Goal: Task Accomplishment & Management: Use online tool/utility

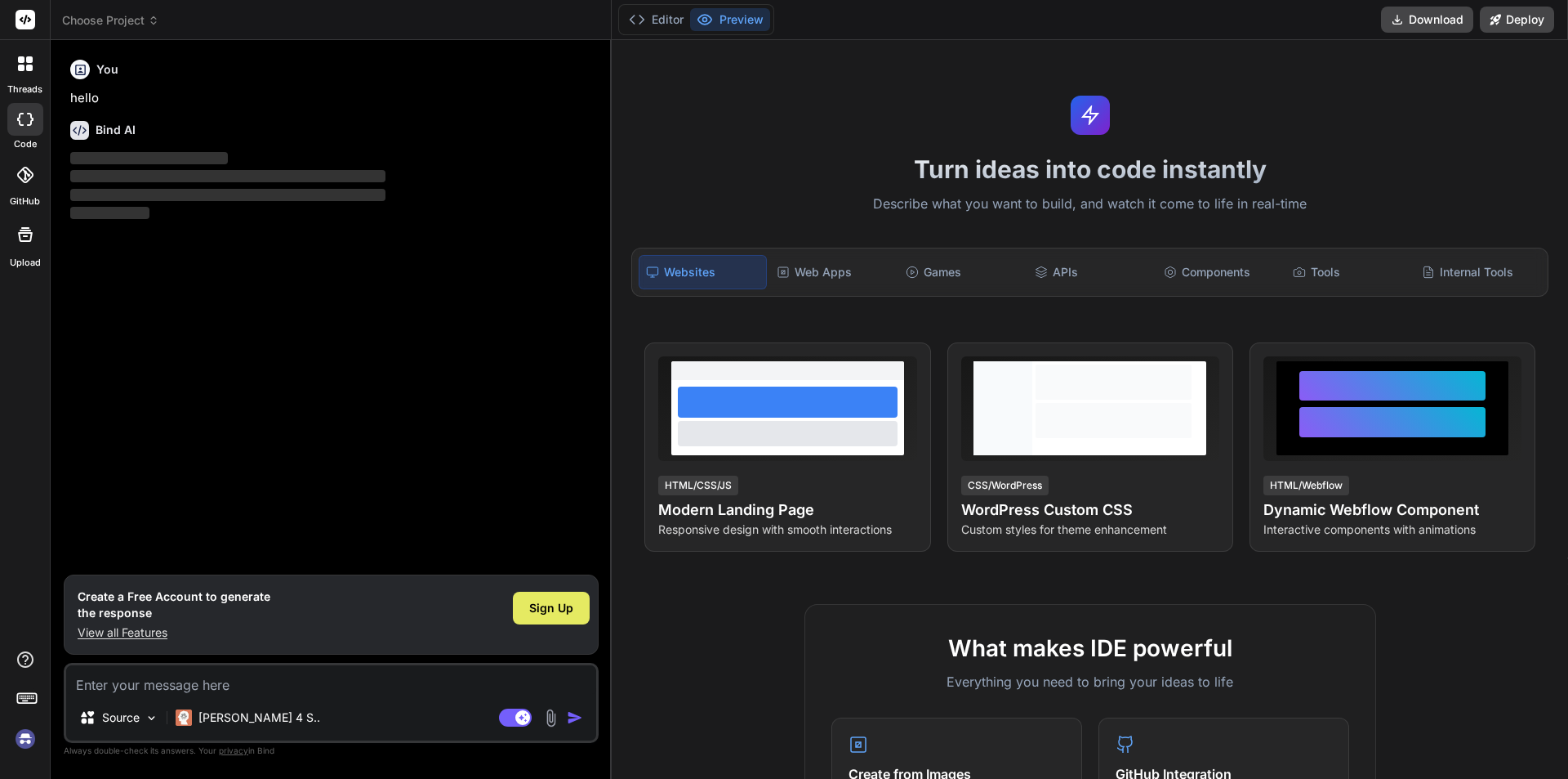
click at [541, 607] on span "Sign Up" at bounding box center [551, 607] width 44 height 16
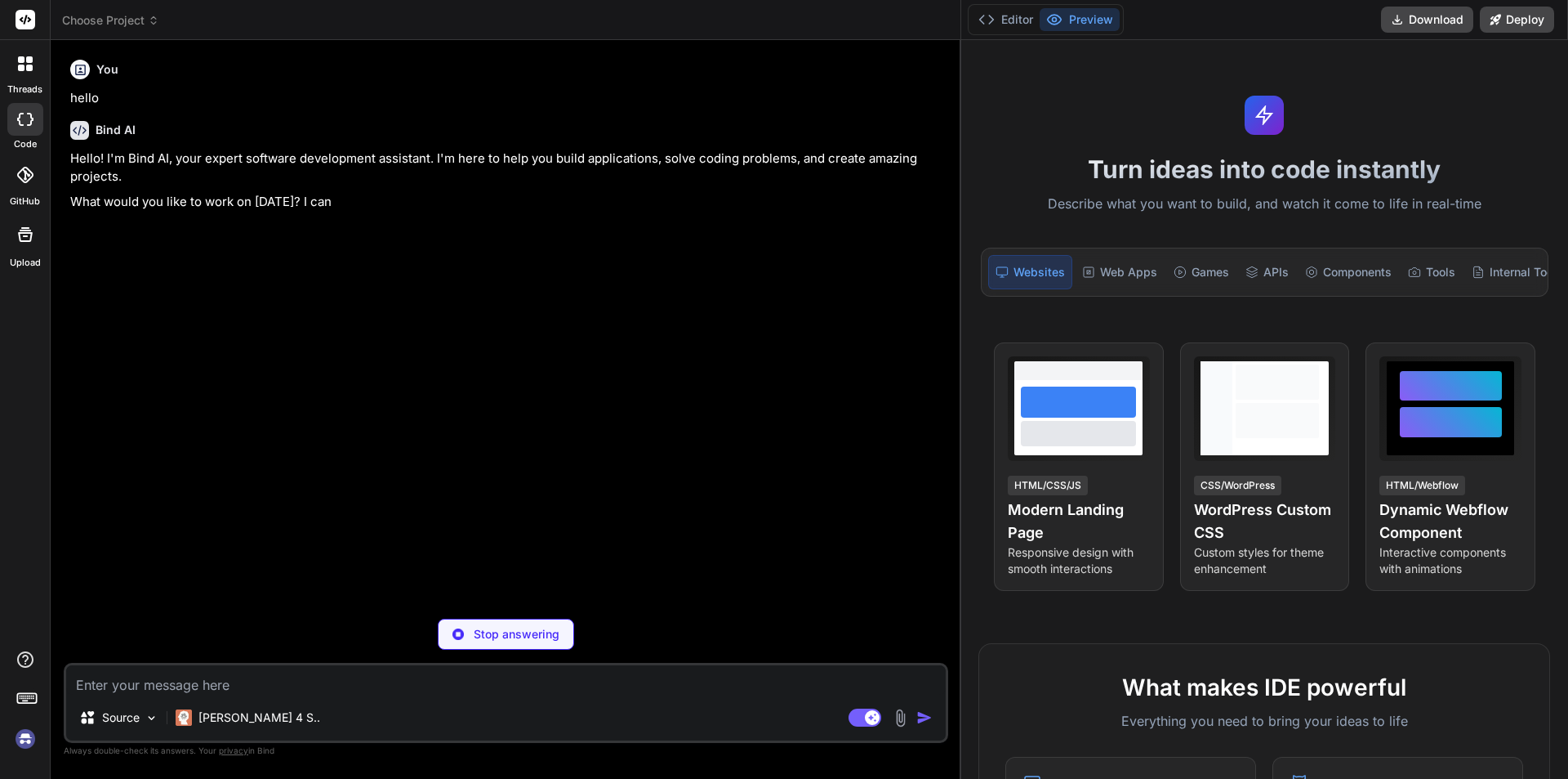
drag, startPoint x: 612, startPoint y: 455, endPoint x: 1567, endPoint y: 418, distance: 955.7
click at [1567, 418] on div "threads code GitHub Upload Choose Project Created with Pixso. Bind AI Web Searc…" at bounding box center [784, 389] width 1568 height 779
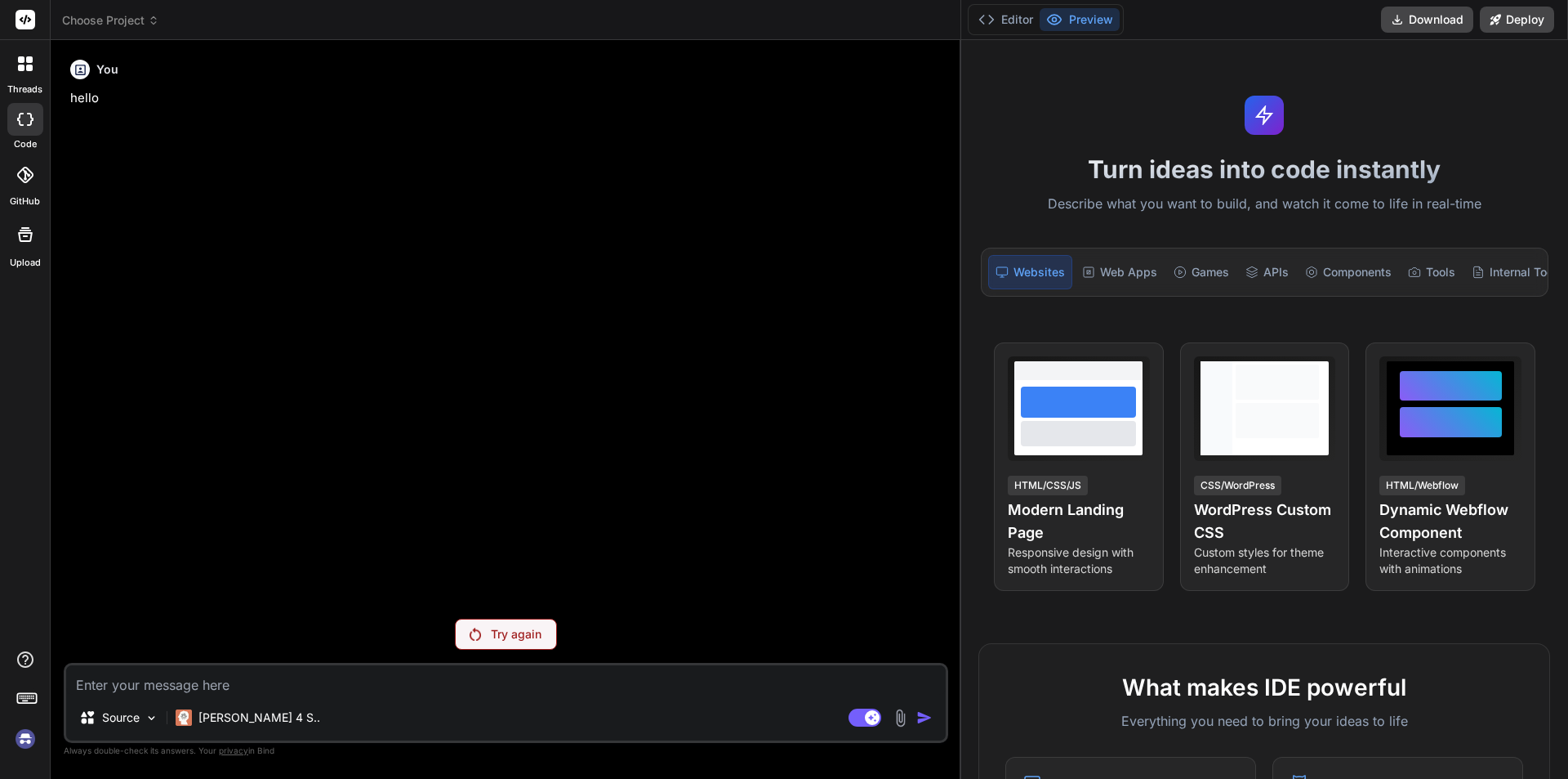
click at [487, 640] on div "Try again" at bounding box center [505, 634] width 102 height 31
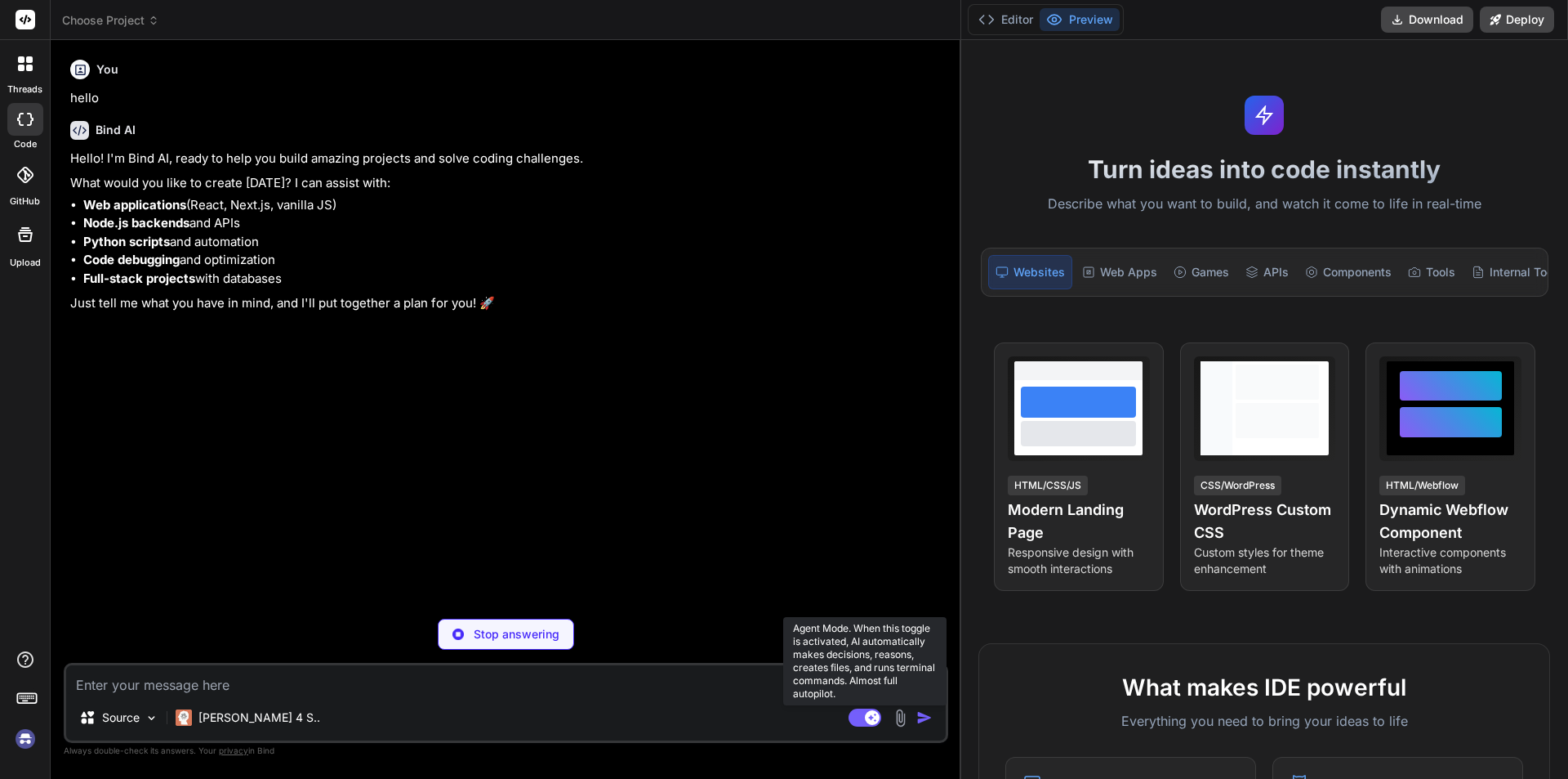
type textarea "x"
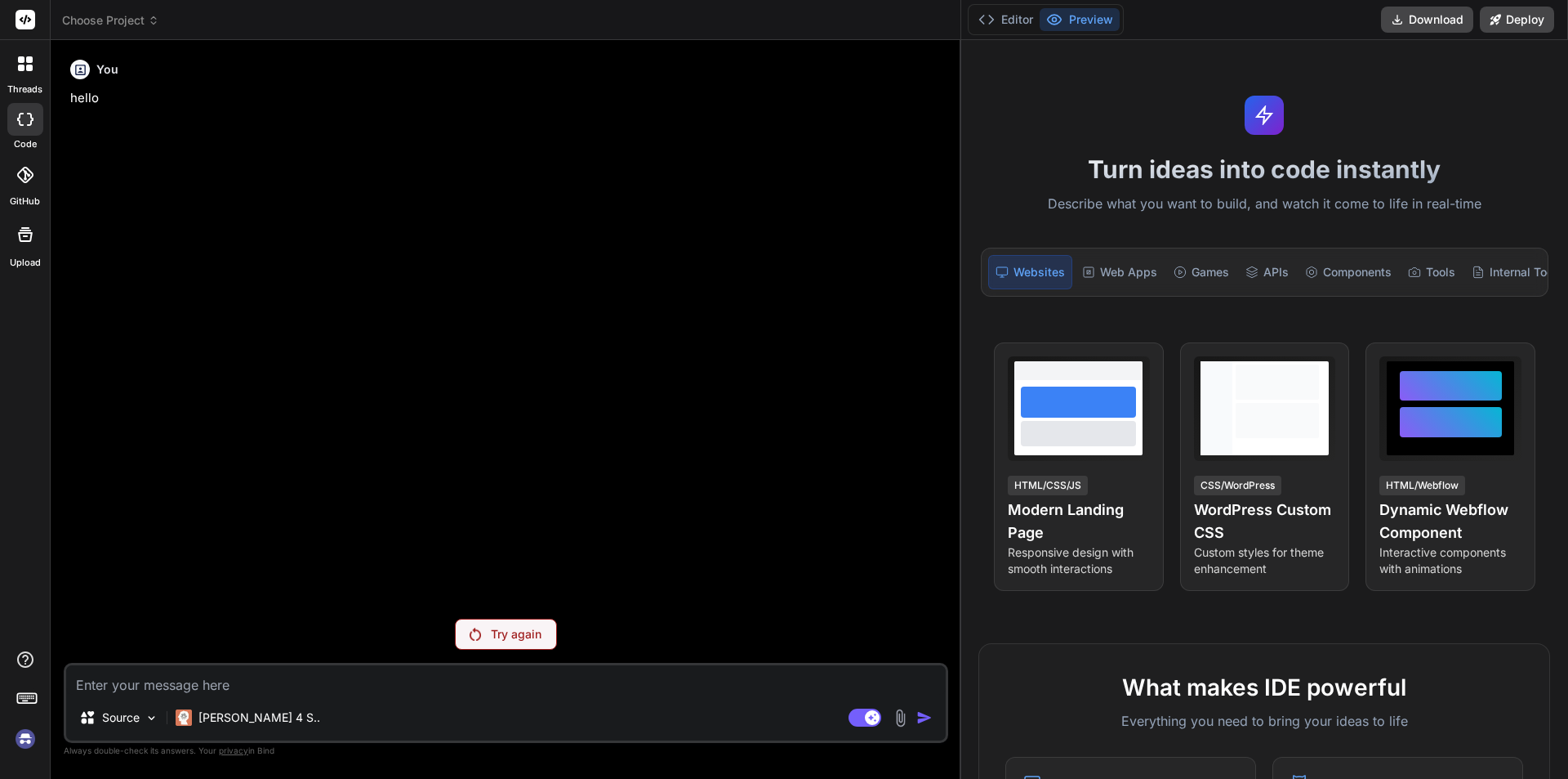
click at [222, 696] on div "Source [PERSON_NAME] 4 S.. Agent Mode. When this toggle is activated, AI automa…" at bounding box center [505, 703] width 884 height 80
click at [238, 684] on textarea at bounding box center [505, 679] width 880 height 30
type textarea "h"
type textarea "x"
type textarea "hi"
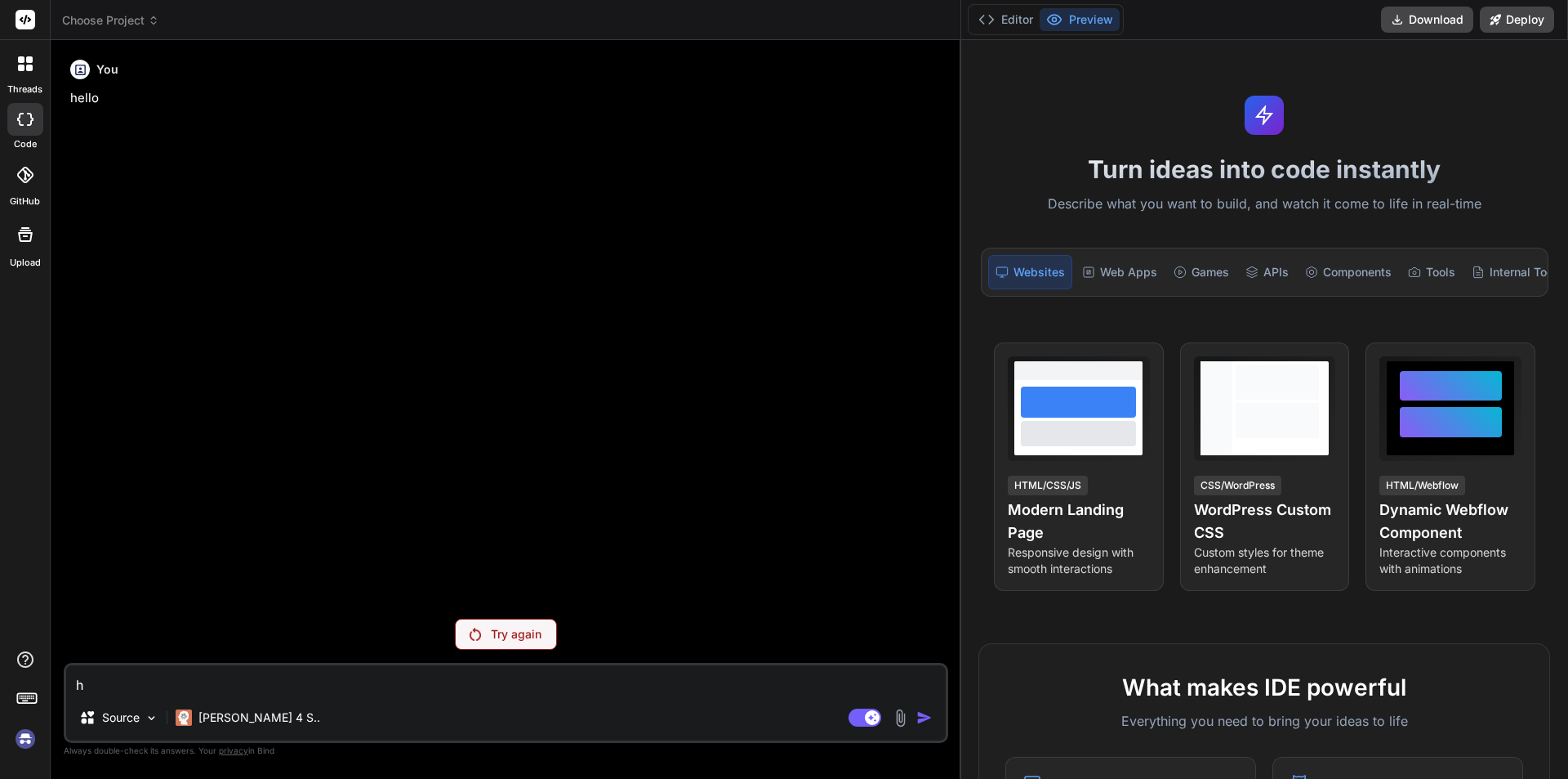
type textarea "x"
type textarea "hii"
type textarea "x"
type textarea "hii"
type textarea "x"
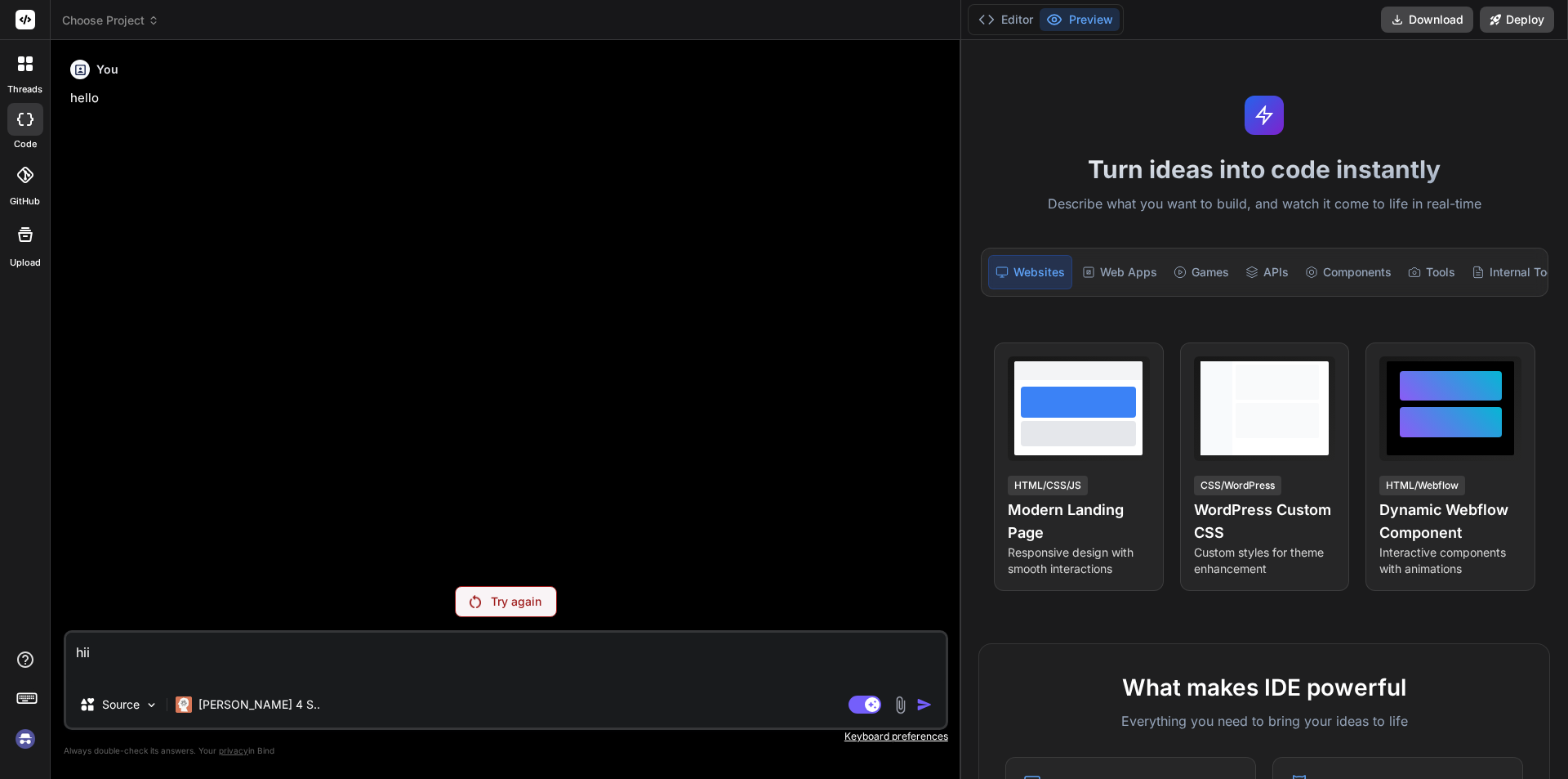
type textarea "hii"
type textarea "x"
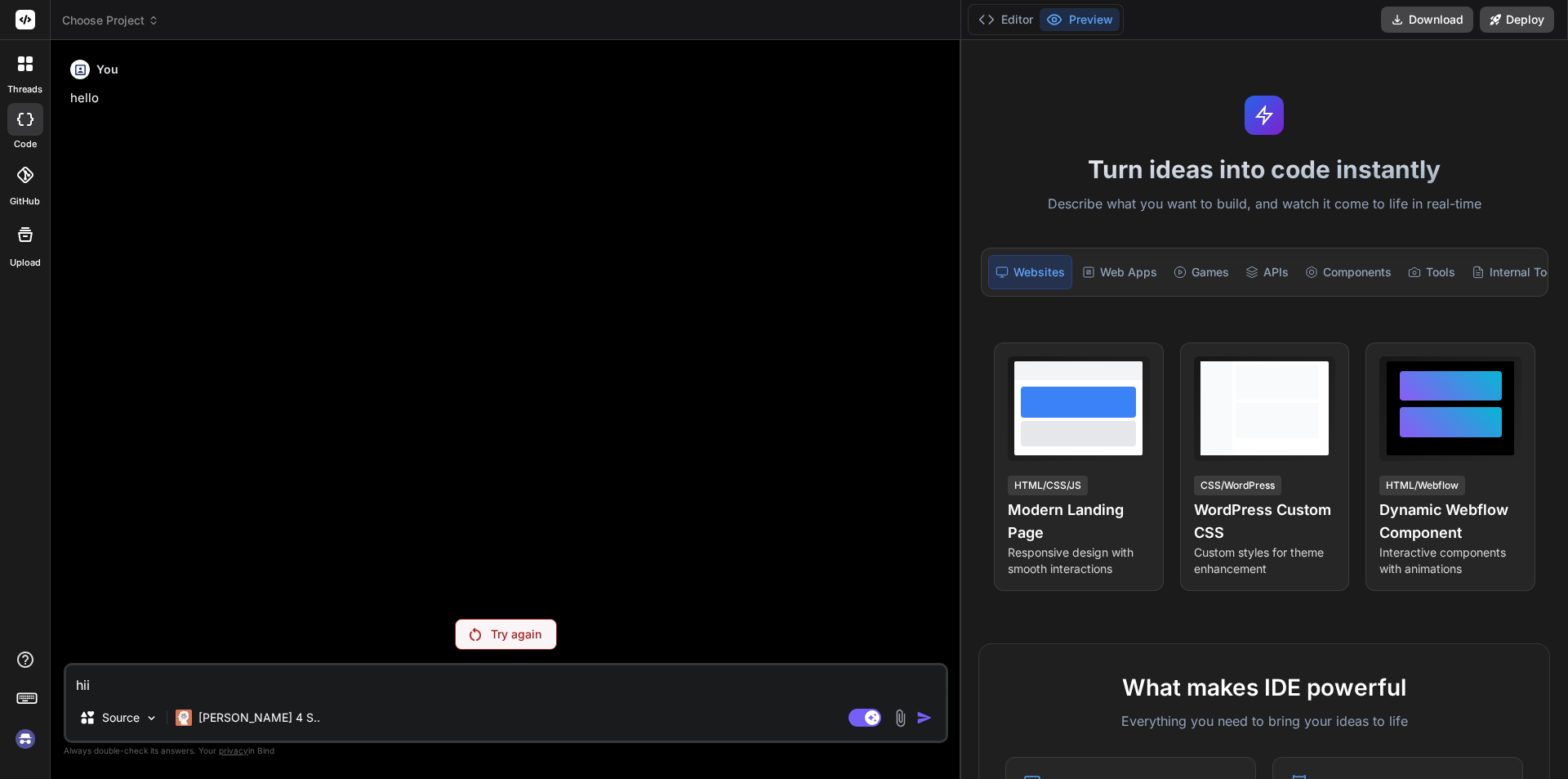
type textarea "hii"
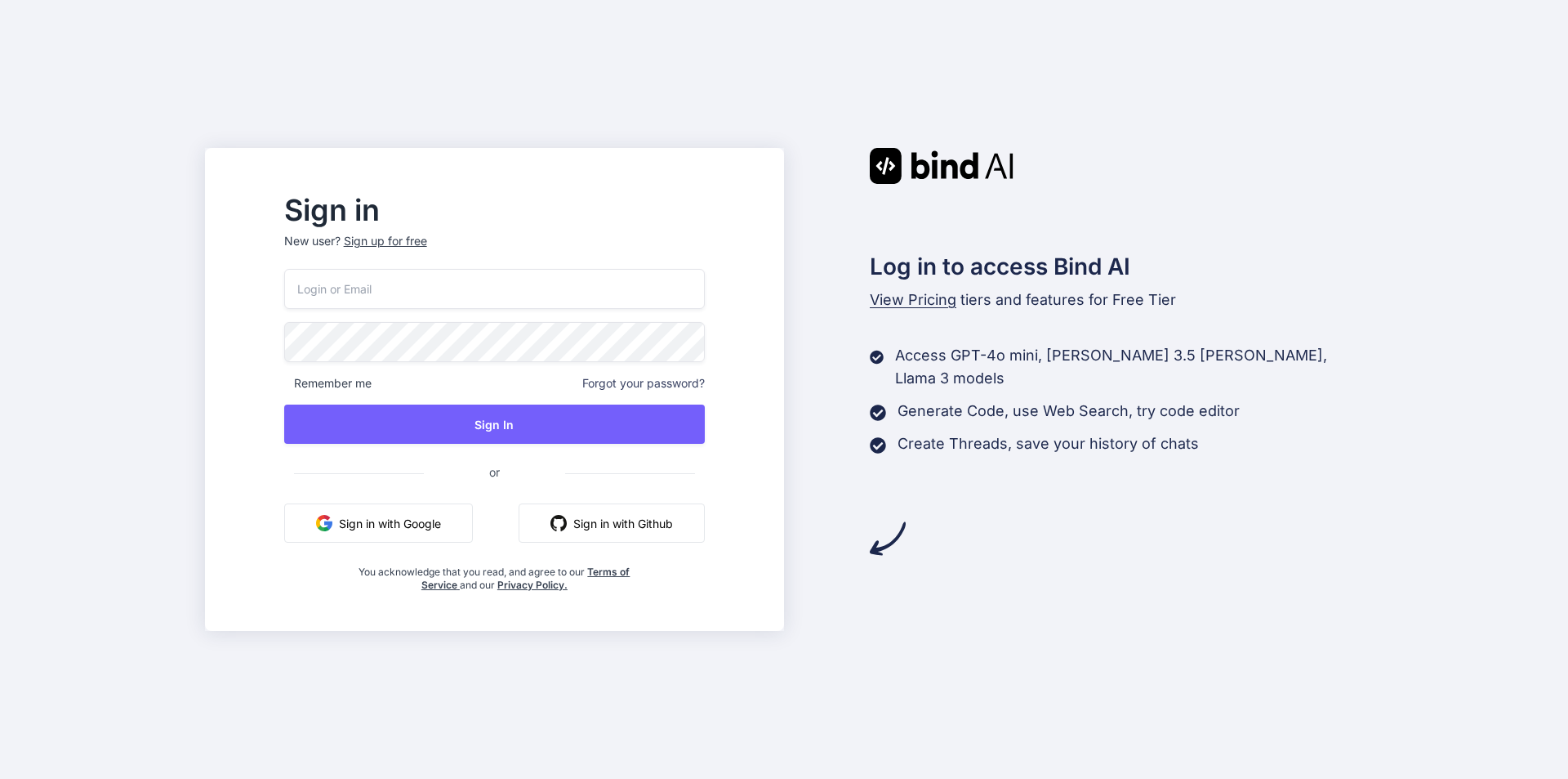
click at [473, 528] on button "Sign in with Google" at bounding box center [378, 523] width 188 height 39
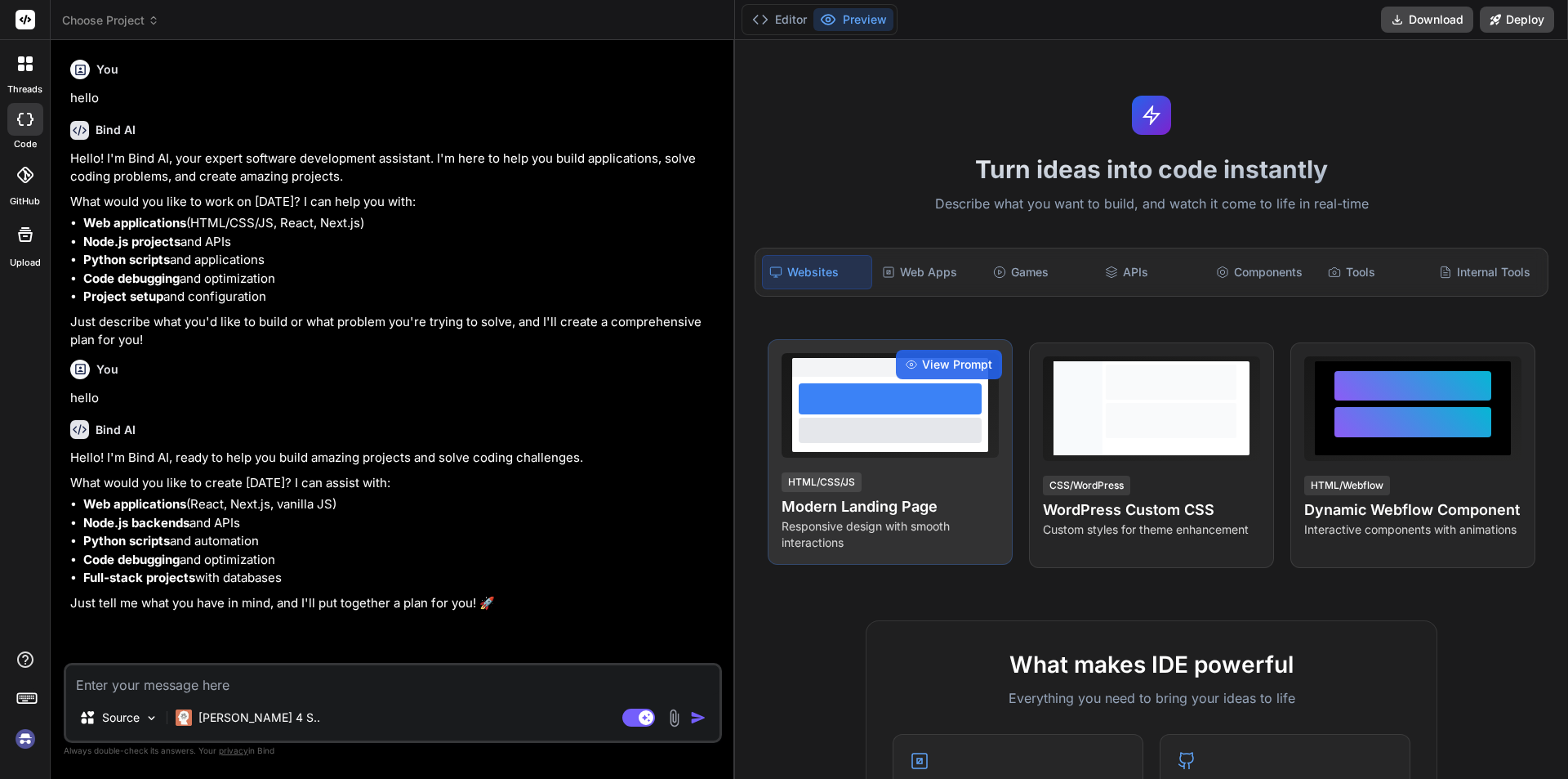
type textarea "x"
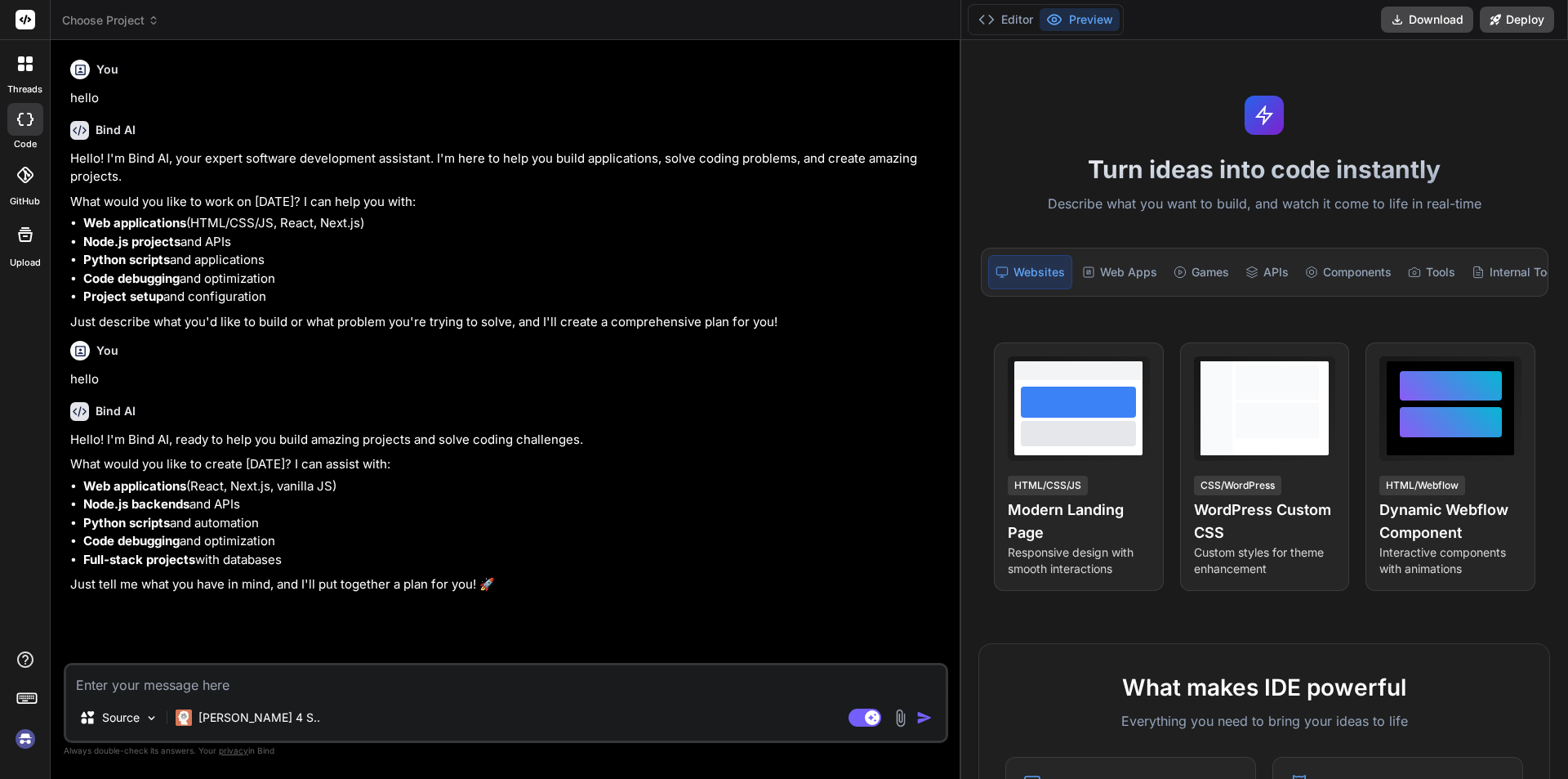
drag, startPoint x: 611, startPoint y: 409, endPoint x: 1549, endPoint y: 392, distance: 938.2
click at [1549, 392] on div "threads code GitHub Upload Choose Project Created with Pixso. Bind AI Web Searc…" at bounding box center [784, 389] width 1568 height 779
click at [420, 688] on textarea at bounding box center [505, 679] width 880 height 30
type textarea "h"
type textarea "x"
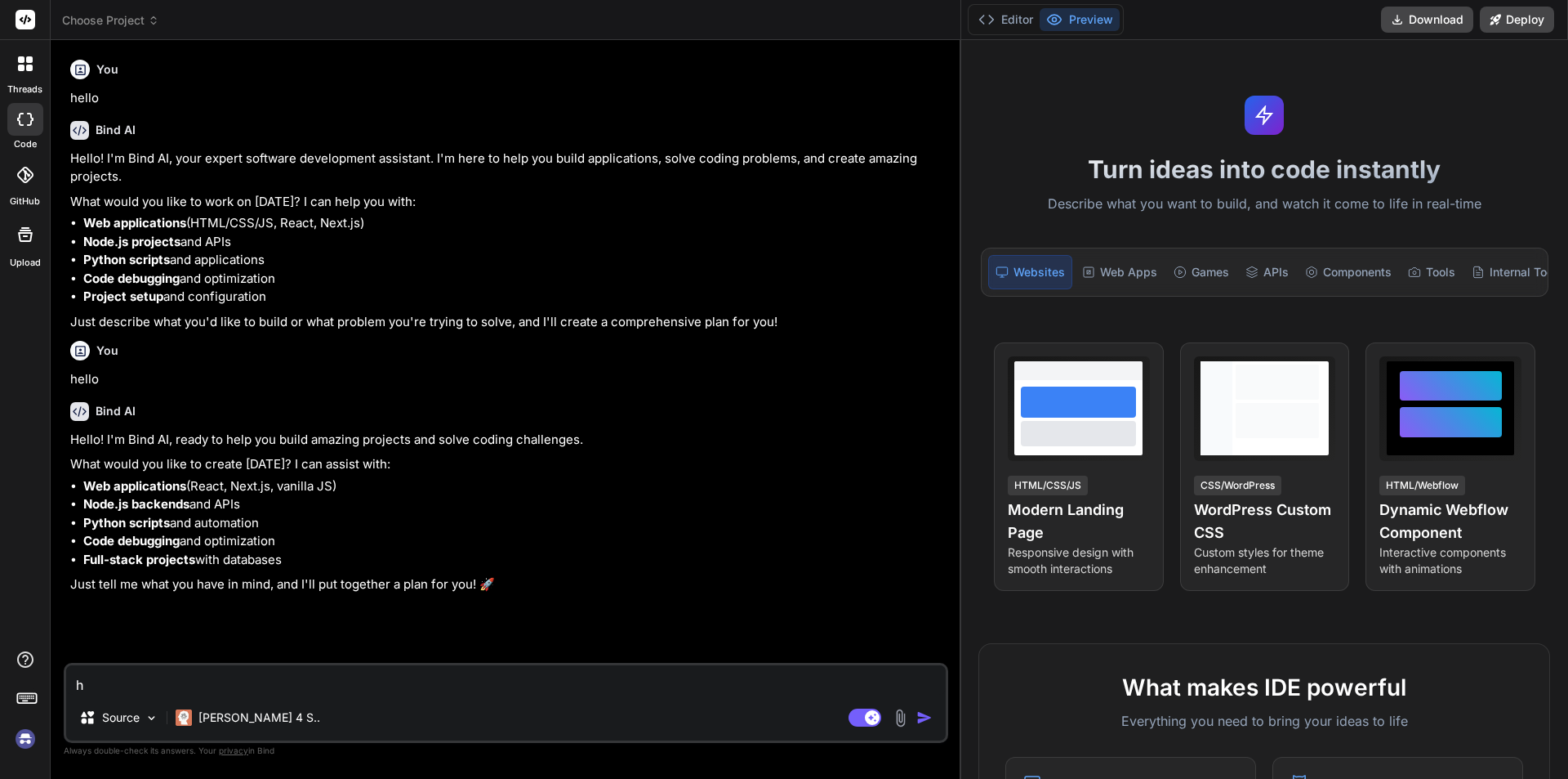
type textarea "hi"
type textarea "x"
type textarea "hii"
type textarea "x"
type textarea "hii"
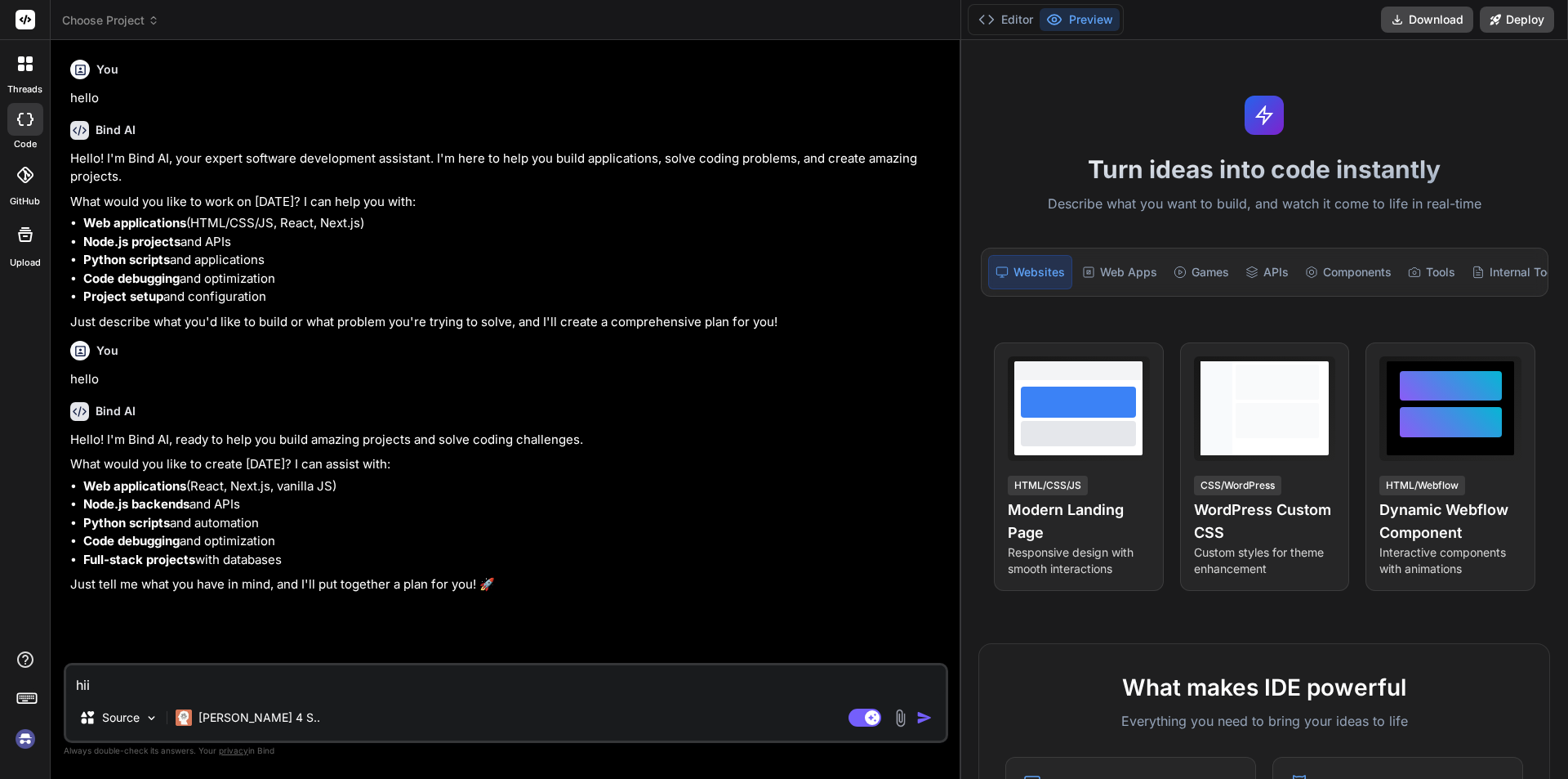
click at [27, 704] on icon at bounding box center [26, 697] width 23 height 23
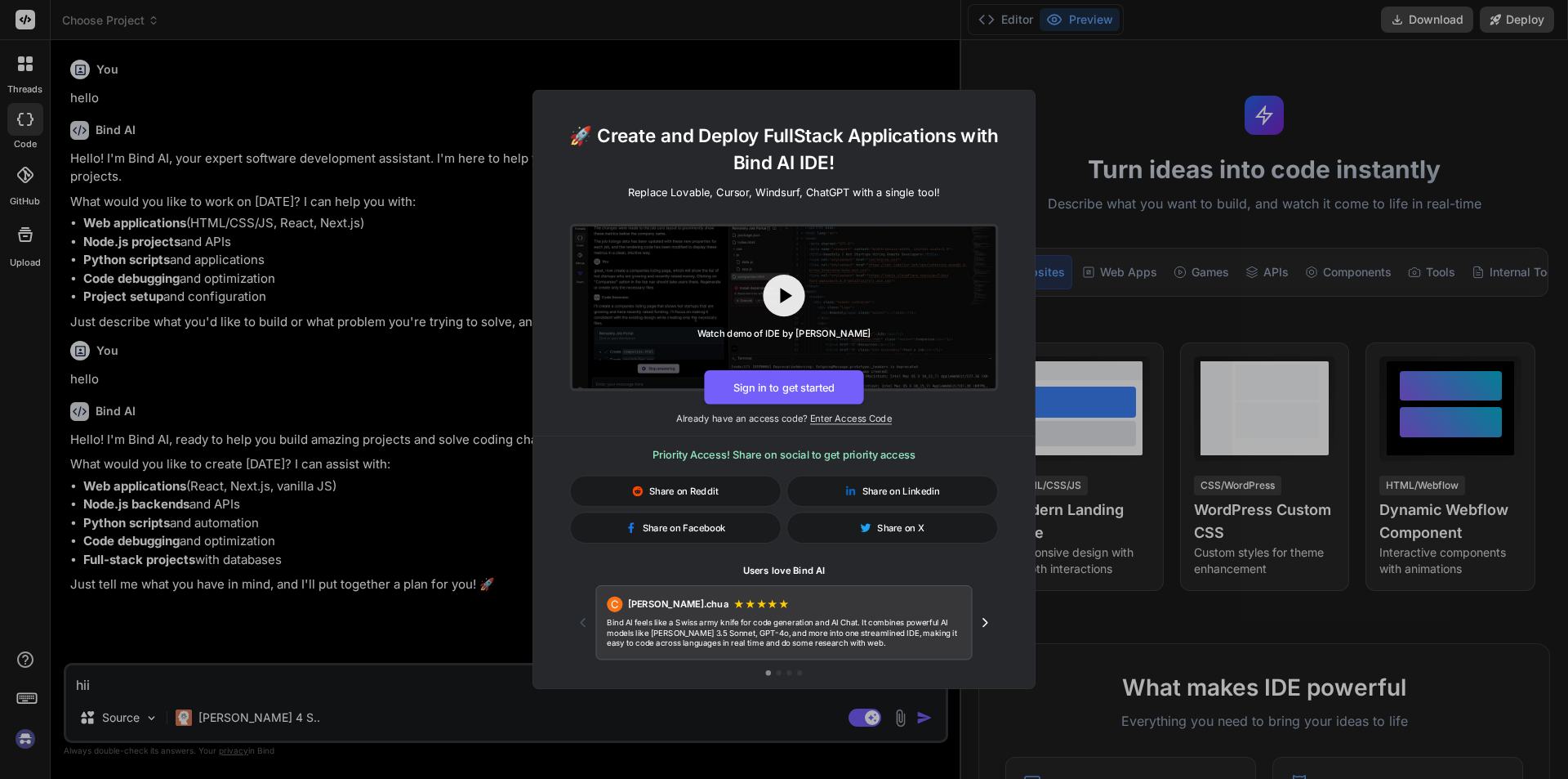
click at [982, 620] on icon "Next testimonial" at bounding box center [986, 623] width 15 height 15
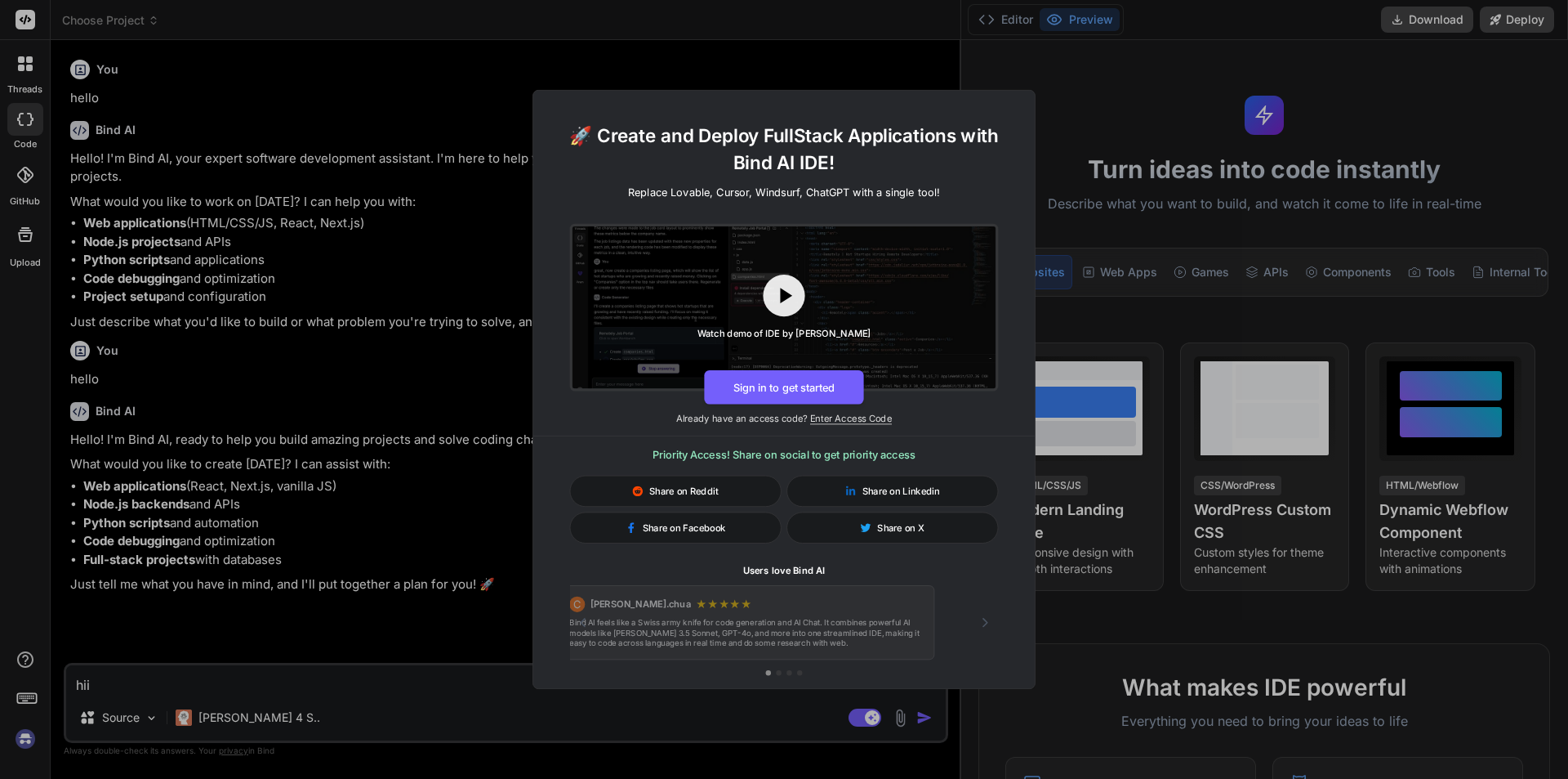
click at [982, 620] on icon "Next testimonial" at bounding box center [986, 623] width 15 height 15
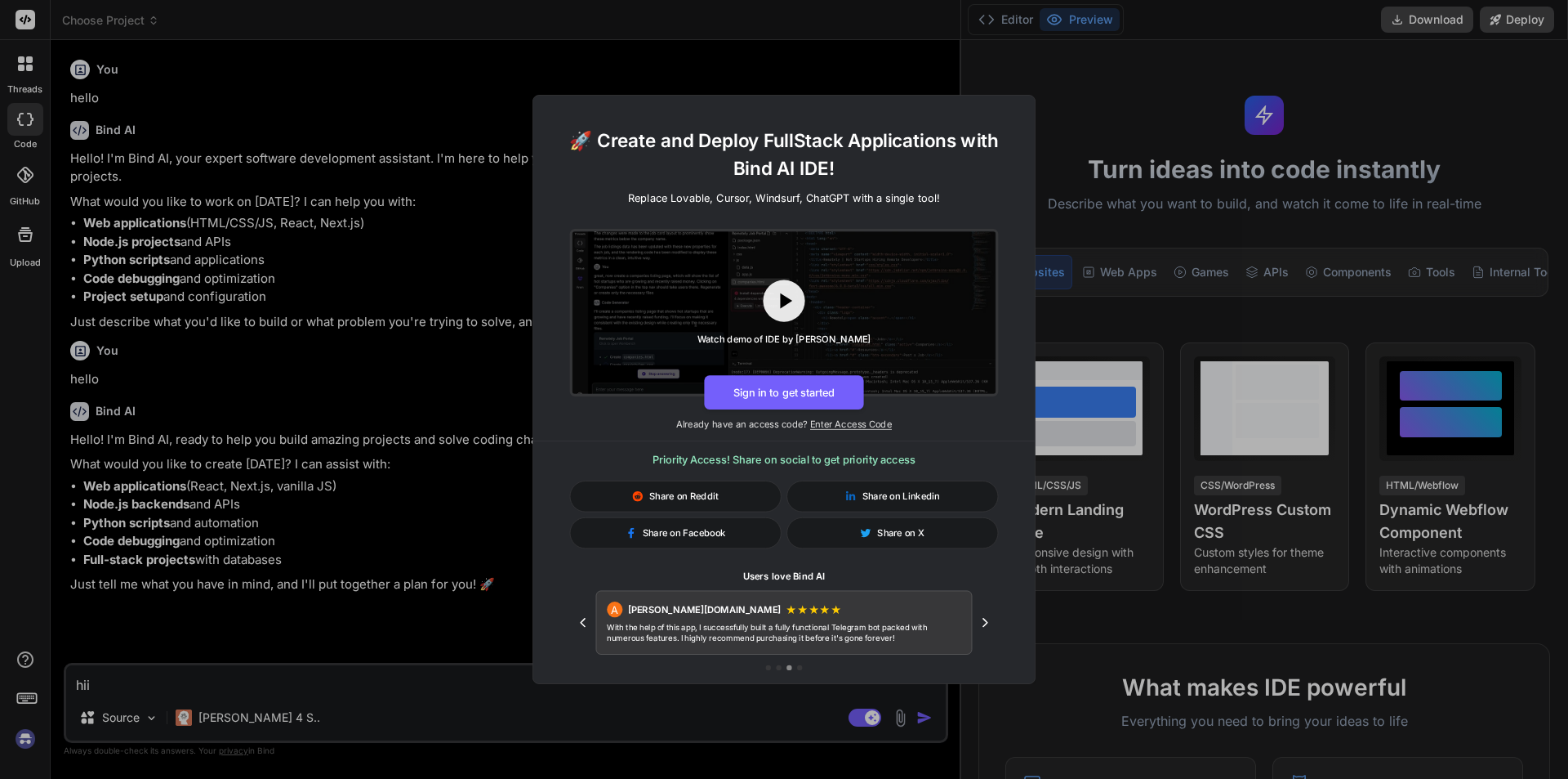
click at [987, 619] on icon "Next testimonial" at bounding box center [986, 623] width 15 height 15
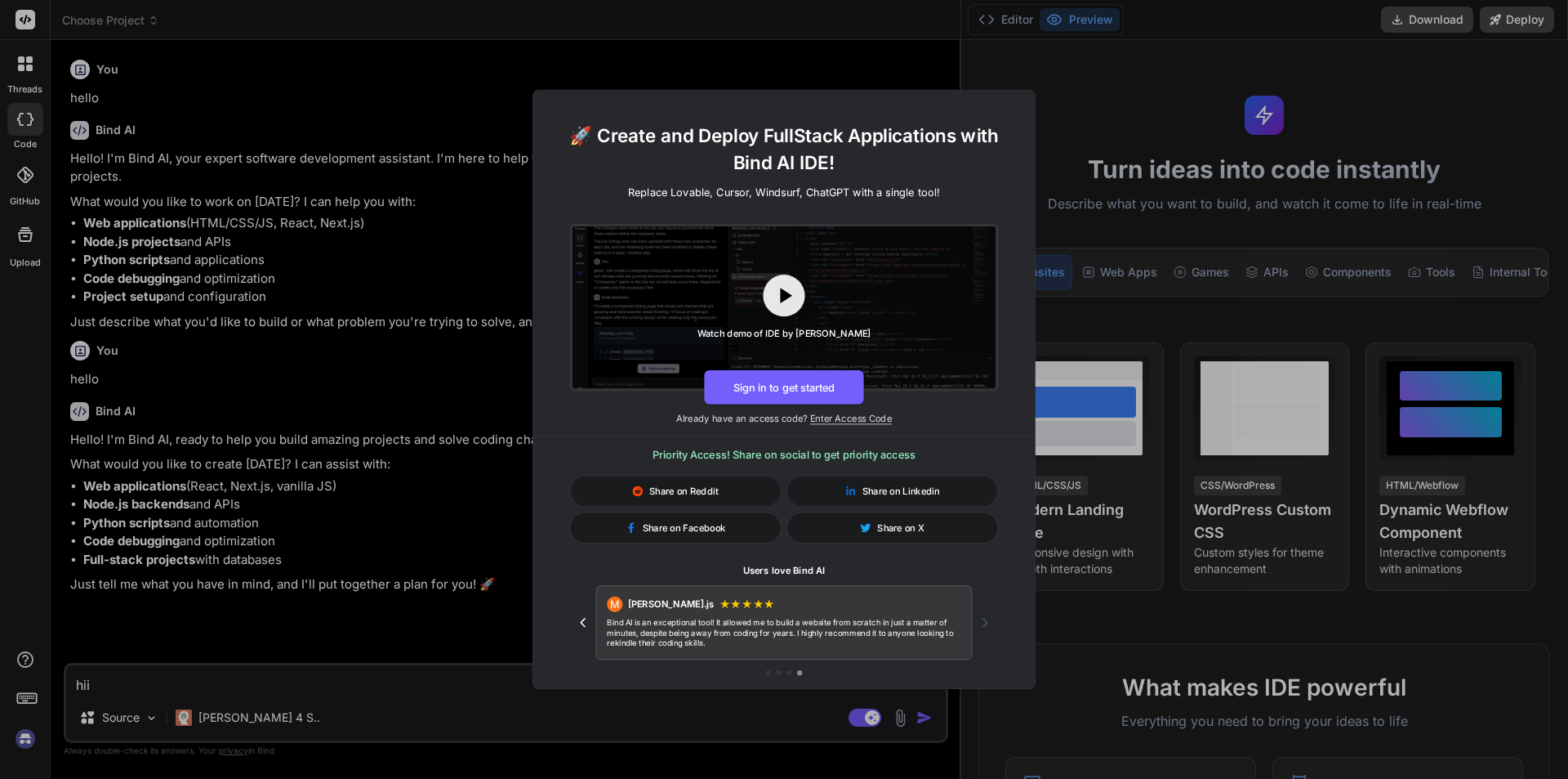
click at [28, 700] on div "🚀 Create and Deploy FullStack Applications with Bind AI IDE! Replace Lovable, C…" at bounding box center [784, 389] width 1568 height 779
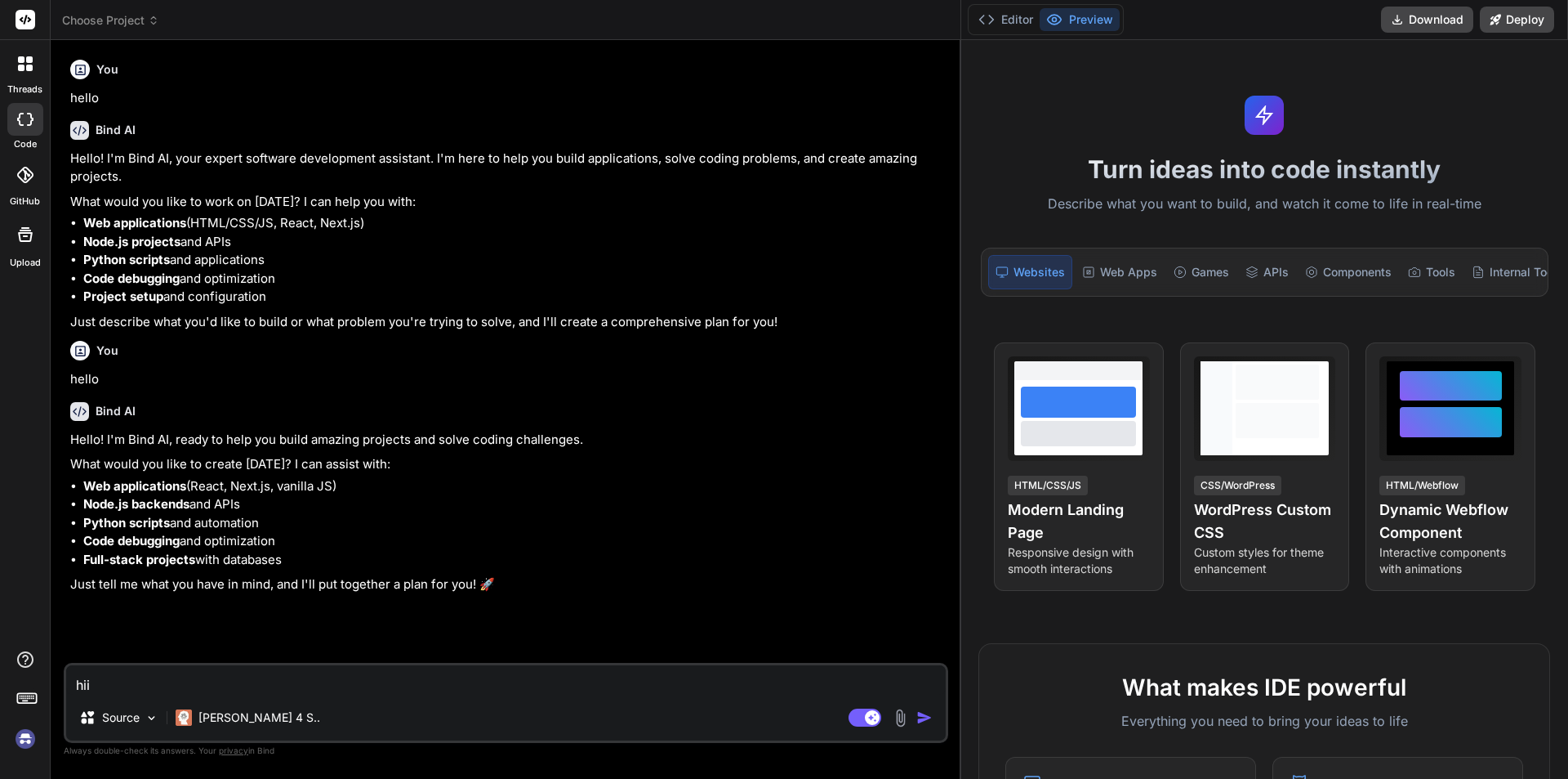
click at [28, 700] on icon at bounding box center [26, 697] width 23 height 23
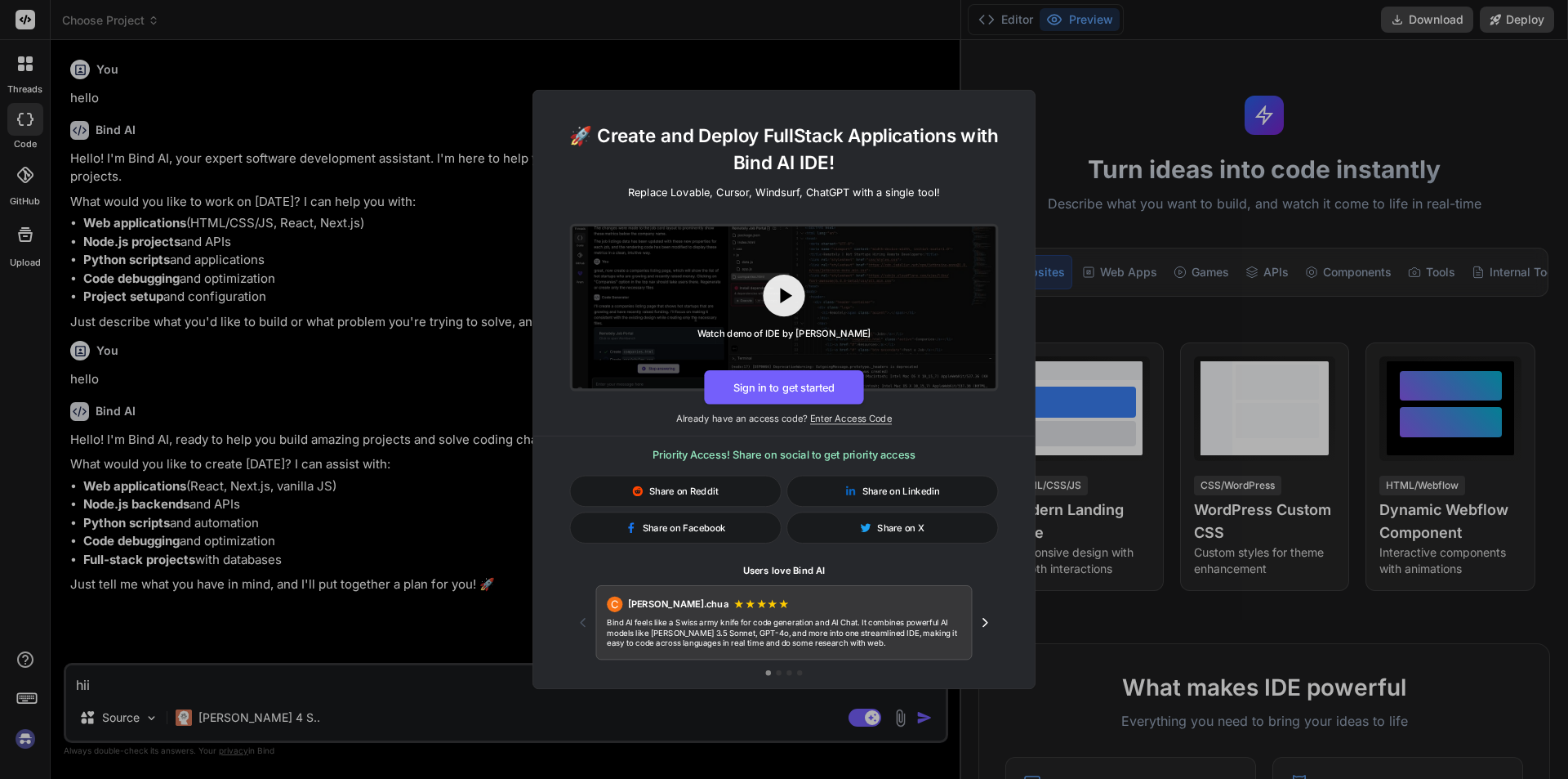
click at [28, 700] on div "🚀 Create and Deploy FullStack Applications with Bind AI IDE! Replace Lovable, C…" at bounding box center [784, 389] width 1568 height 779
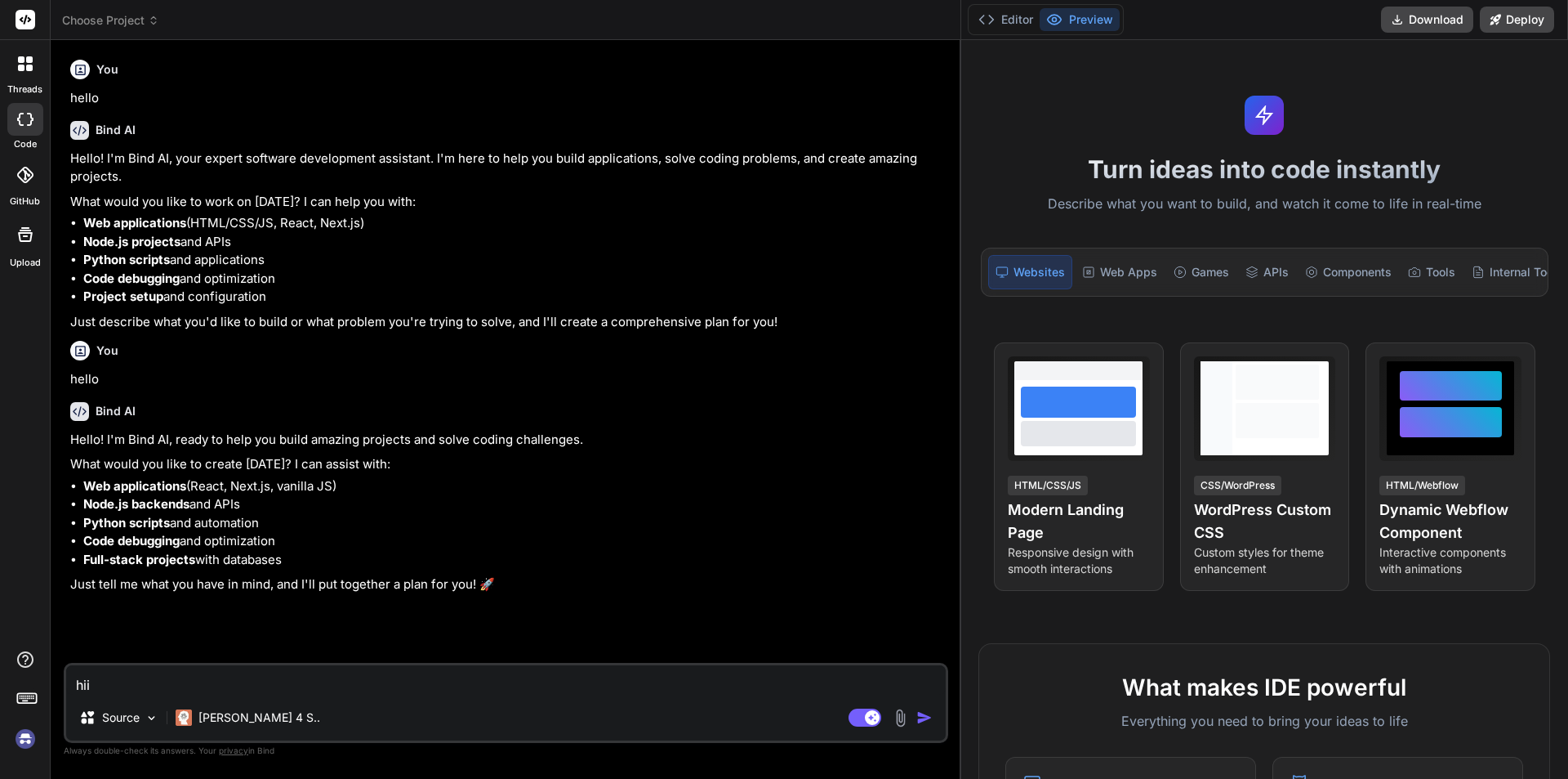
click at [921, 716] on img "button" at bounding box center [924, 717] width 16 height 16
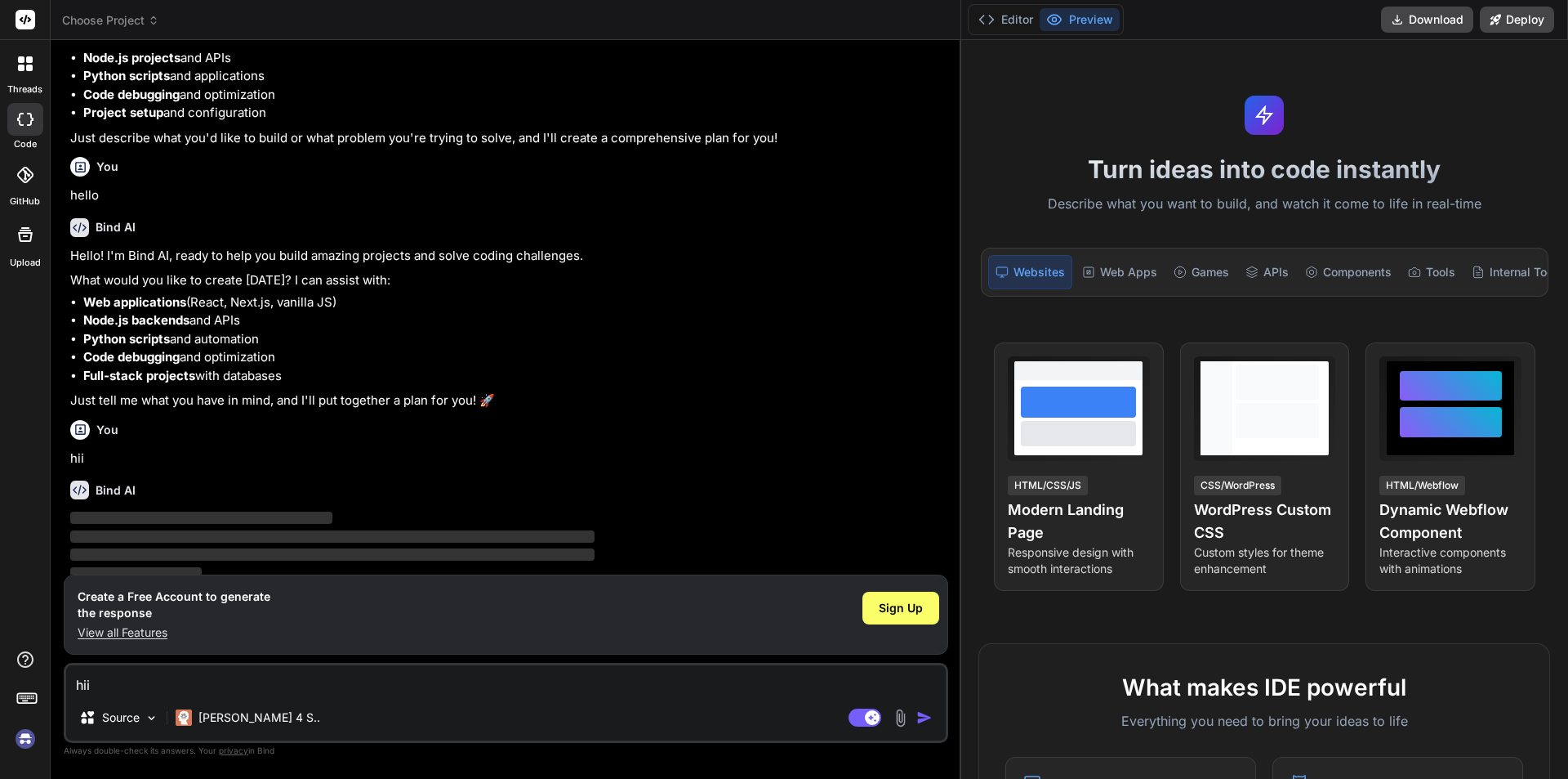
scroll to position [192, 0]
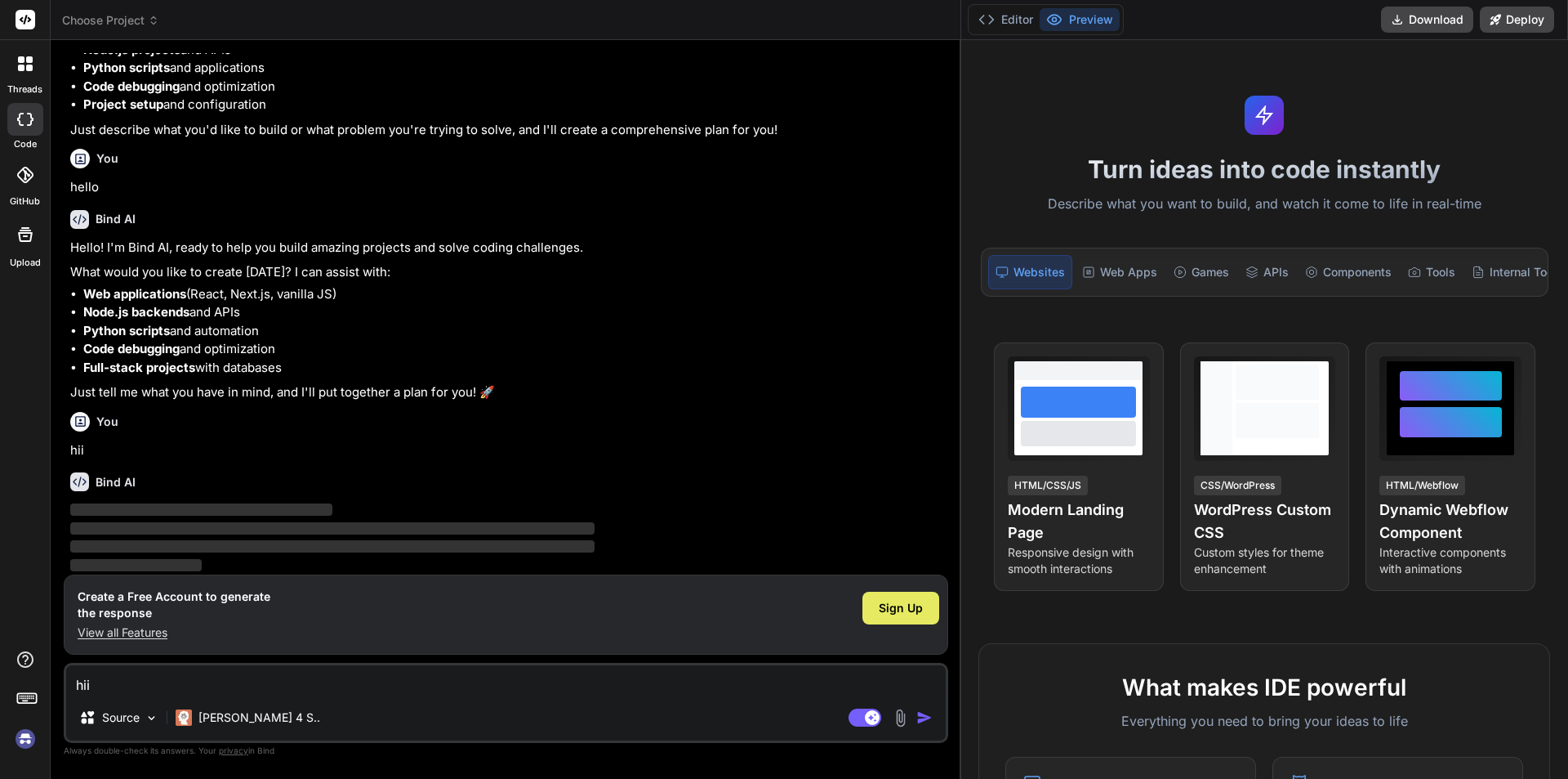
click at [899, 612] on span "Sign Up" at bounding box center [901, 607] width 44 height 16
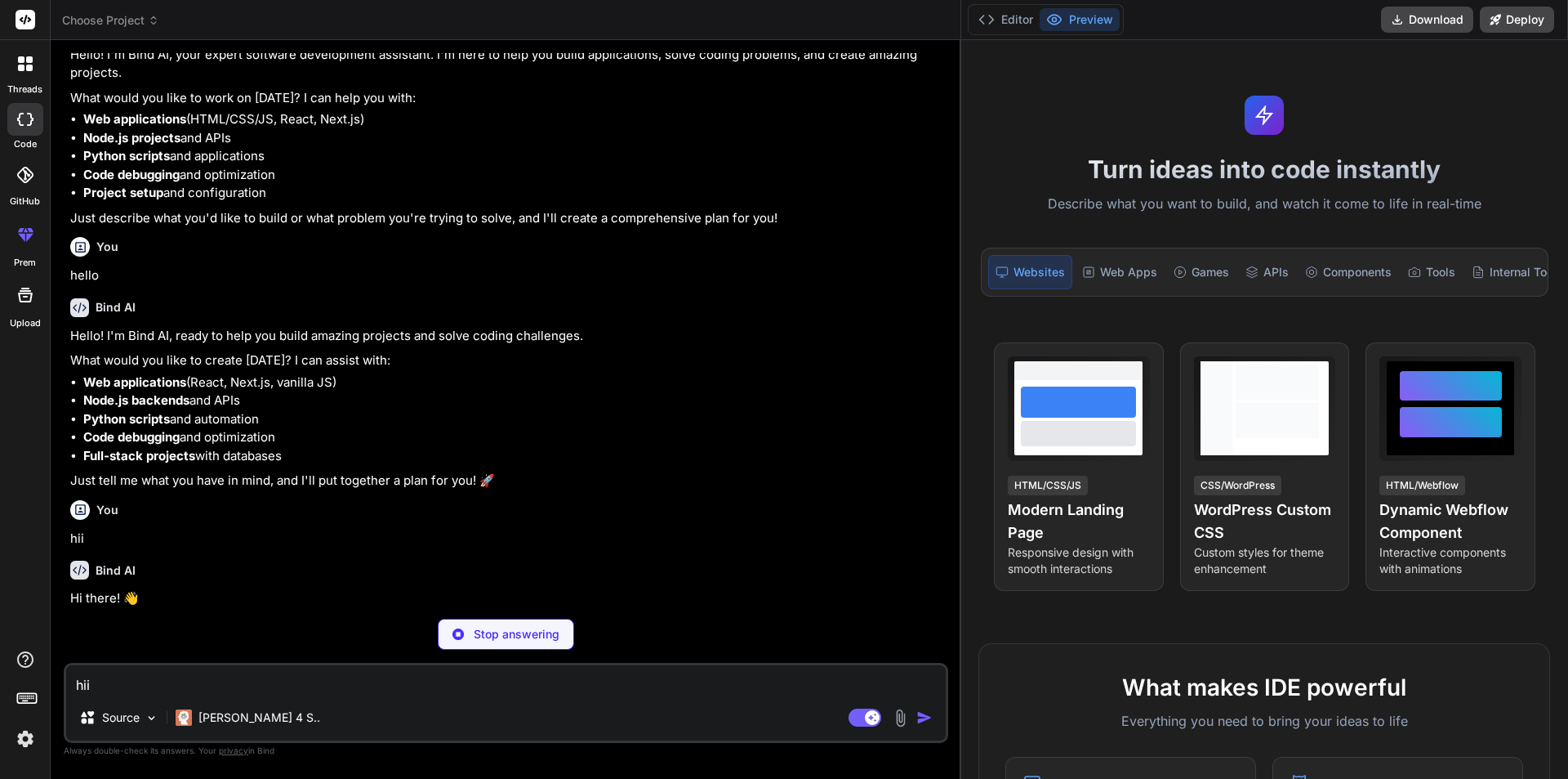
scroll to position [222, 0]
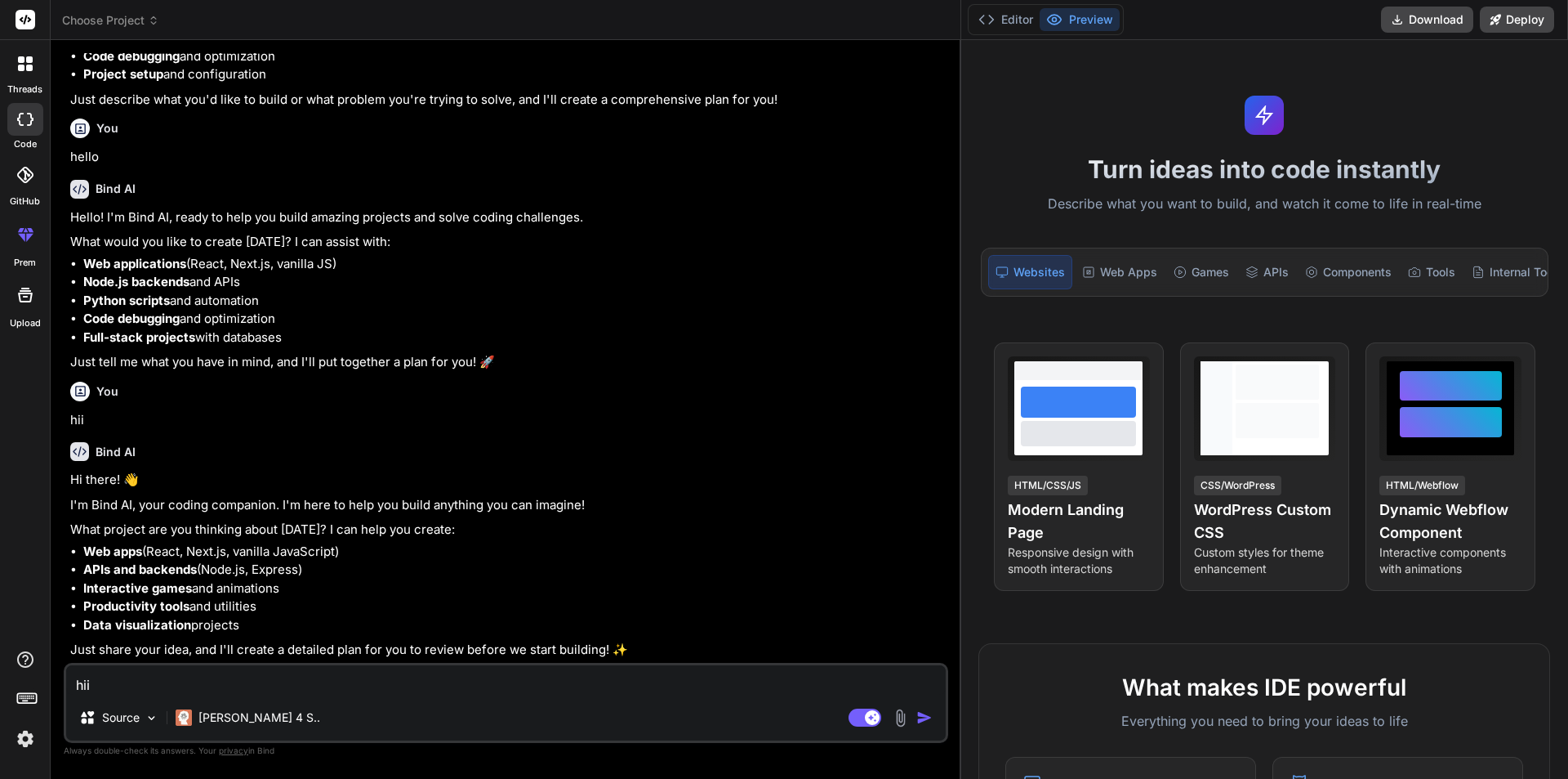
type textarea "x"
click at [318, 669] on textarea "hii" at bounding box center [505, 679] width 880 height 30
type textarea """
type textarea "x"
type textarea """"
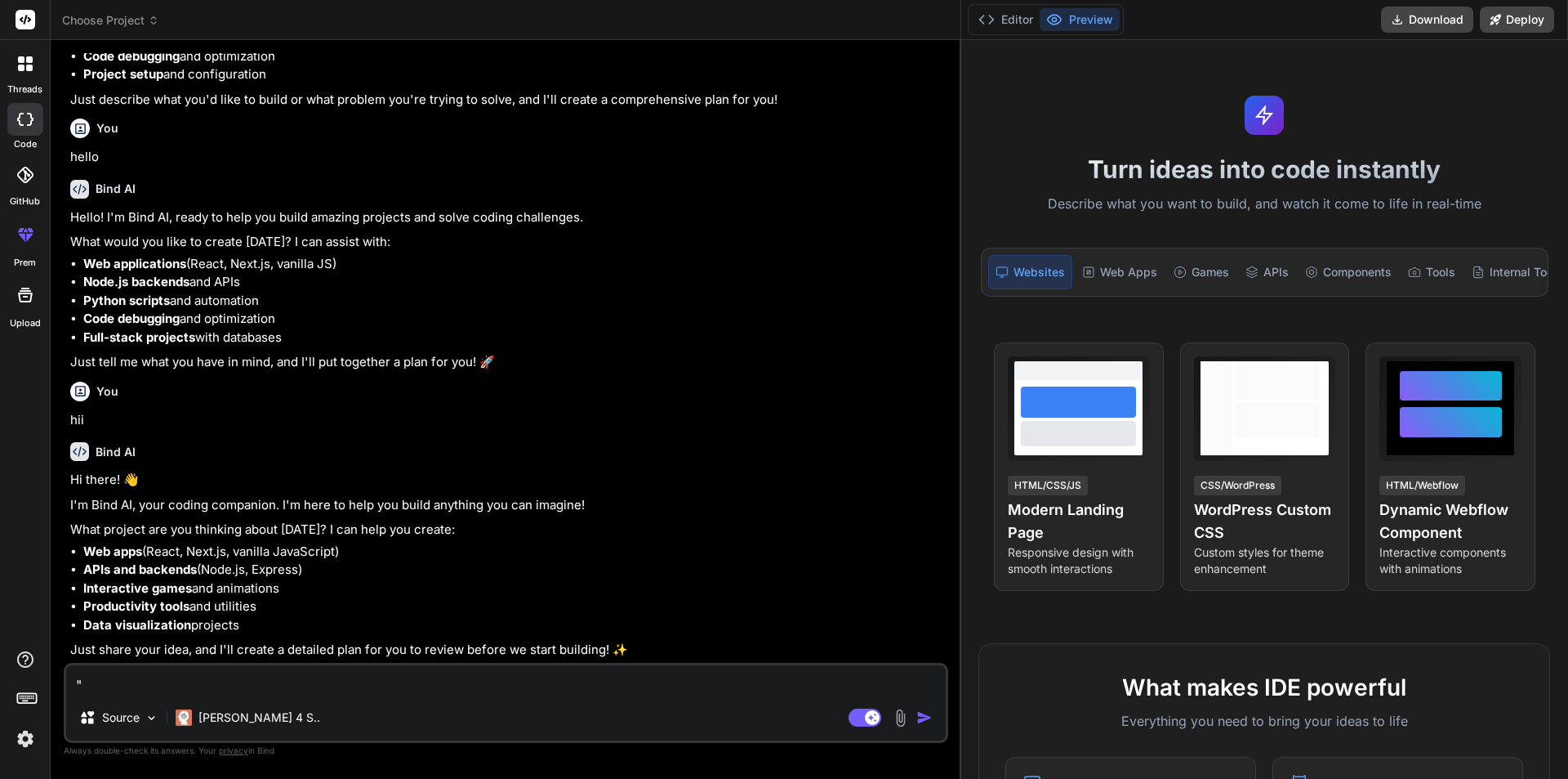
type textarea "x"
paste textarea "var clientSearchId = ''; // For Search Client $("#AdjudicationTxtClient").autoc…"
type textarea ""var clientSearchId = ''; // For Search Client $("#AdjudicationTxtClient").auto…"
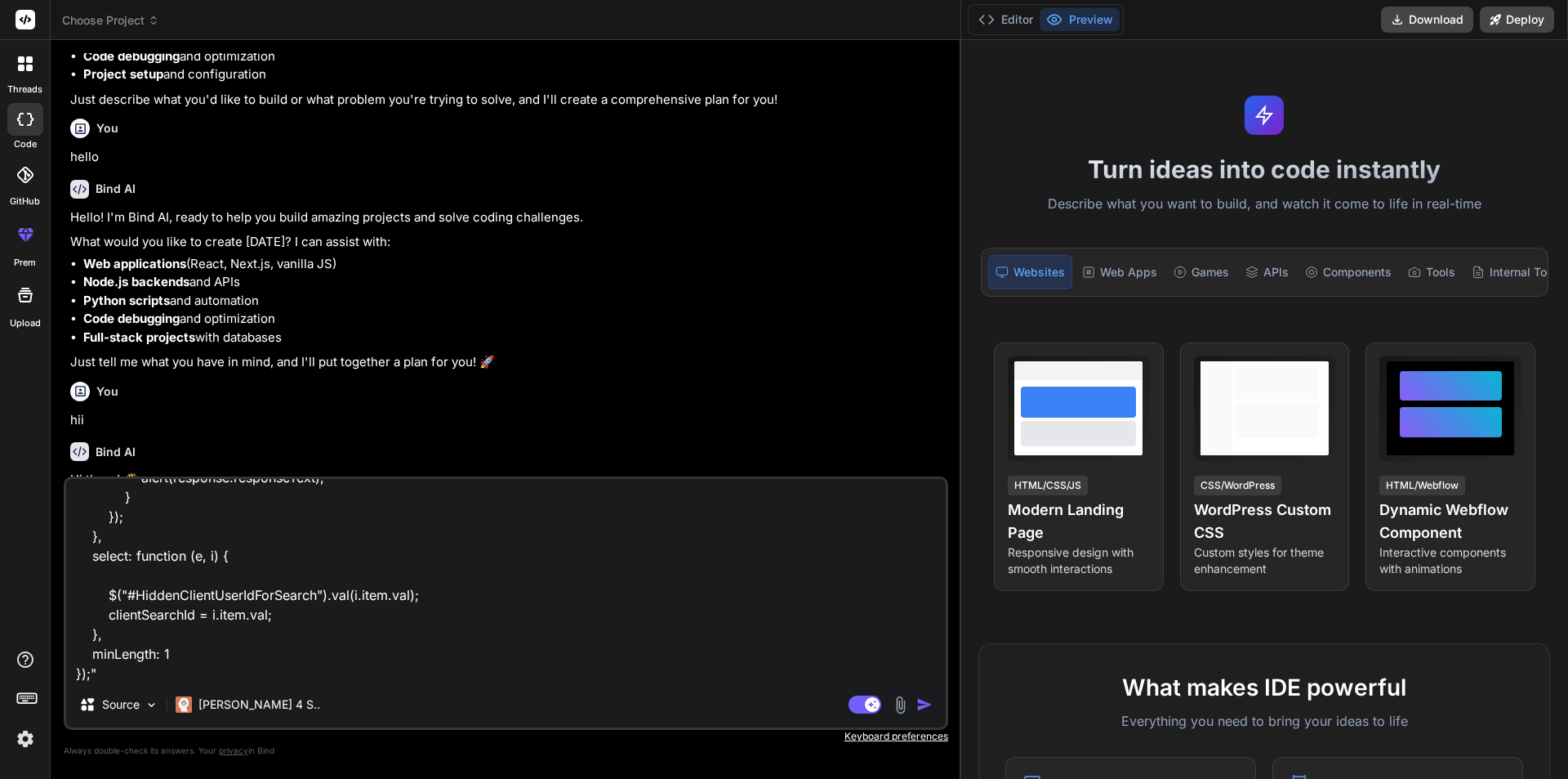
type textarea "x"
type textarea ""var clientSearchId = ''; // For Search Client $("#AdjudicationTxtClient").auto…"
type textarea "x"
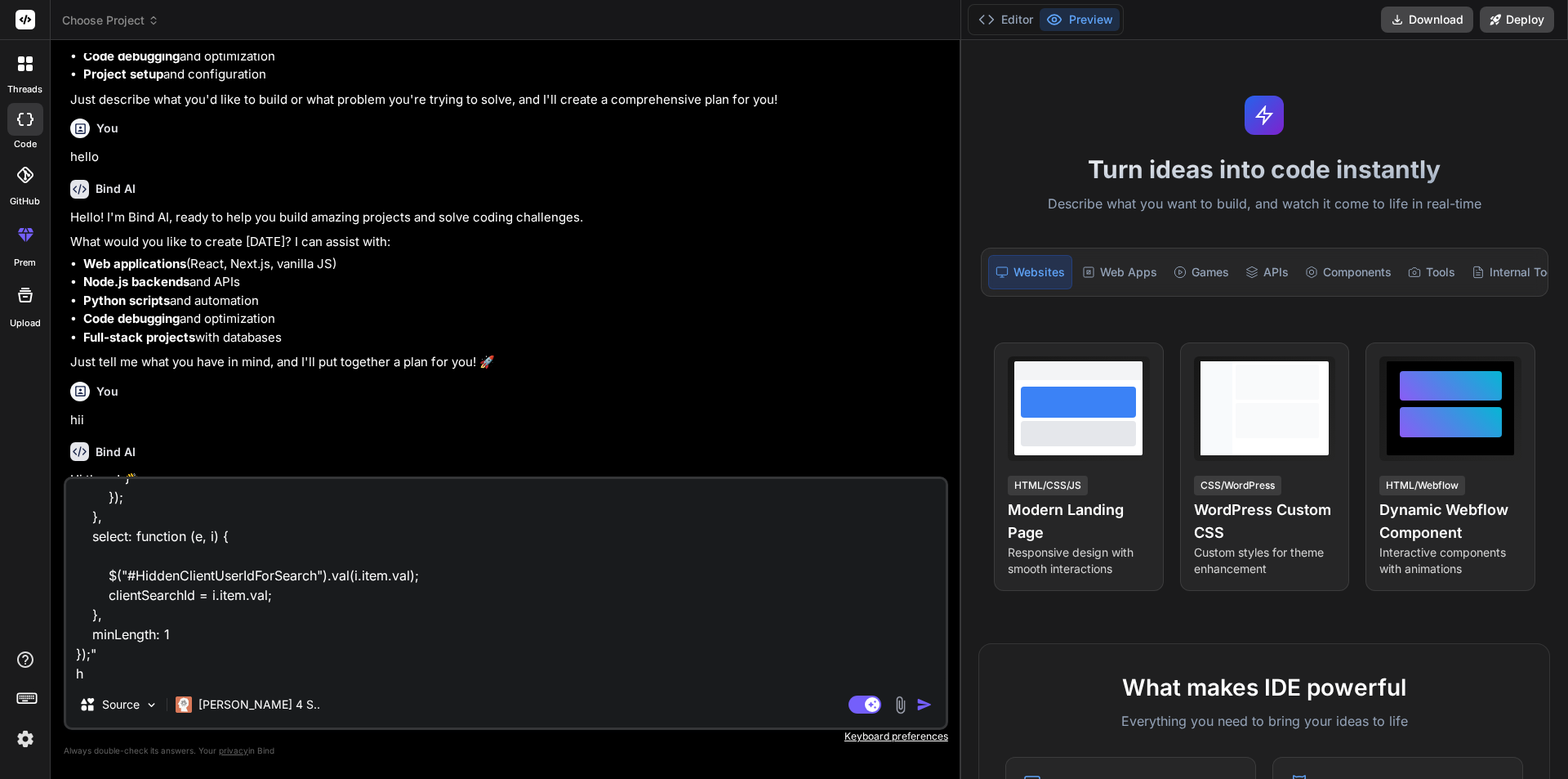
type textarea ""var clientSearchId = ''; // For Search Client $("#AdjudicationTxtClient").auto…"
type textarea "x"
type textarea ""var clientSearchId = ''; // For Search Client $("#AdjudicationTxtClient").auto…"
type textarea "x"
type textarea ""var clientSearchId = ''; // For Search Client $("#AdjudicationTxtClient").auto…"
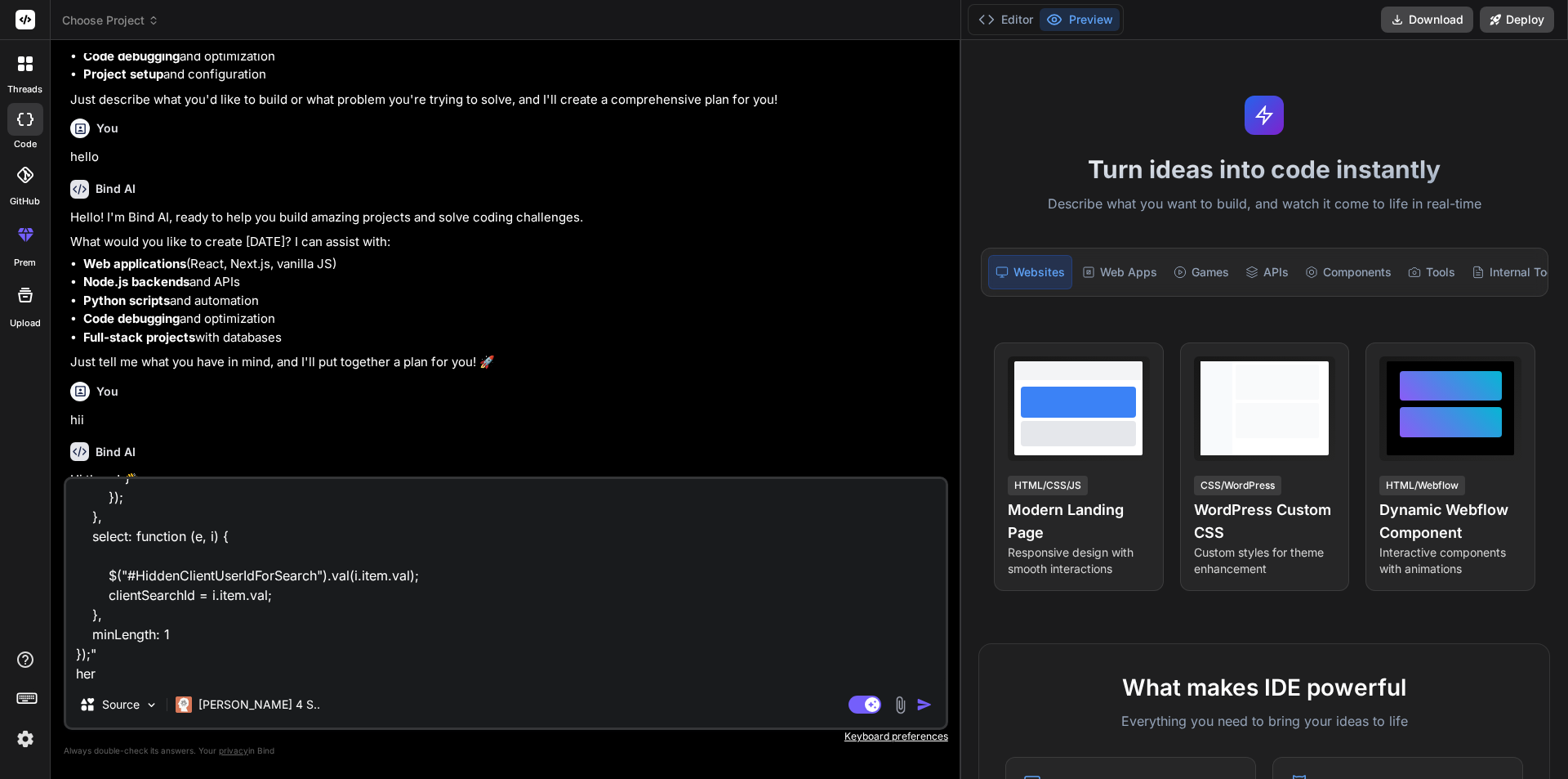
type textarea "x"
type textarea ""var clientSearchId = ''; // For Search Client $("#AdjudicationTxtClient").auto…"
type textarea "x"
type textarea ""var clientSearchId = ''; // For Search Client $("#AdjudicationTxtClient").auto…"
type textarea "x"
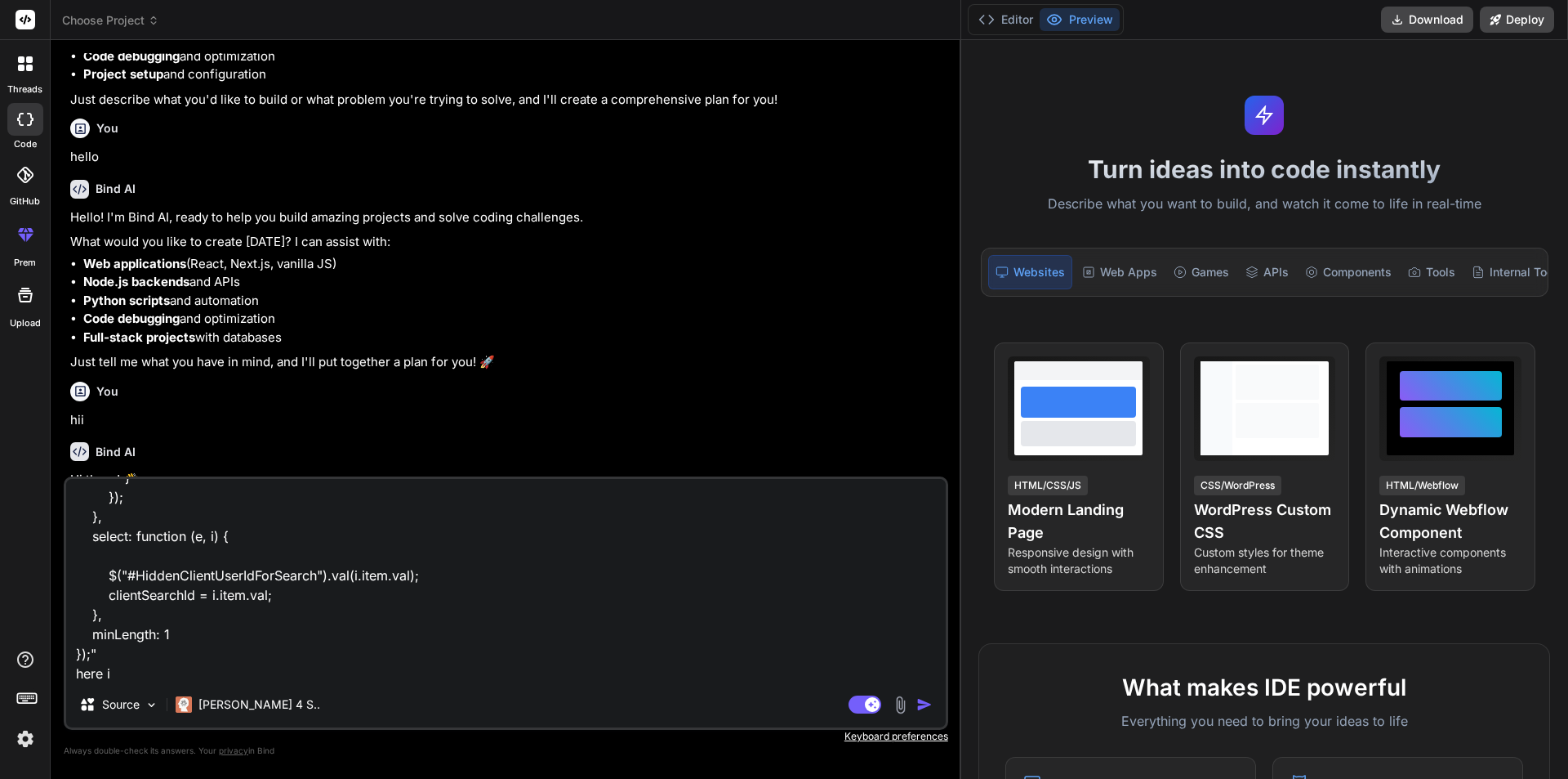
type textarea ""var clientSearchId = ''; // For Search Client $("#AdjudicationTxtClient").auto…"
type textarea "x"
type textarea ""var clientSearchId = ''; // For Search Client $("#AdjudicationTxtClient").auto…"
type textarea "x"
type textarea ""var clientSearchId = ''; // For Search Client $("#AdjudicationTxtClient").auto…"
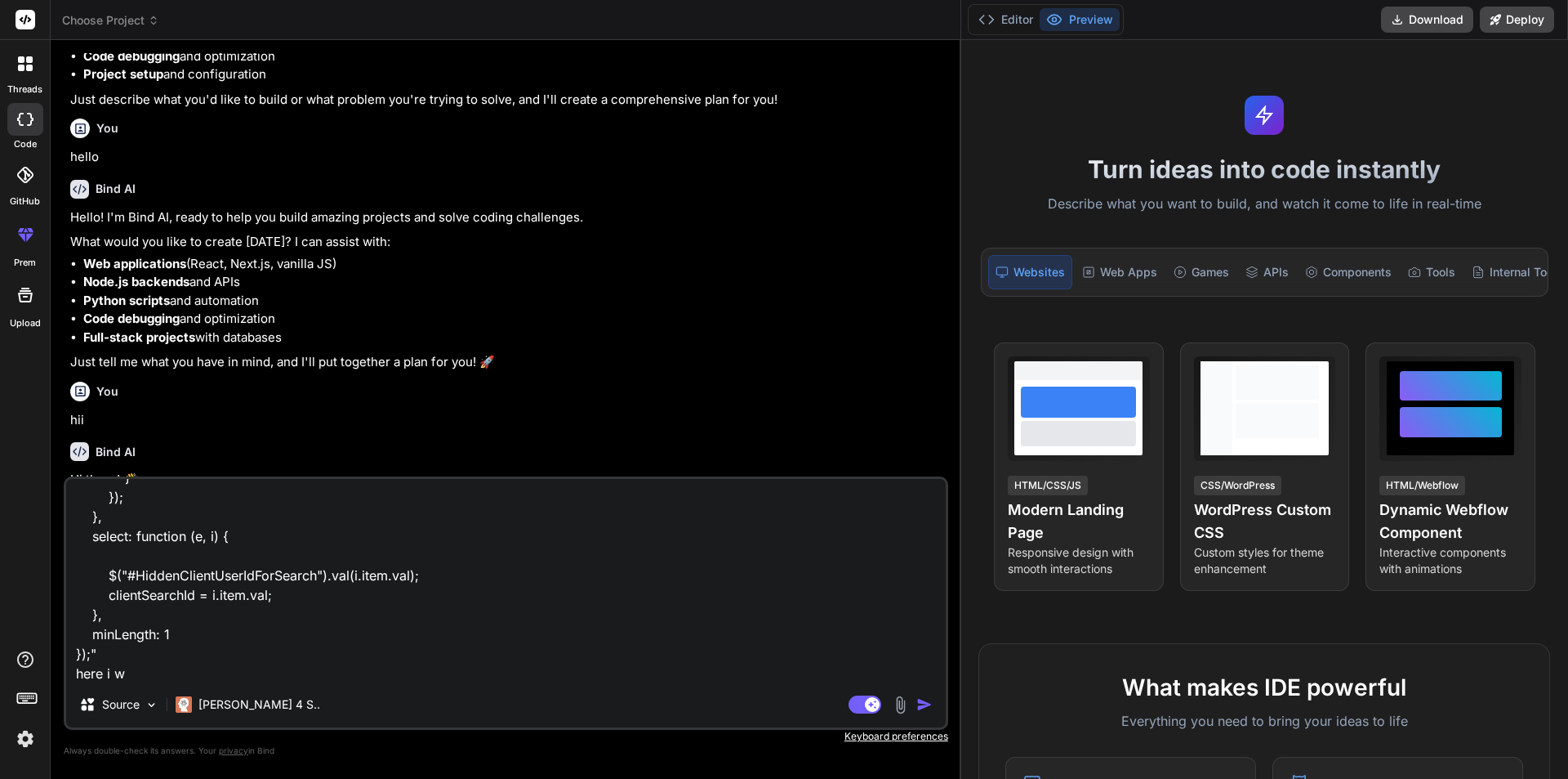
type textarea "x"
type textarea ""var clientSearchId = ''; // For Search Client $("#AdjudicationTxtClient").auto…"
type textarea "x"
type textarea ""var clientSearchId = ''; // For Search Client $("#AdjudicationTxtClient").auto…"
type textarea "x"
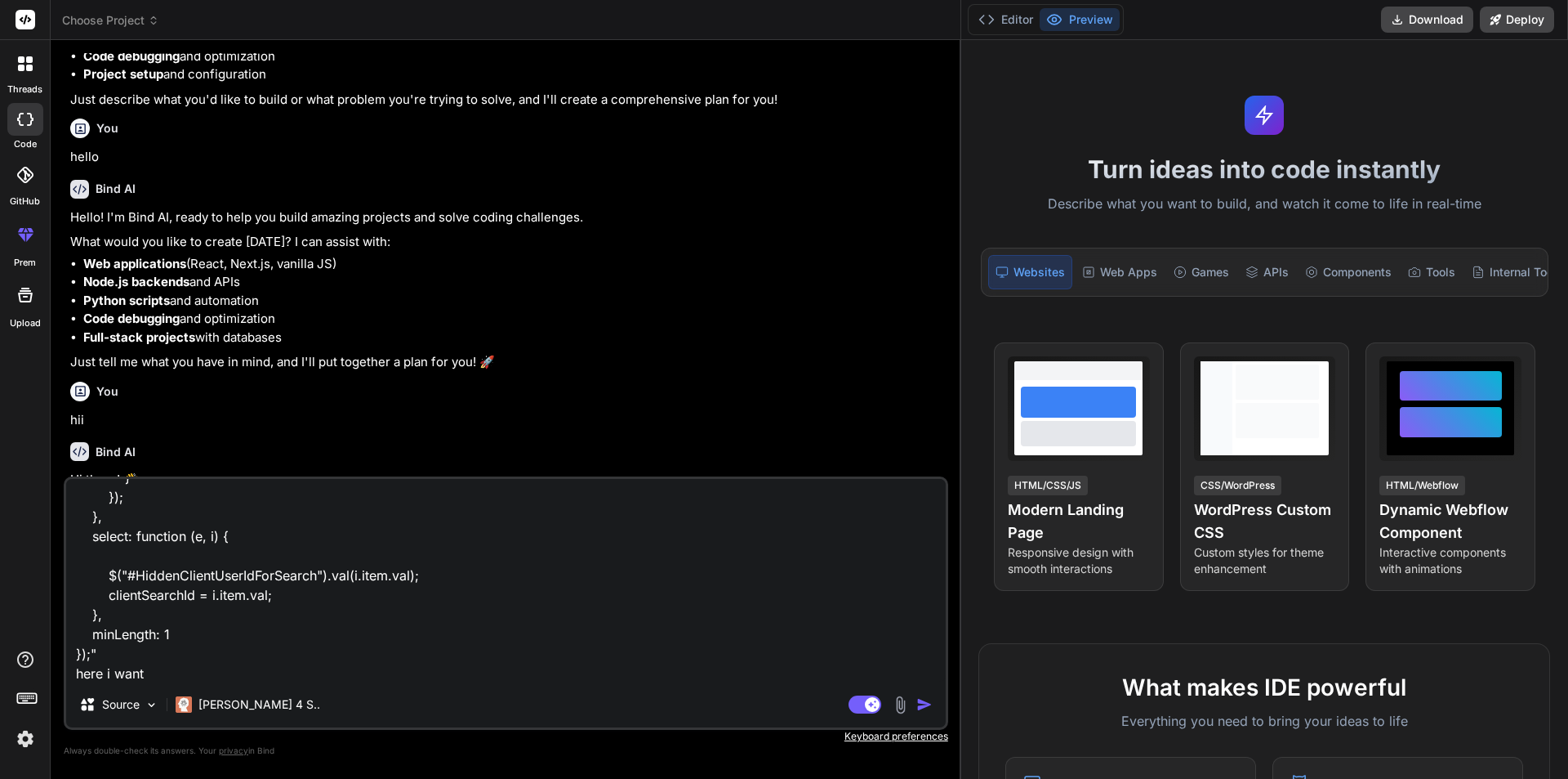
type textarea ""var clientSearchId = ''; // For Search Client $("#AdjudicationTxtClient").auto…"
type textarea "x"
type textarea ""var clientSearchId = ''; // For Search Client $("#AdjudicationTxtClient").auto…"
type textarea "x"
type textarea ""var clientSearchId = ''; // For Search Client $("#AdjudicationTxtClient").auto…"
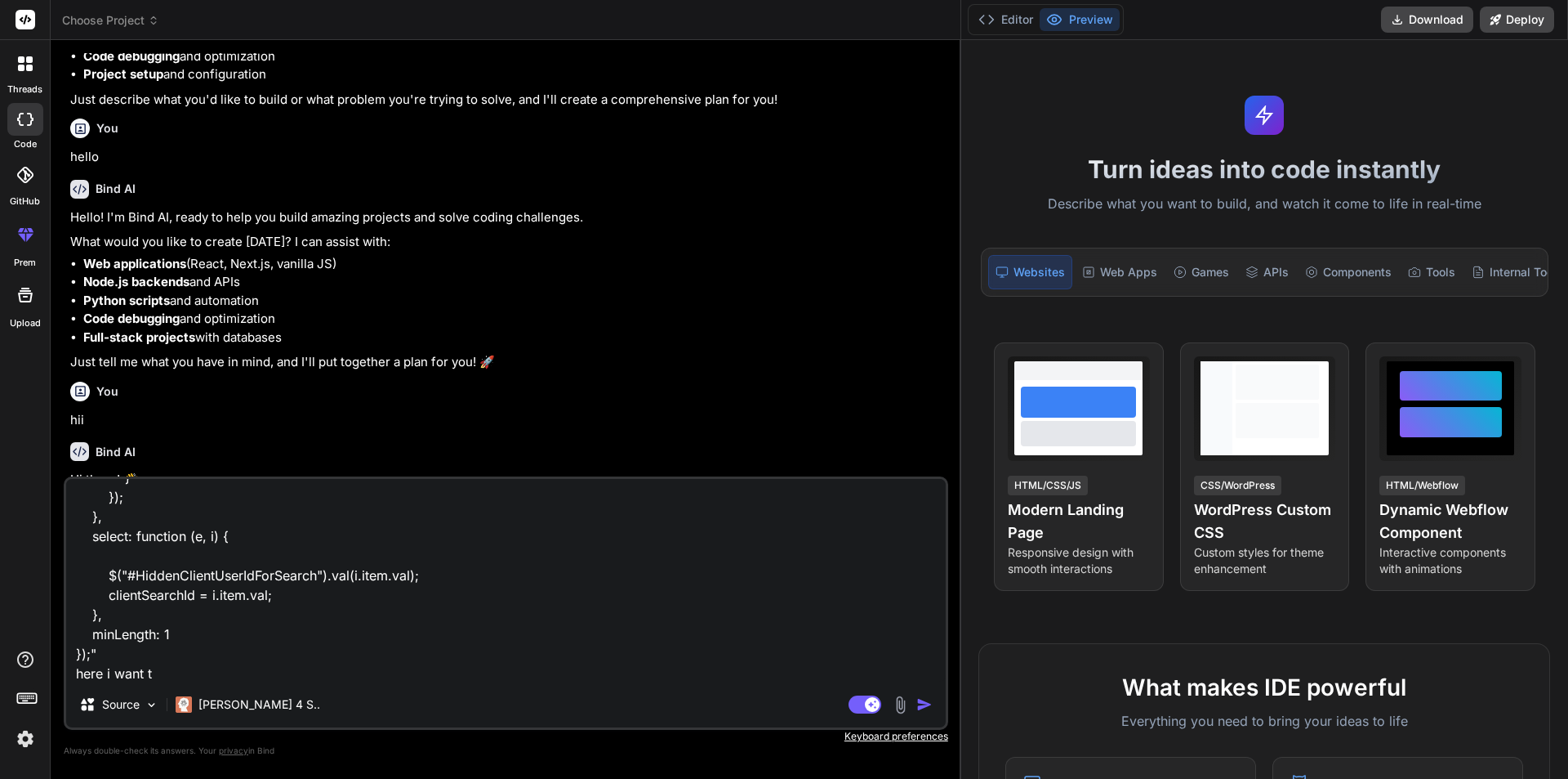
type textarea "x"
type textarea ""var clientSearchId = ''; // For Search Client $("#AdjudicationTxtClient").auto…"
type textarea "x"
type textarea ""var clientSearchId = ''; // For Search Client $("#AdjudicationTxtClient").auto…"
type textarea "x"
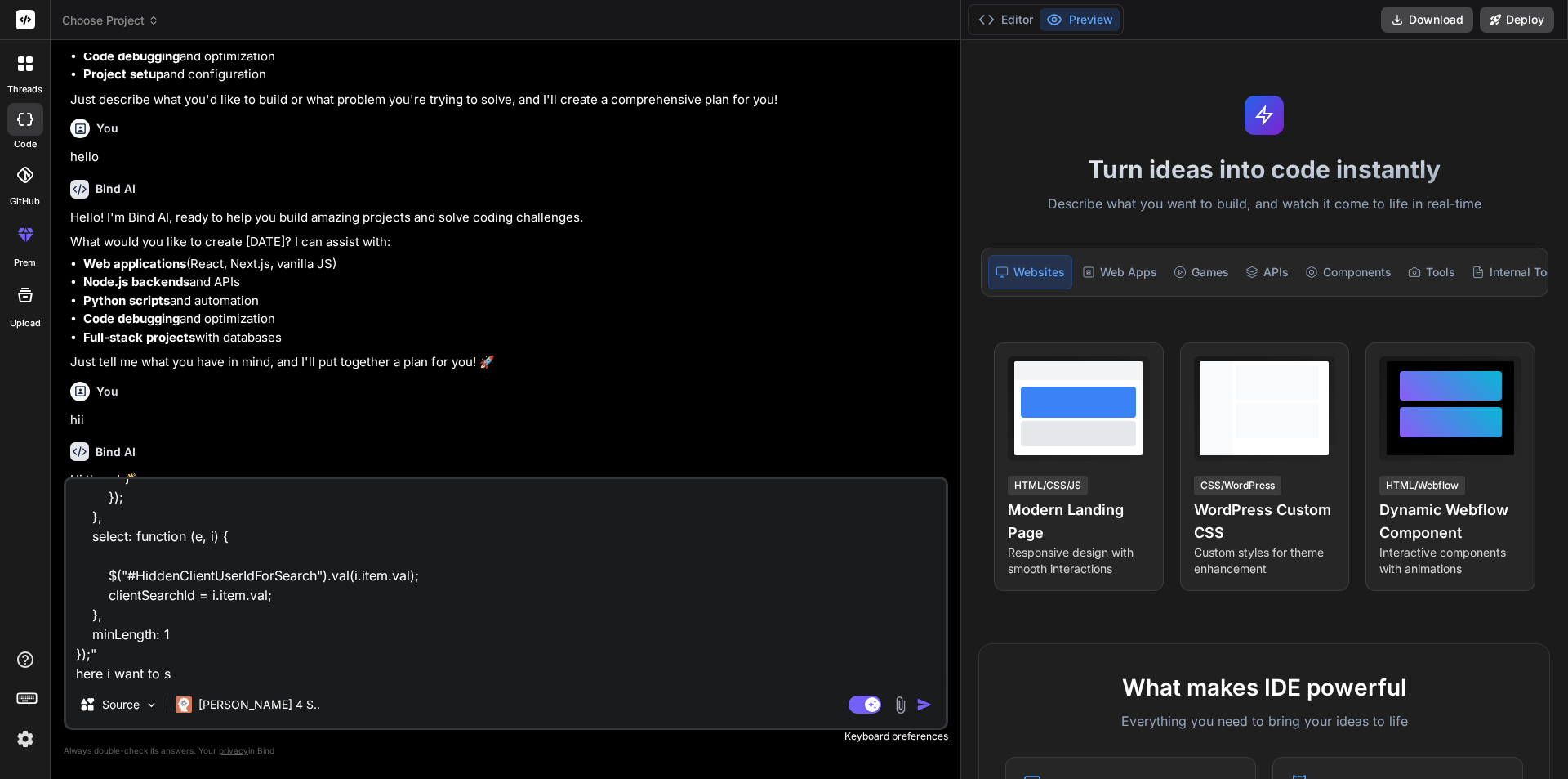
type textarea ""var clientSearchId = ''; // For Search Client $("#AdjudicationTxtClient").auto…"
type textarea "x"
type textarea ""var clientSearchId = ''; // For Search Client $("#AdjudicationTxtClient").auto…"
type textarea "x"
type textarea ""var clientSearchId = ''; // For Search Client $("#AdjudicationTxtClient").auto…"
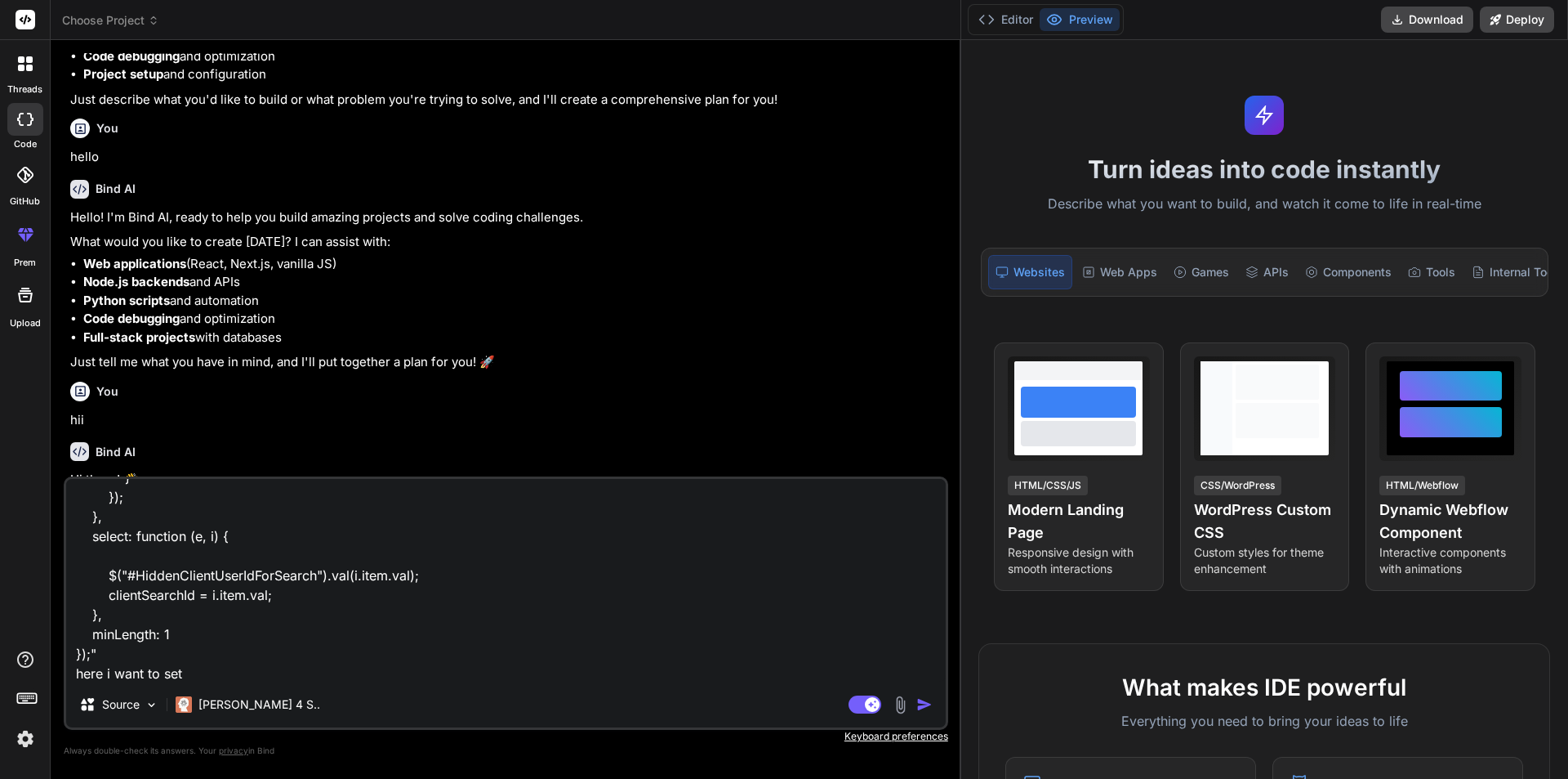
type textarea "x"
click at [145, 591] on textarea ""var clientSearchId = ''; // For Search Client $("#AdjudicationTxtClient").auto…" at bounding box center [505, 580] width 880 height 203
click at [221, 676] on textarea ""var clientSearchId = ''; // For Search Client $("#AdjudicationTxtClient").auto…" at bounding box center [505, 580] width 880 height 203
paste textarea "clientSearchId"
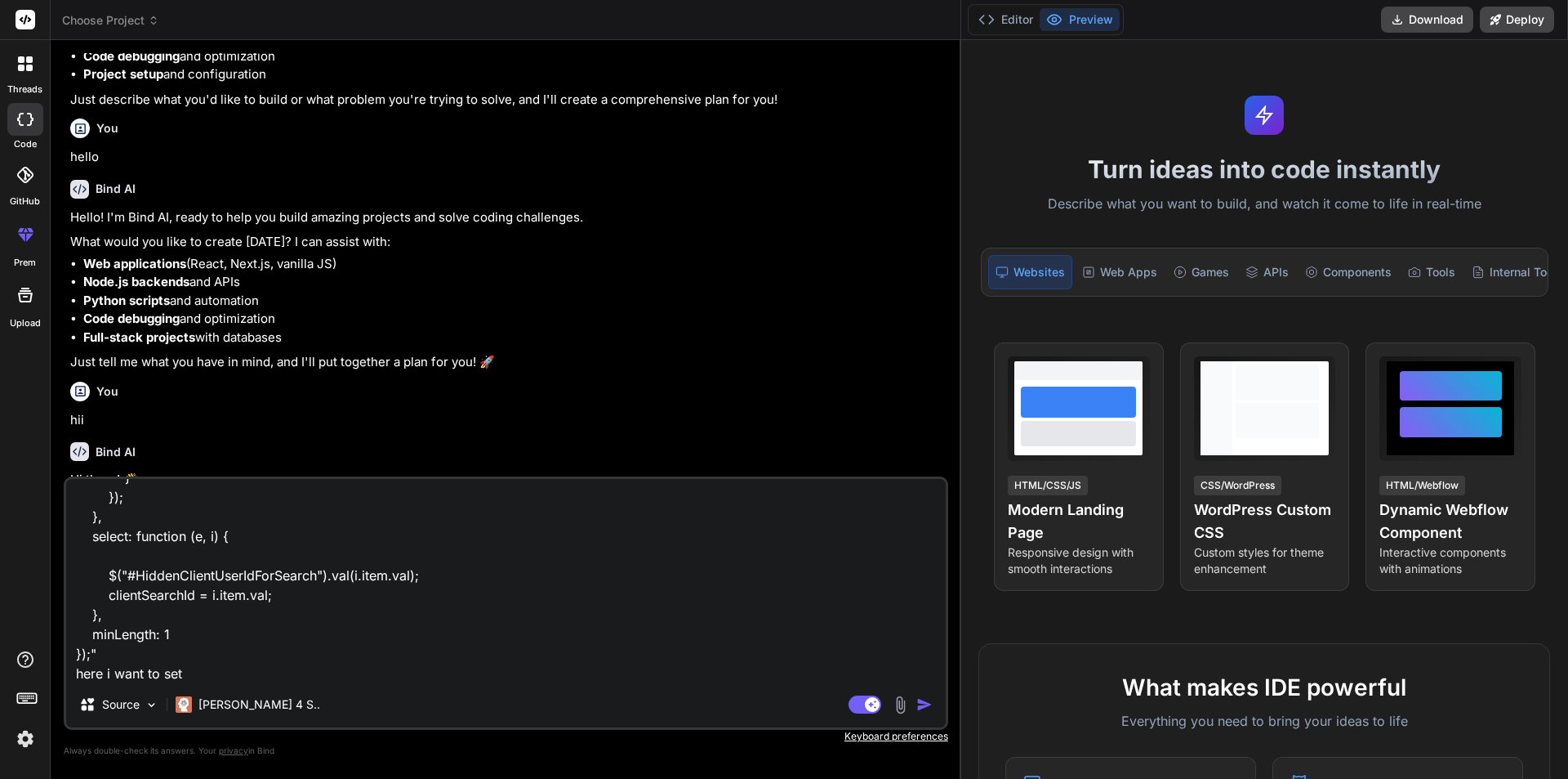
type textarea ""var clientSearchId = ''; // For Search Client $("#AdjudicationTxtClient").auto…"
type textarea "x"
type textarea ""var clientSearchId = ''; // For Search Client $("#AdjudicationTxtClient").auto…"
type textarea "x"
type textarea ""var clientSearchId = ''; // For Search Client $("#AdjudicationTxtClient").auto…"
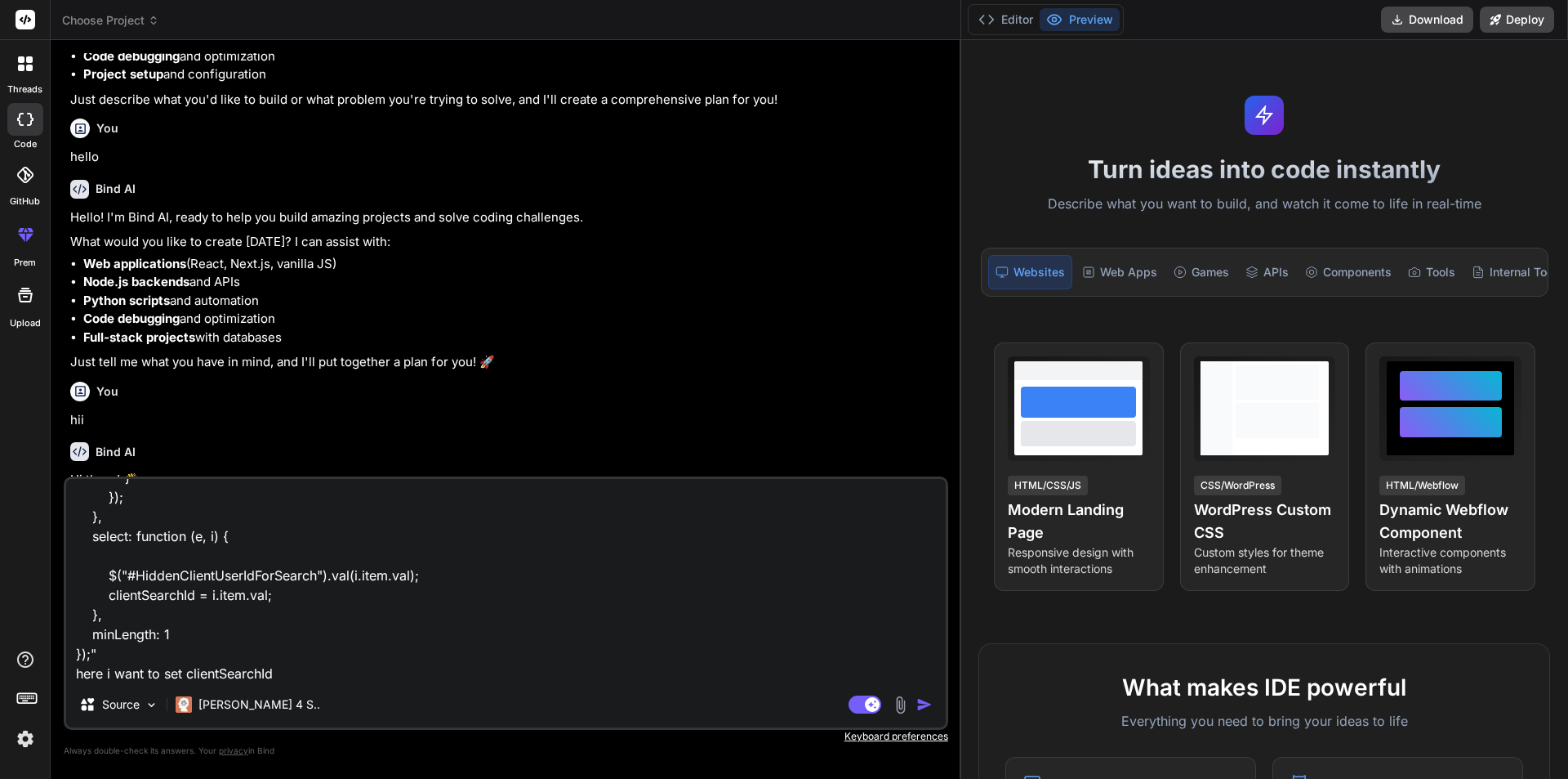
type textarea "x"
type textarea ""var clientSearchId = ''; // For Search Client $("#AdjudicationTxtClient").auto…"
type textarea "x"
type textarea ""var clientSearchId = ''; // For Search Client $("#AdjudicationTxtClient").auto…"
type textarea "x"
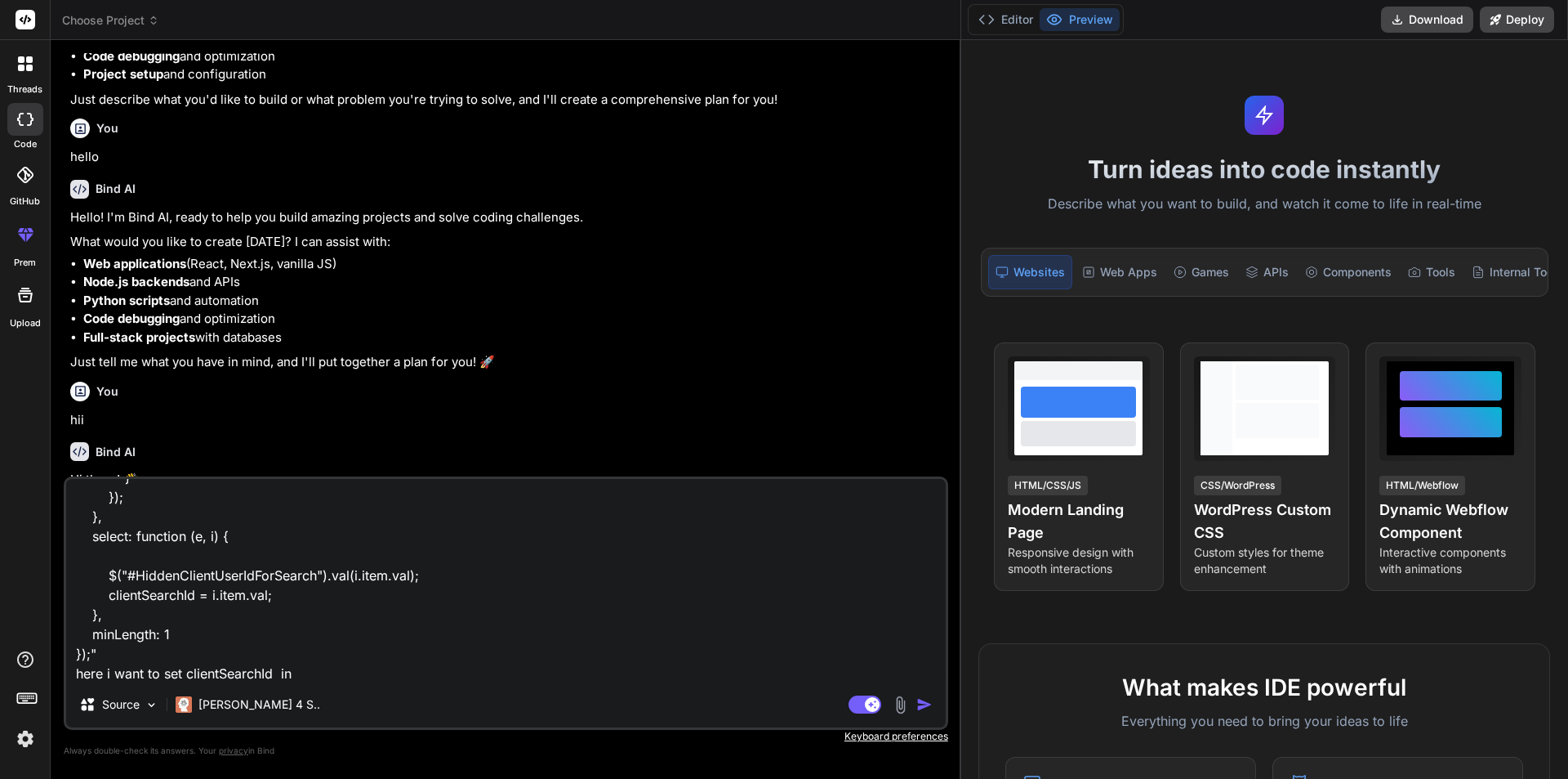
type textarea ""var clientSearchId = ''; // For Search Client $("#AdjudicationTxtClient").auto…"
type textarea "x"
type textarea ""var clientSearchId = ''; // For Search Client $("#AdjudicationTxtClient").auto…"
type textarea "x"
type textarea ""var clientSearchId = ''; // For Search Client $("#AdjudicationTxtClient").auto…"
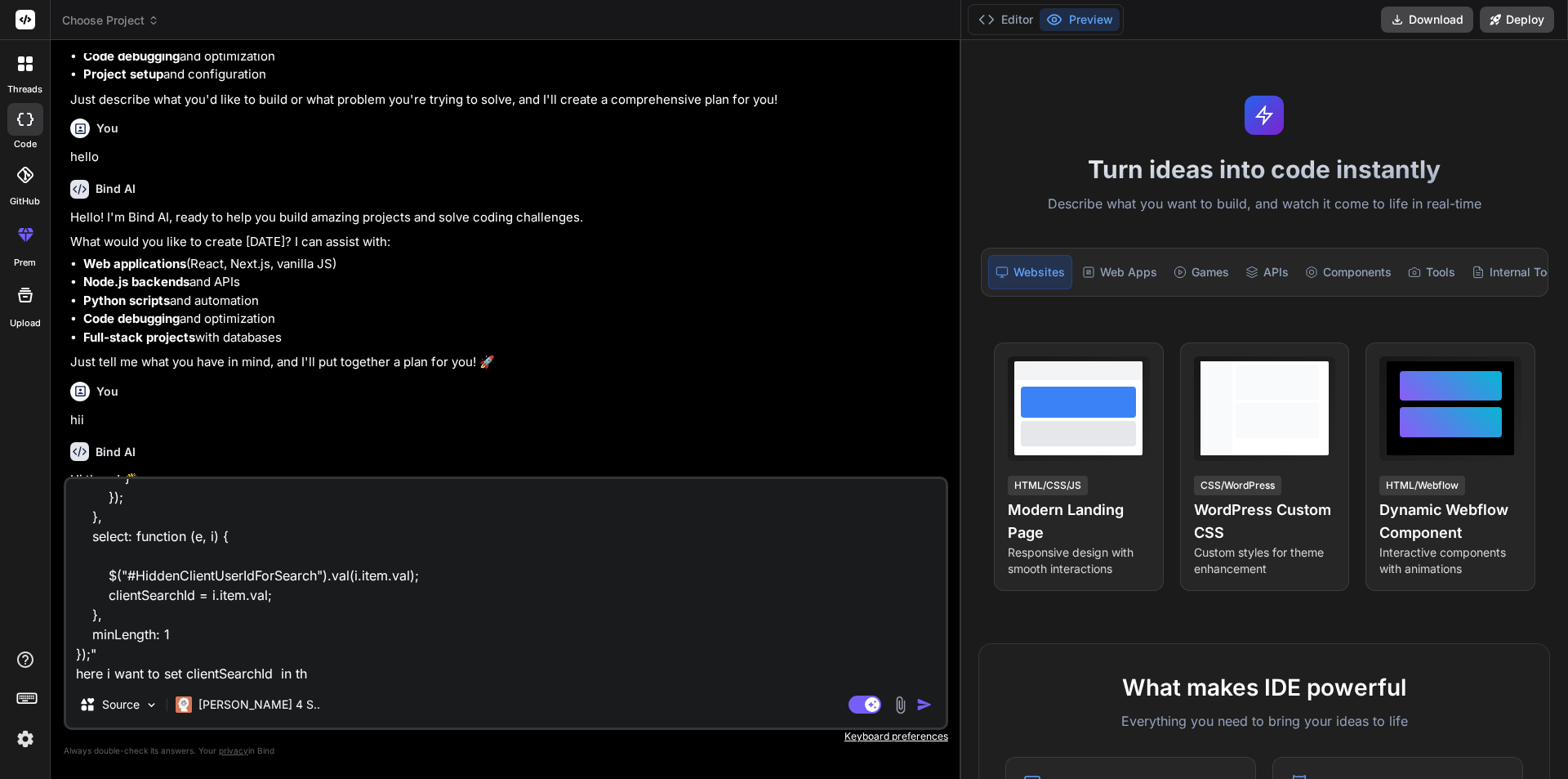
type textarea "x"
type textarea ""var clientSearchId = ''; // For Search Client $("#AdjudicationTxtClient").auto…"
type textarea "x"
type textarea ""var clientSearchId = ''; // For Search Client $("#AdjudicationTxtClient").auto…"
type textarea "x"
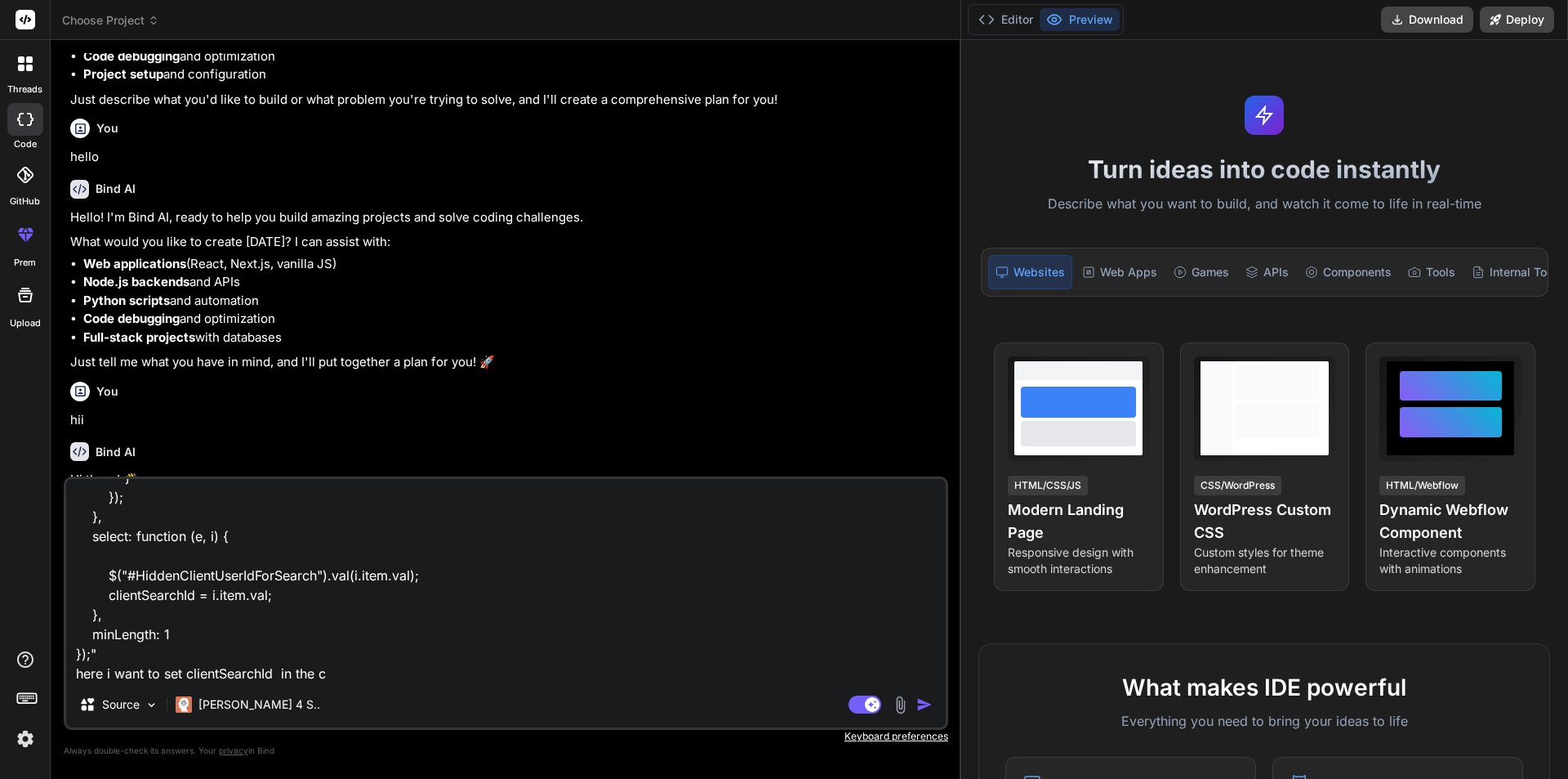
type textarea ""var clientSearchId = ''; // For Search Client $("#AdjudicationTxtClient").auto…"
type textarea "x"
type textarea ""var clientSearchId = ''; // For Search Client $("#AdjudicationTxtClient").auto…"
type textarea "x"
type textarea ""var clientSearchId = ''; // For Search Client $("#AdjudicationTxtClient").auto…"
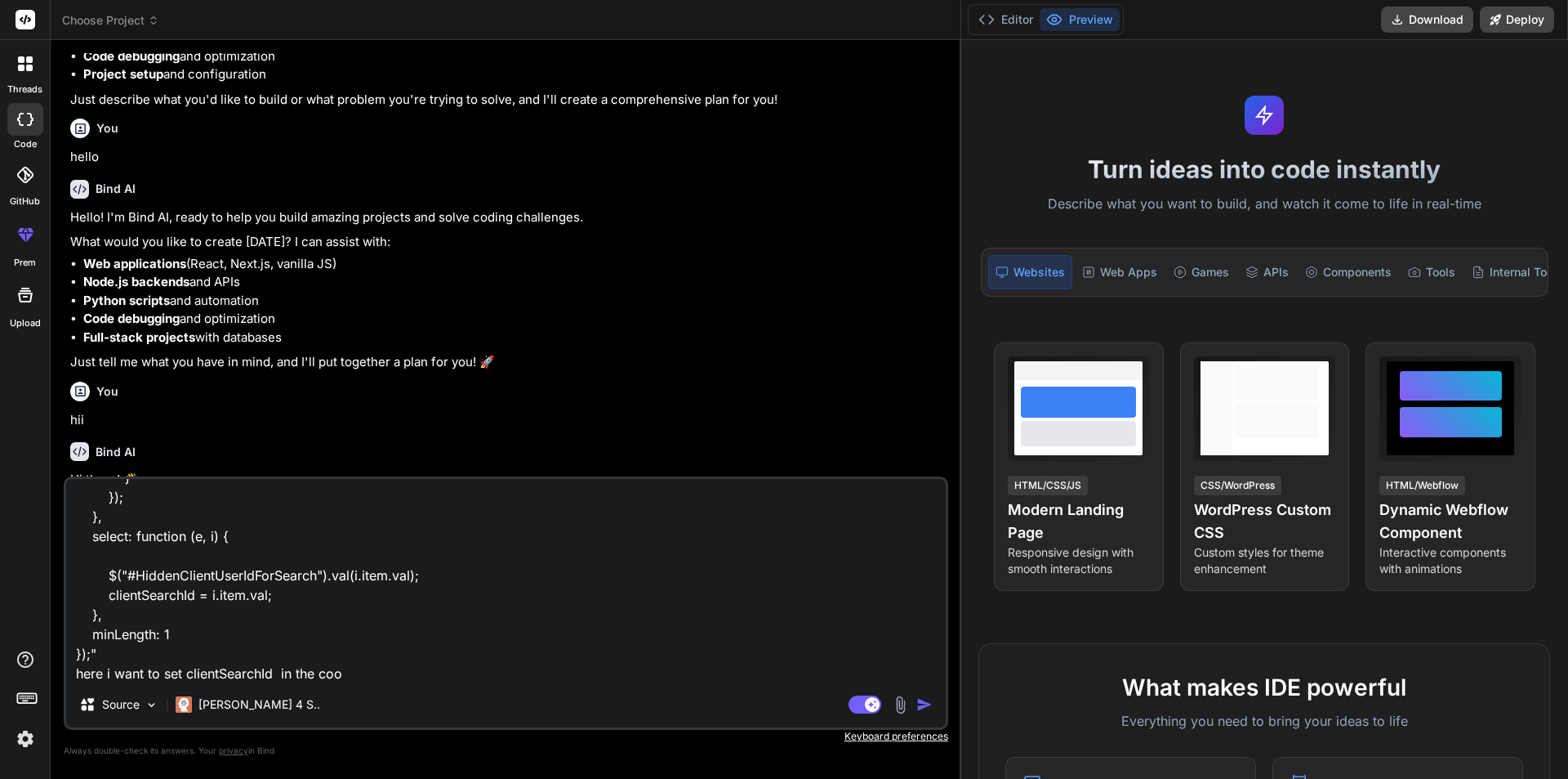
type textarea "x"
type textarea ""var clientSearchId = ''; // For Search Client $("#AdjudicationTxtClient").auto…"
type textarea "x"
type textarea ""var clientSearchId = ''; // For Search Client $("#AdjudicationTxtClient").auto…"
type textarea "x"
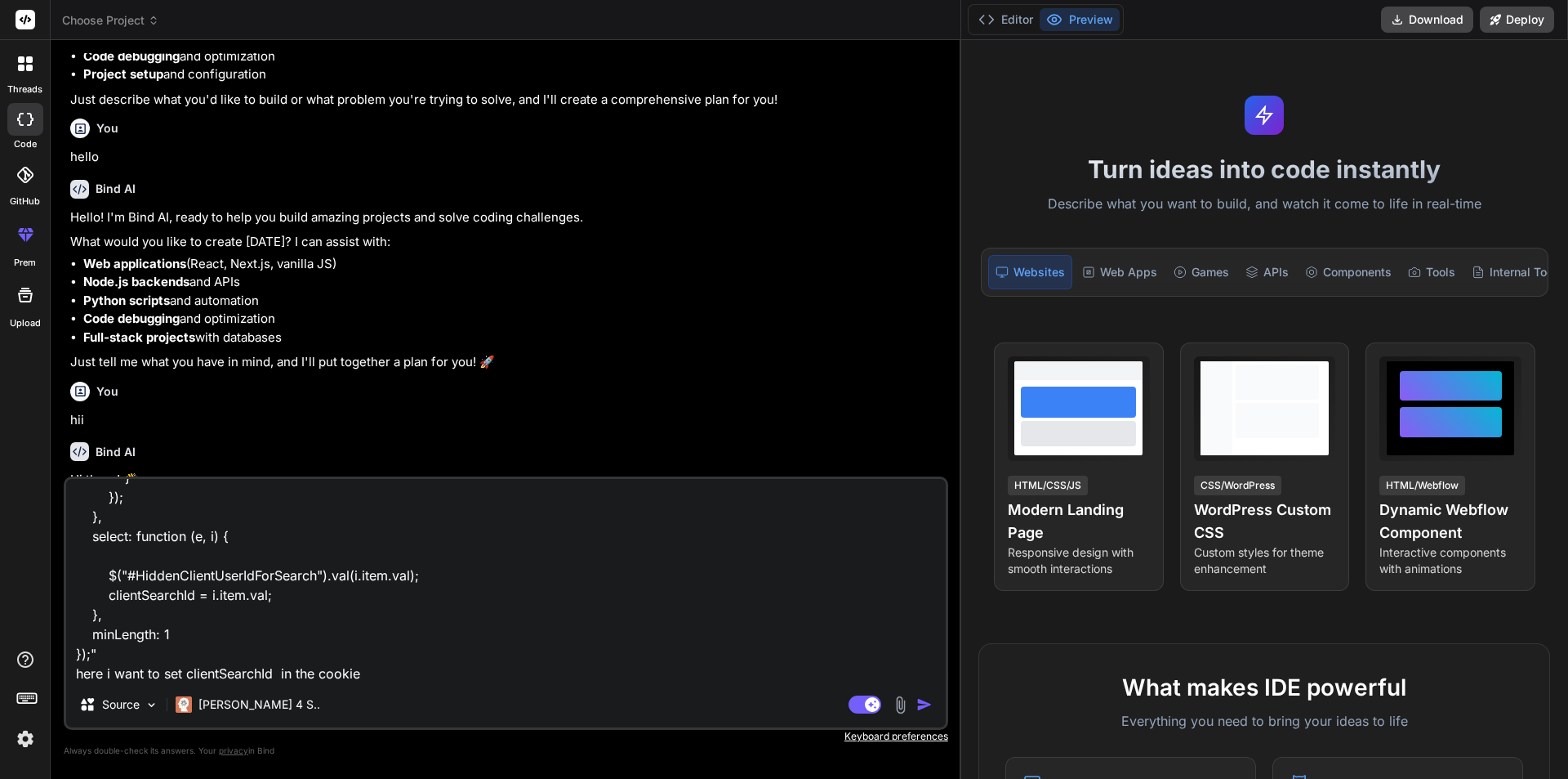
type textarea ""var clientSearchId = ''; // For Search Client $("#AdjudicationTxtClient").auto…"
type textarea "x"
type textarea ""var clientSearchId = ''; // For Search Client $("#AdjudicationTxtClient").auto…"
type textarea "x"
type textarea ""var clientSearchId = ''; // For Search Client $("#AdjudicationTxtClient").auto…"
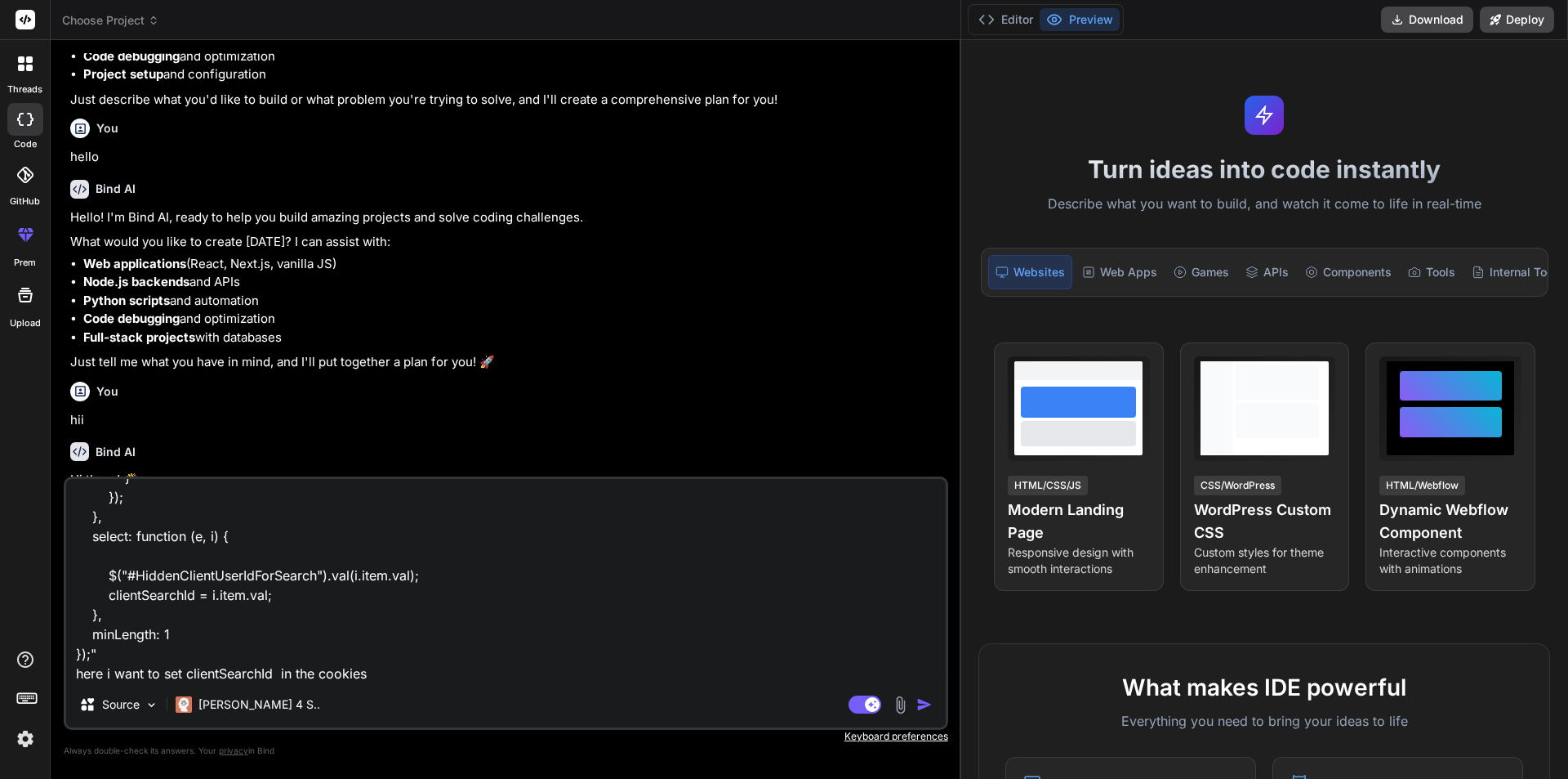
type textarea "x"
type textarea ""var clientSearchId = ''; // For Search Client $("#AdjudicationTxtClient").auto…"
type textarea "x"
type textarea ""var clientSearchId = ''; // For Search Client $("#AdjudicationTxtClient").auto…"
type textarea "x"
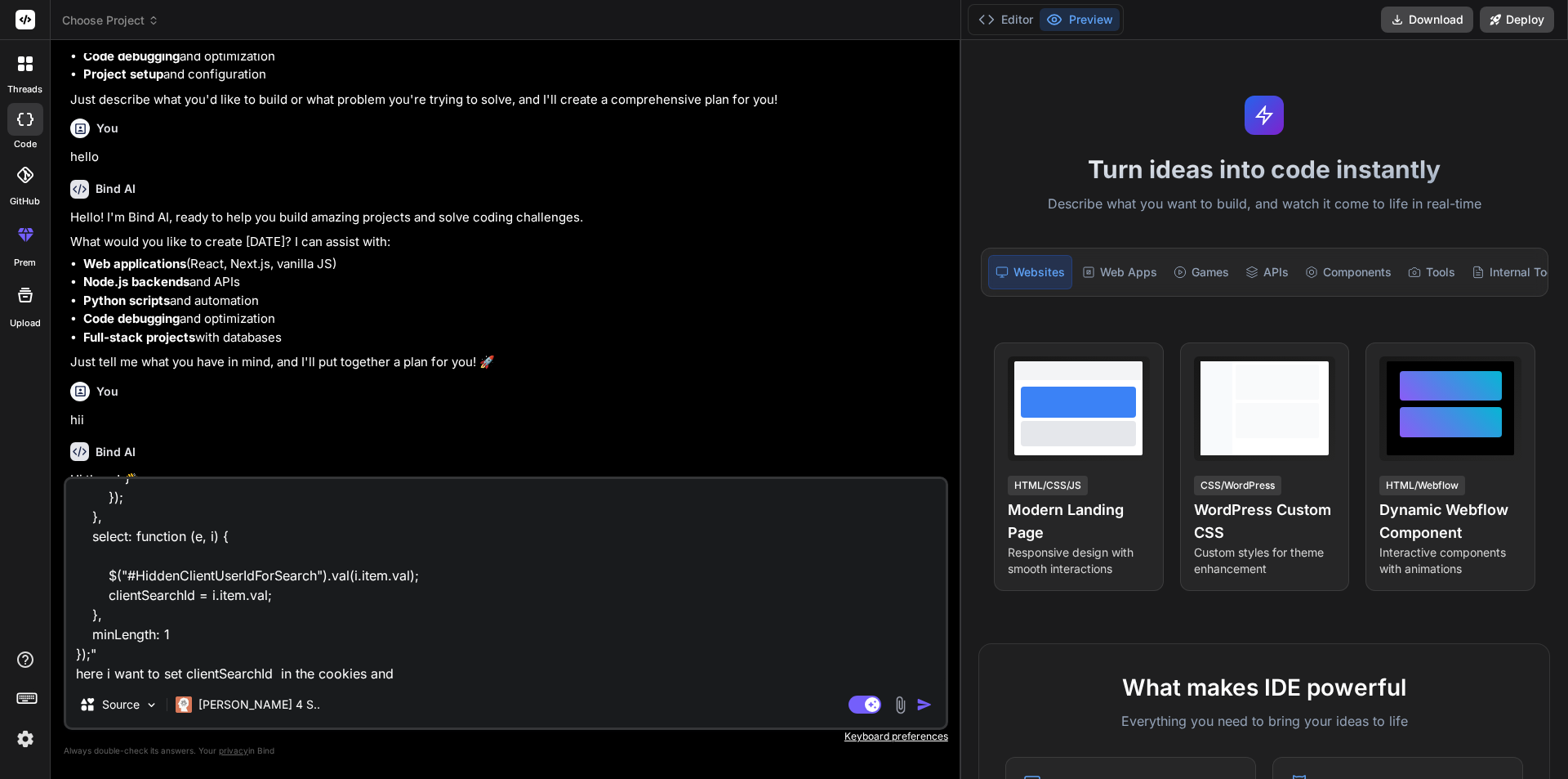
type textarea ""var clientSearchId = ''; // For Search Client $("#AdjudicationTxtClient").auto…"
type textarea "x"
type textarea ""var clientSearchId = ''; // For Search Client $("#AdjudicationTxtClient").auto…"
type textarea "x"
type textarea ""var clientSearchId = ''; // For Search Client $("#AdjudicationTxtClient").auto…"
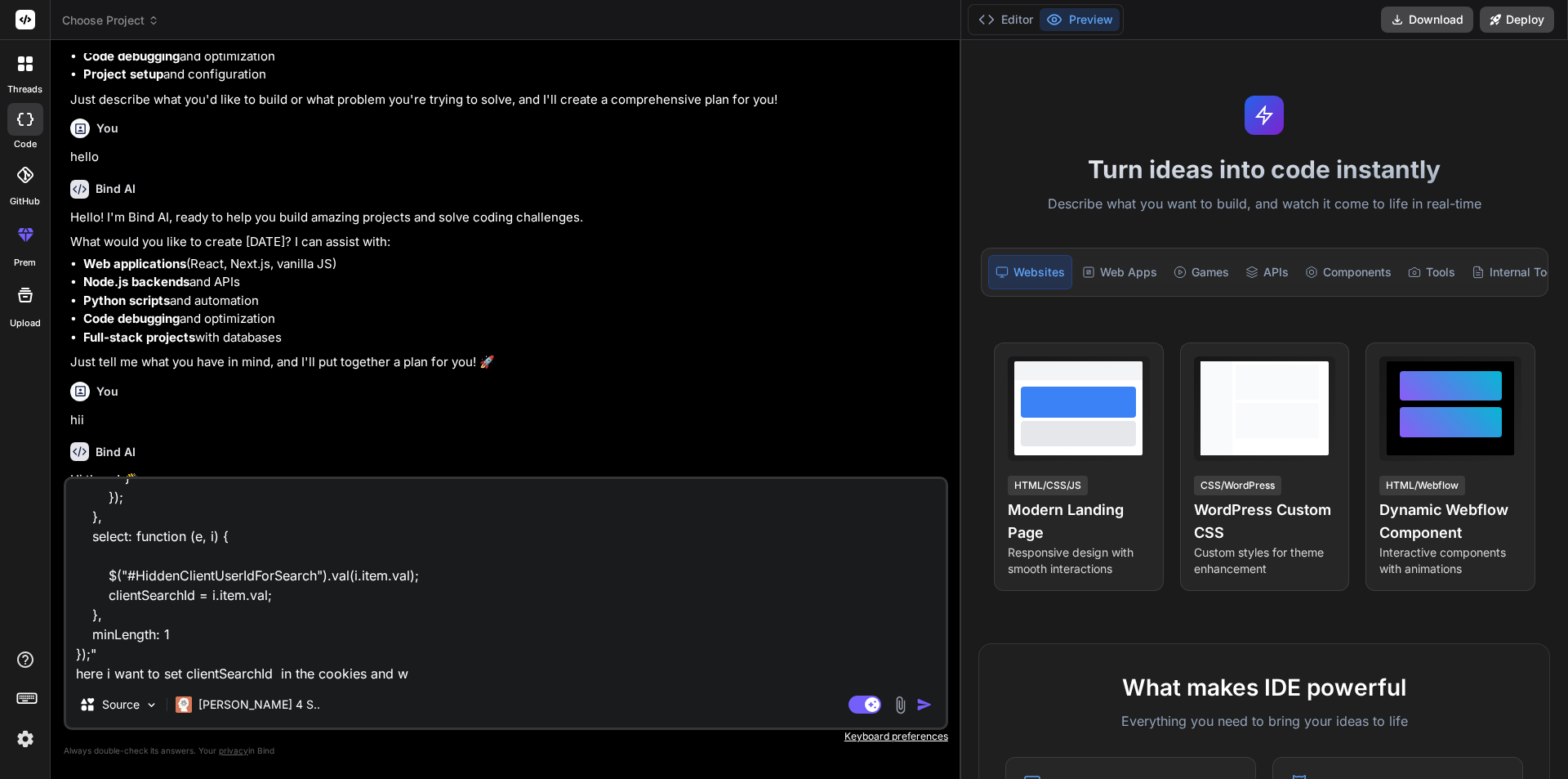
type textarea "x"
type textarea ""var clientSearchId = ''; // For Search Client $("#AdjudicationTxtClient").auto…"
type textarea "x"
type textarea ""var clientSearchId = ''; // For Search Client $("#AdjudicationTxtClient").auto…"
type textarea "x"
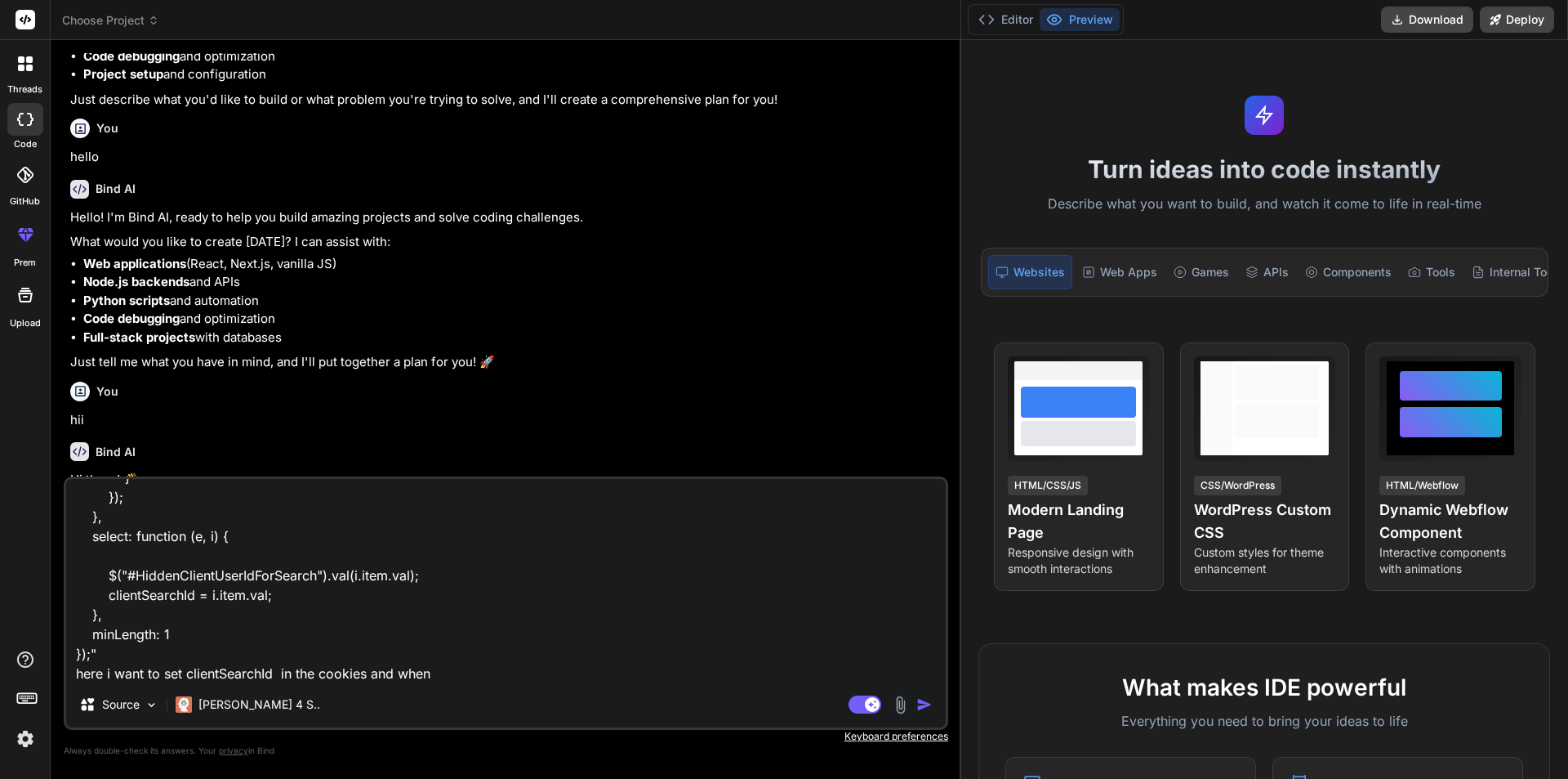
type textarea ""var clientSearchId = ''; // For Search Client $("#AdjudicationTxtClient").auto…"
type textarea "x"
type textarea ""var clientSearchId = ''; // For Search Client $("#AdjudicationTxtClient").auto…"
type textarea "x"
type textarea ""var clientSearchId = ''; // For Search Client $("#AdjudicationTxtClient").auto…"
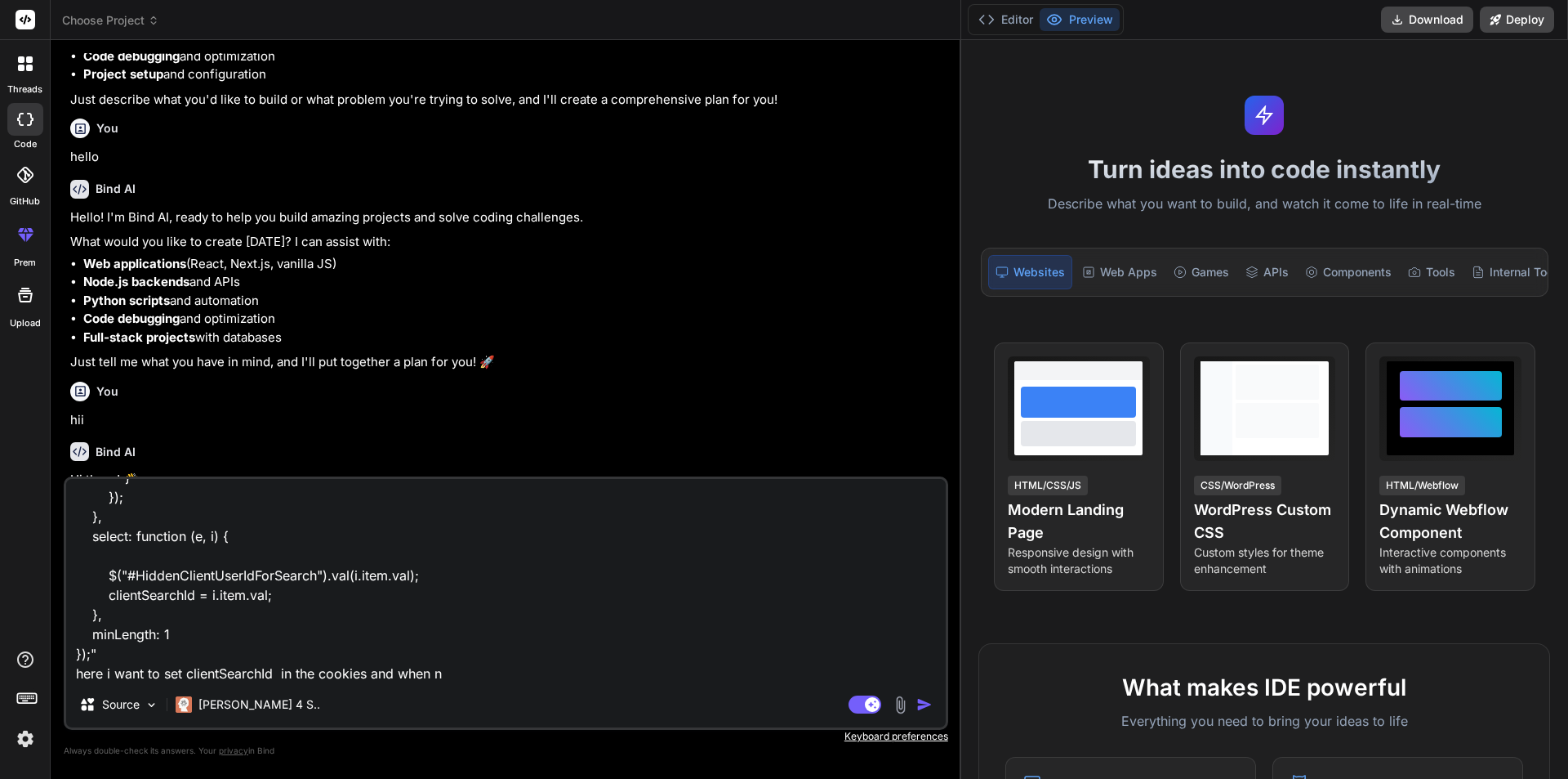
type textarea "x"
type textarea ""var clientSearchId = ''; // For Search Client $("#AdjudicationTxtClient").auto…"
type textarea "x"
type textarea ""var clientSearchId = ''; // For Search Client $("#AdjudicationTxtClient").auto…"
type textarea "x"
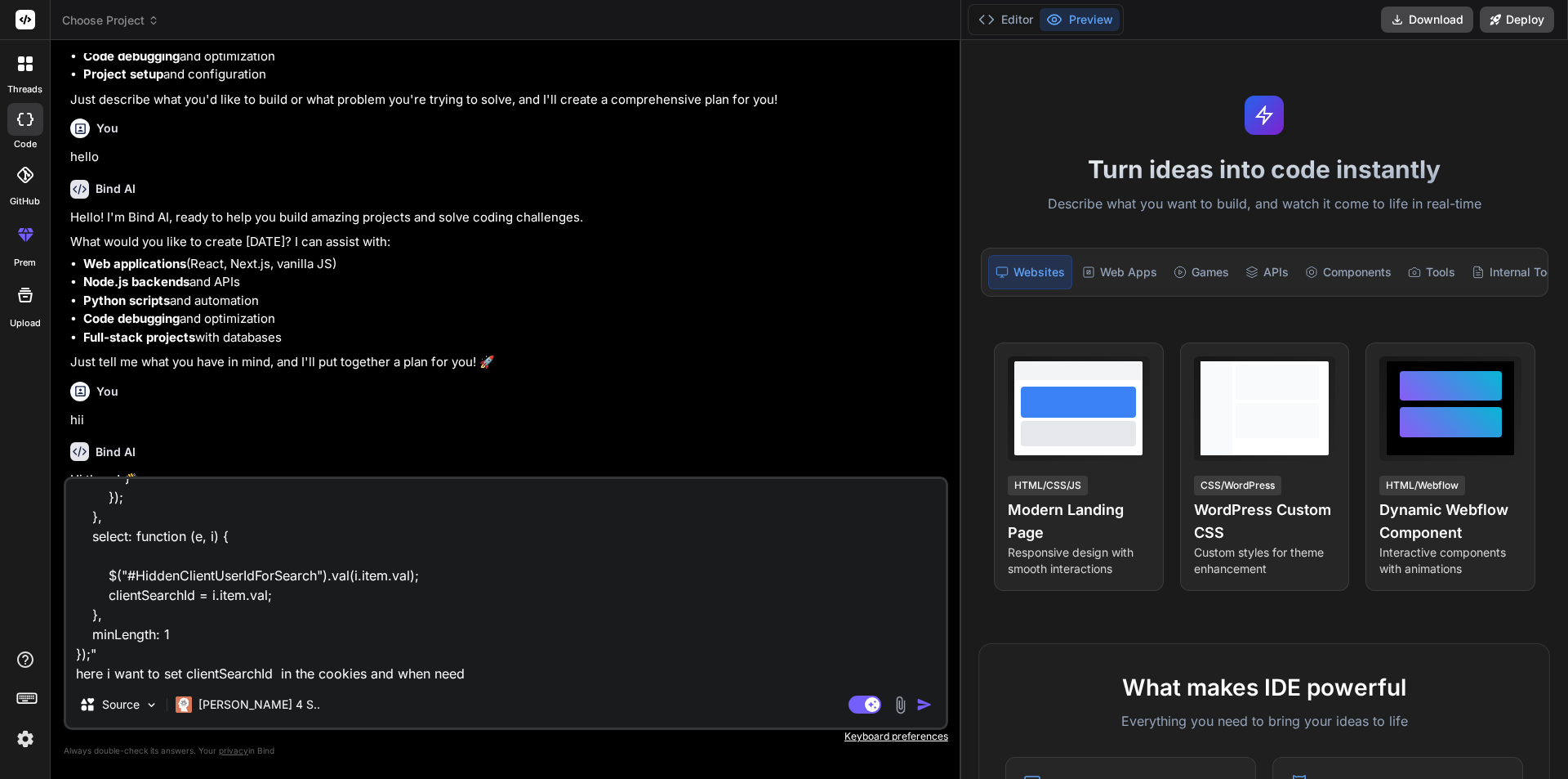
type textarea ""var clientSearchId = ''; // For Search Client $("#AdjudicationTxtClient").auto…"
type textarea "x"
type textarea ""var clientSearchId = ''; // For Search Client $("#AdjudicationTxtClient").auto…"
type textarea "x"
type textarea ""var clientSearchId = ''; // For Search Client $("#AdjudicationTxtClient").auto…"
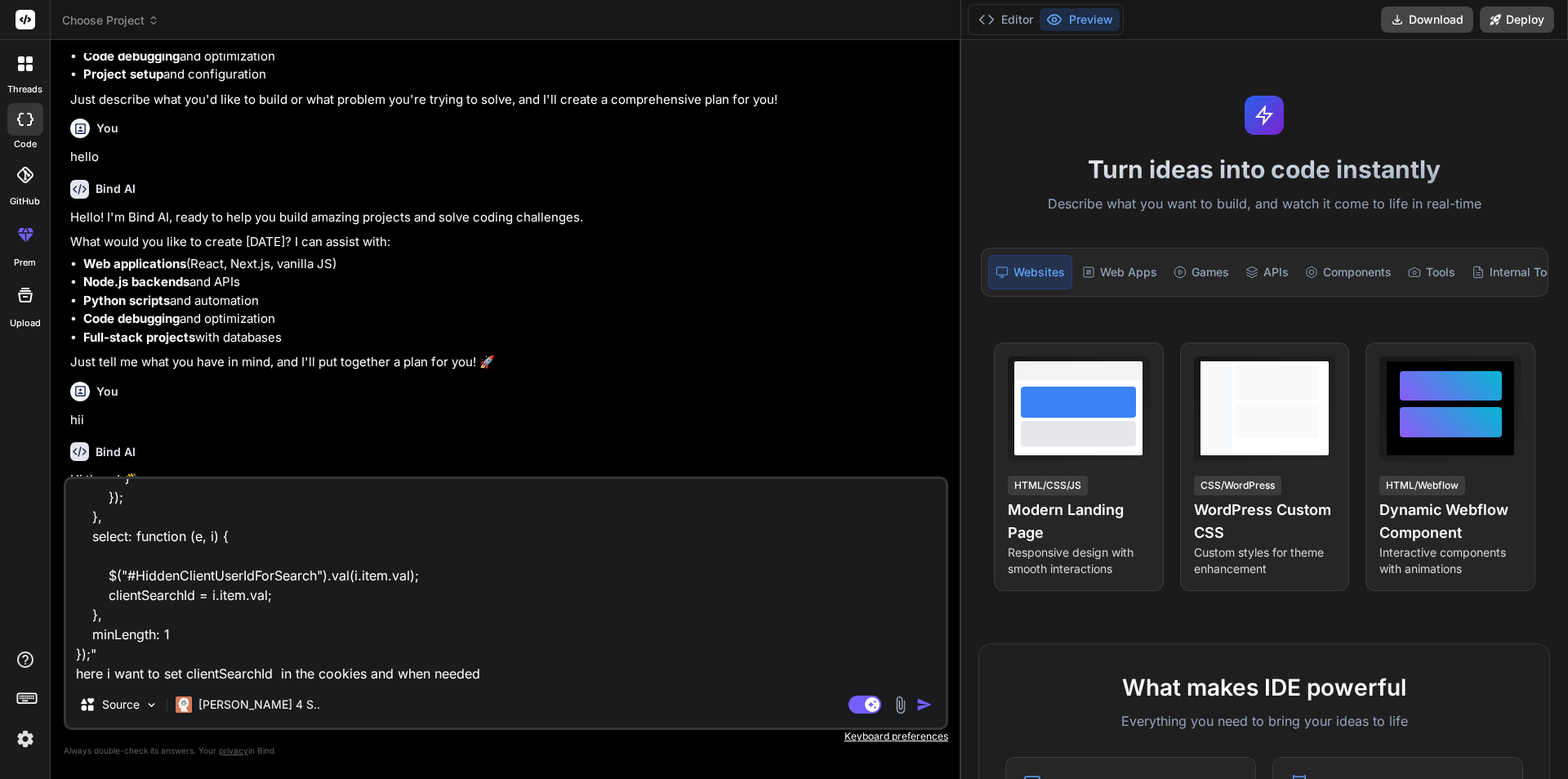
type textarea "x"
type textarea ""var clientSearchId = ''; // For Search Client $("#AdjudicationTxtClient").auto…"
type textarea "x"
type textarea ""var clientSearchId = ''; // For Search Client $("#AdjudicationTxtClient").auto…"
type textarea "x"
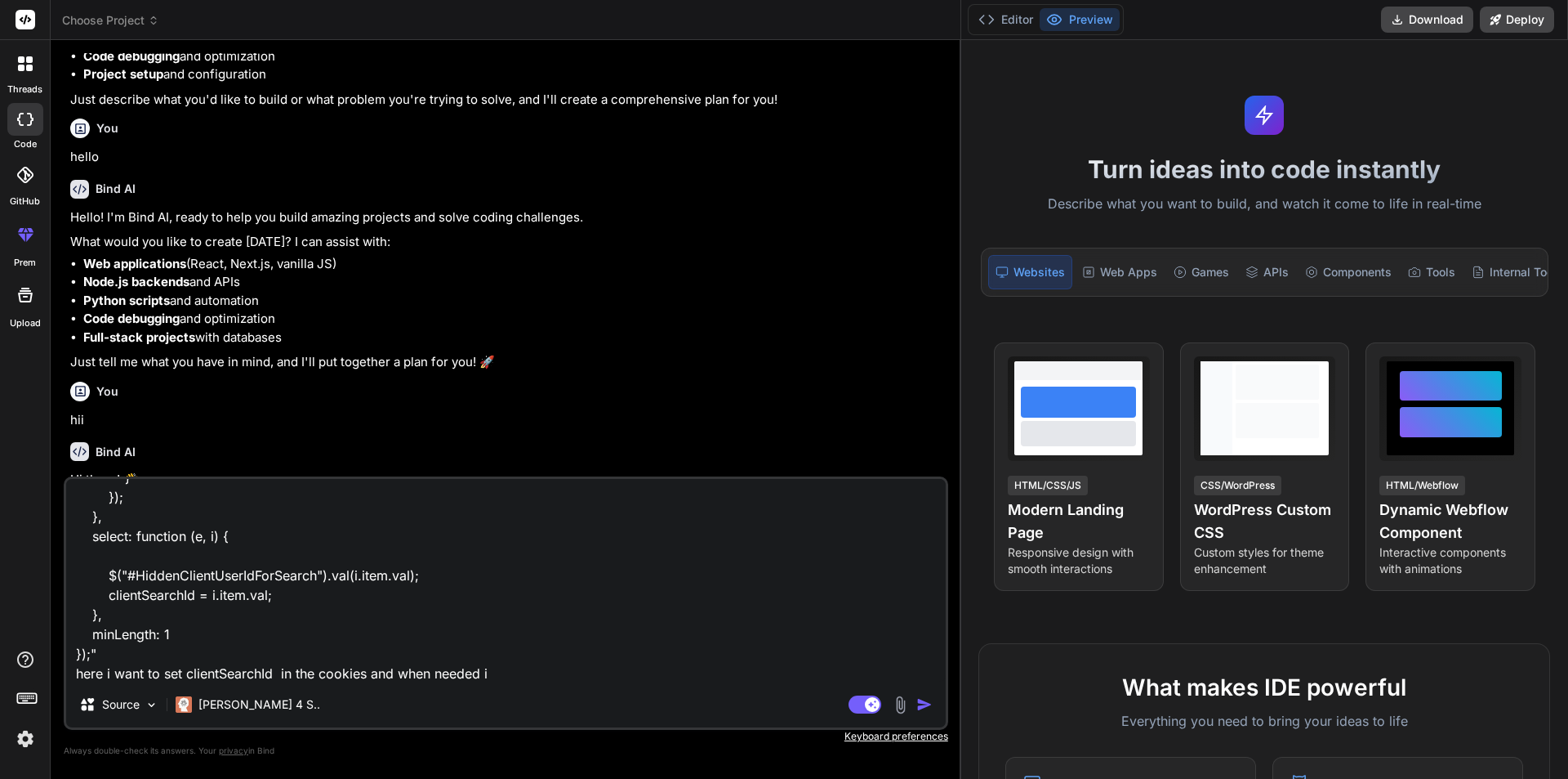
type textarea ""var clientSearchId = ''; // For Search Client $("#AdjudicationTxtClient").auto…"
type textarea "x"
type textarea ""var clientSearchId = ''; // For Search Client $("#AdjudicationTxtClient").auto…"
type textarea "x"
type textarea ""var clientSearchId = ''; // For Search Client $("#AdjudicationTxtClient").auto…"
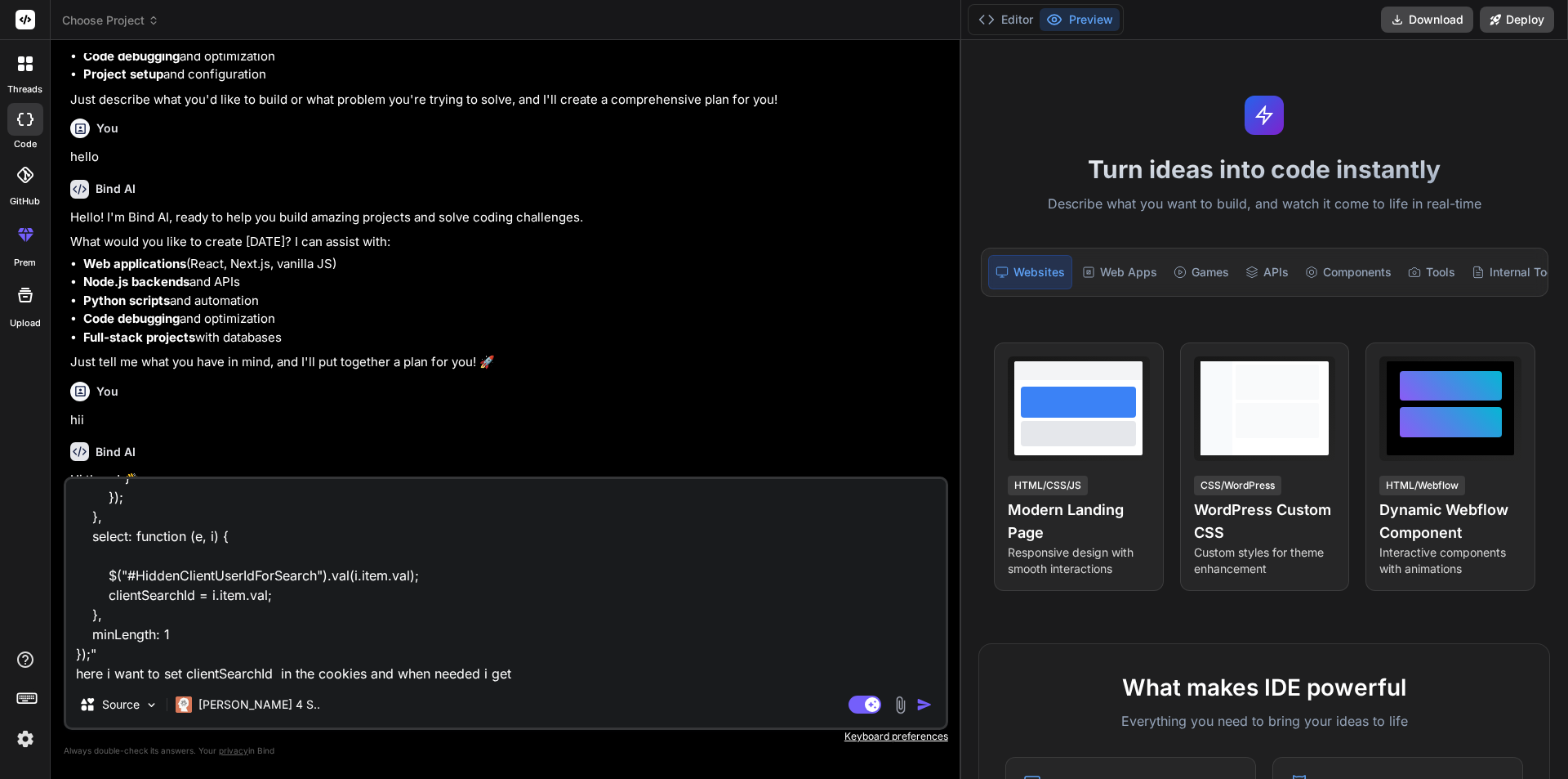
type textarea "x"
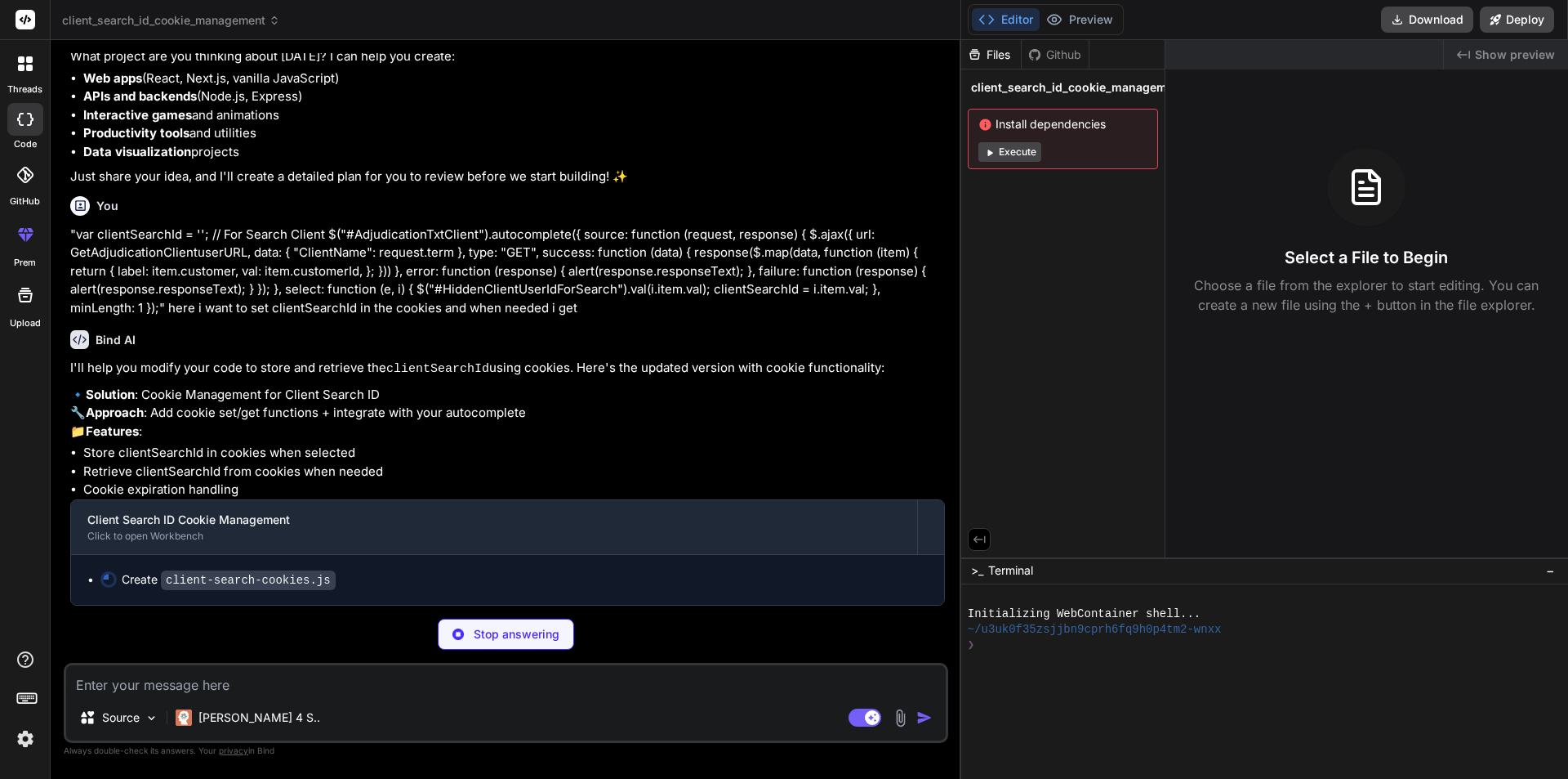
scroll to position [731, 0]
click at [1008, 15] on button "Editor" at bounding box center [1006, 19] width 68 height 23
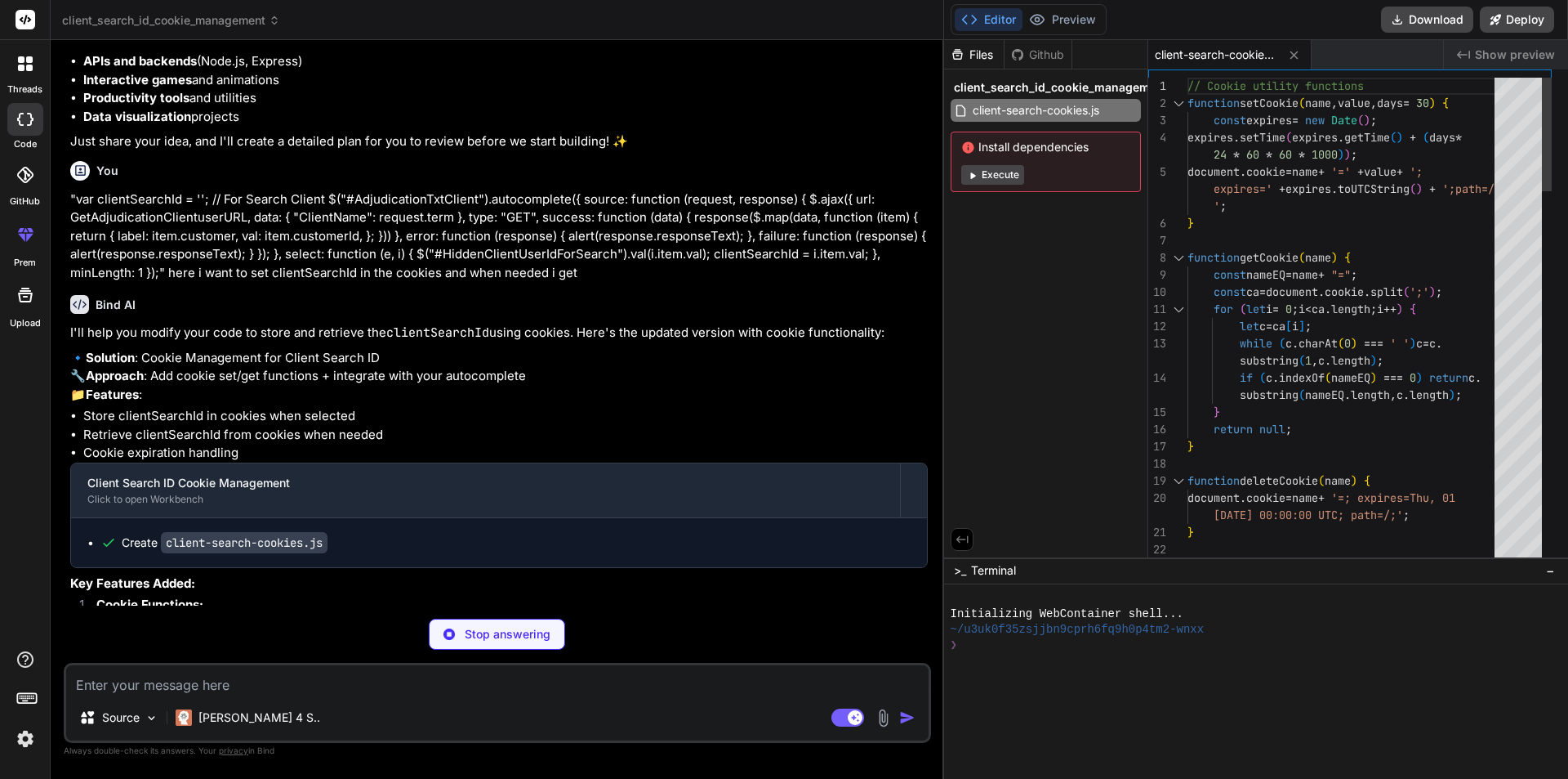
scroll to position [749, 0]
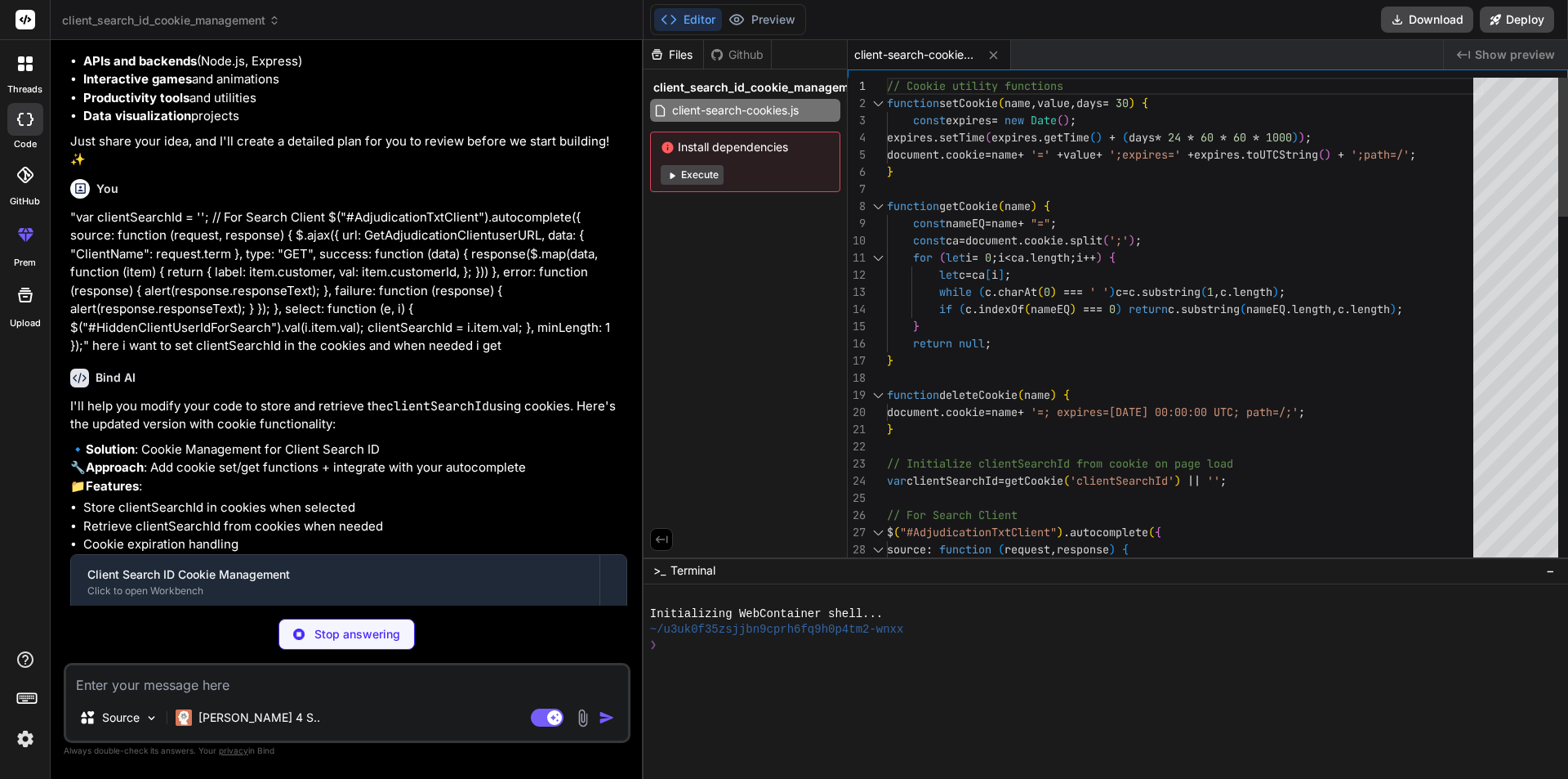
drag, startPoint x: 959, startPoint y: 318, endPoint x: 613, endPoint y: 328, distance: 346.1
click at [613, 328] on div "Bind AI Web Search Created with Pixso. Code Generator You hello Bind AI Hello! …" at bounding box center [347, 409] width 593 height 738
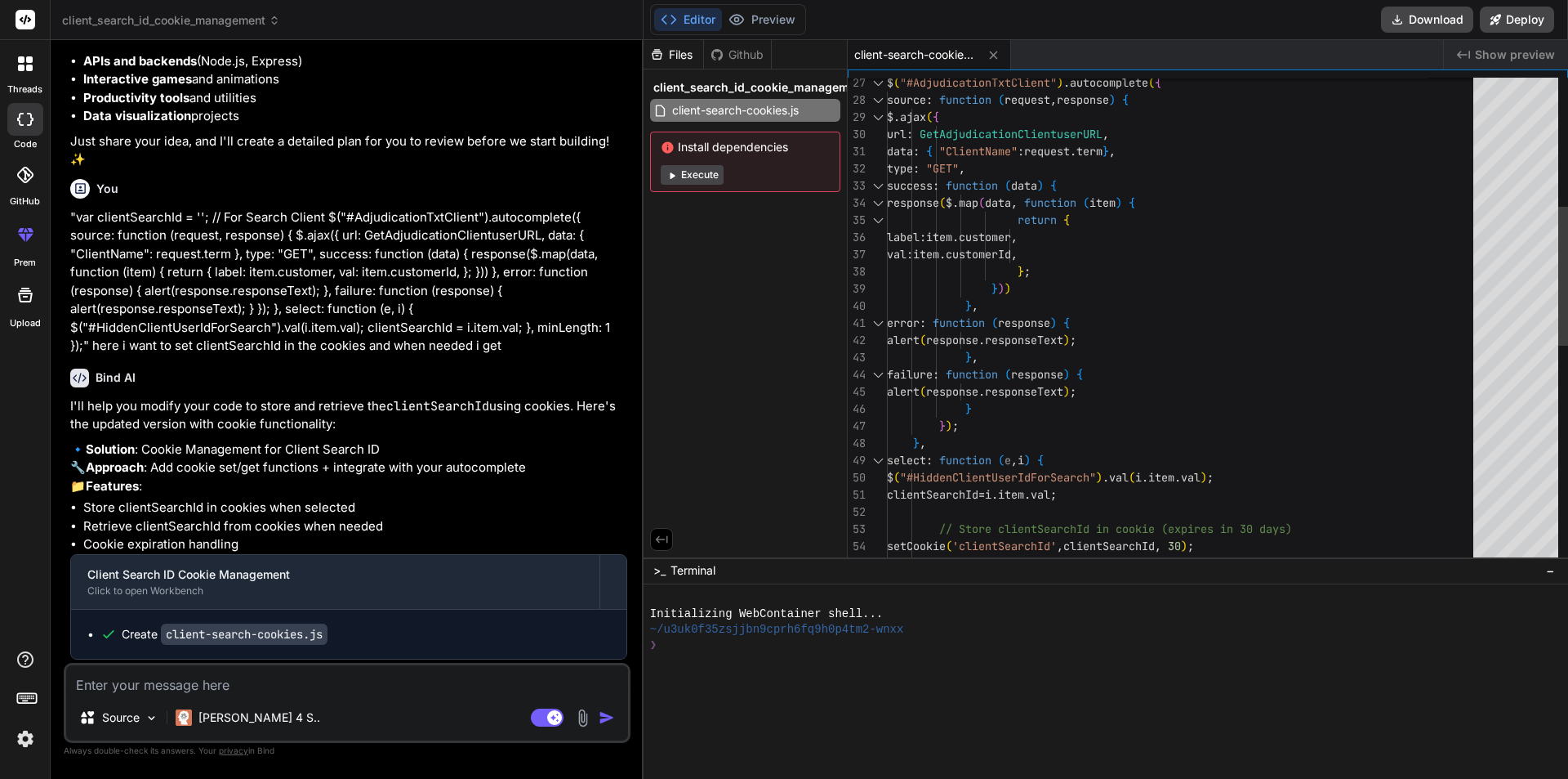
type textarea "x"
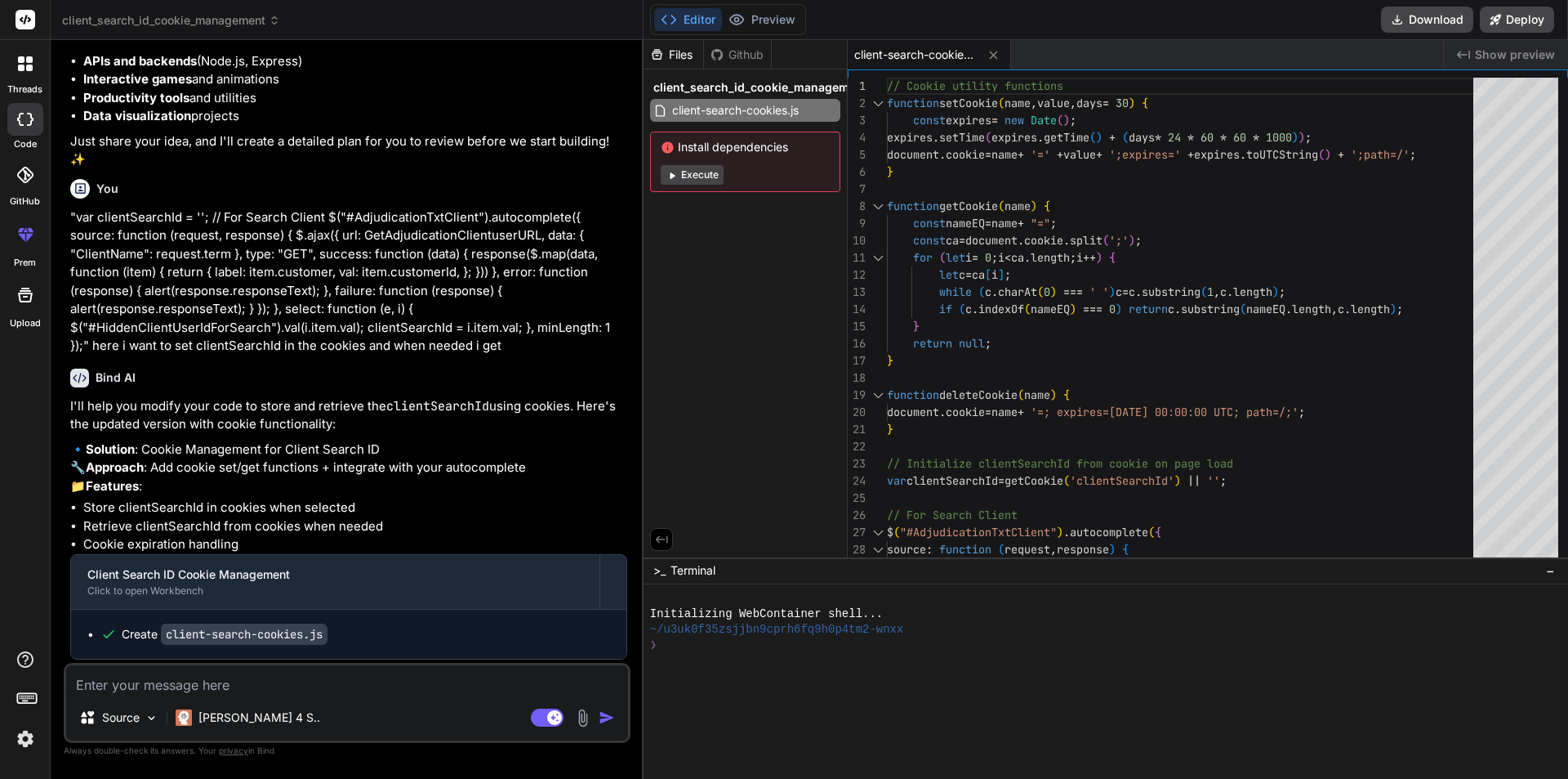
click at [202, 678] on textarea at bounding box center [347, 679] width 562 height 30
type textarea "i"
type textarea "x"
type textarea "i"
type textarea "x"
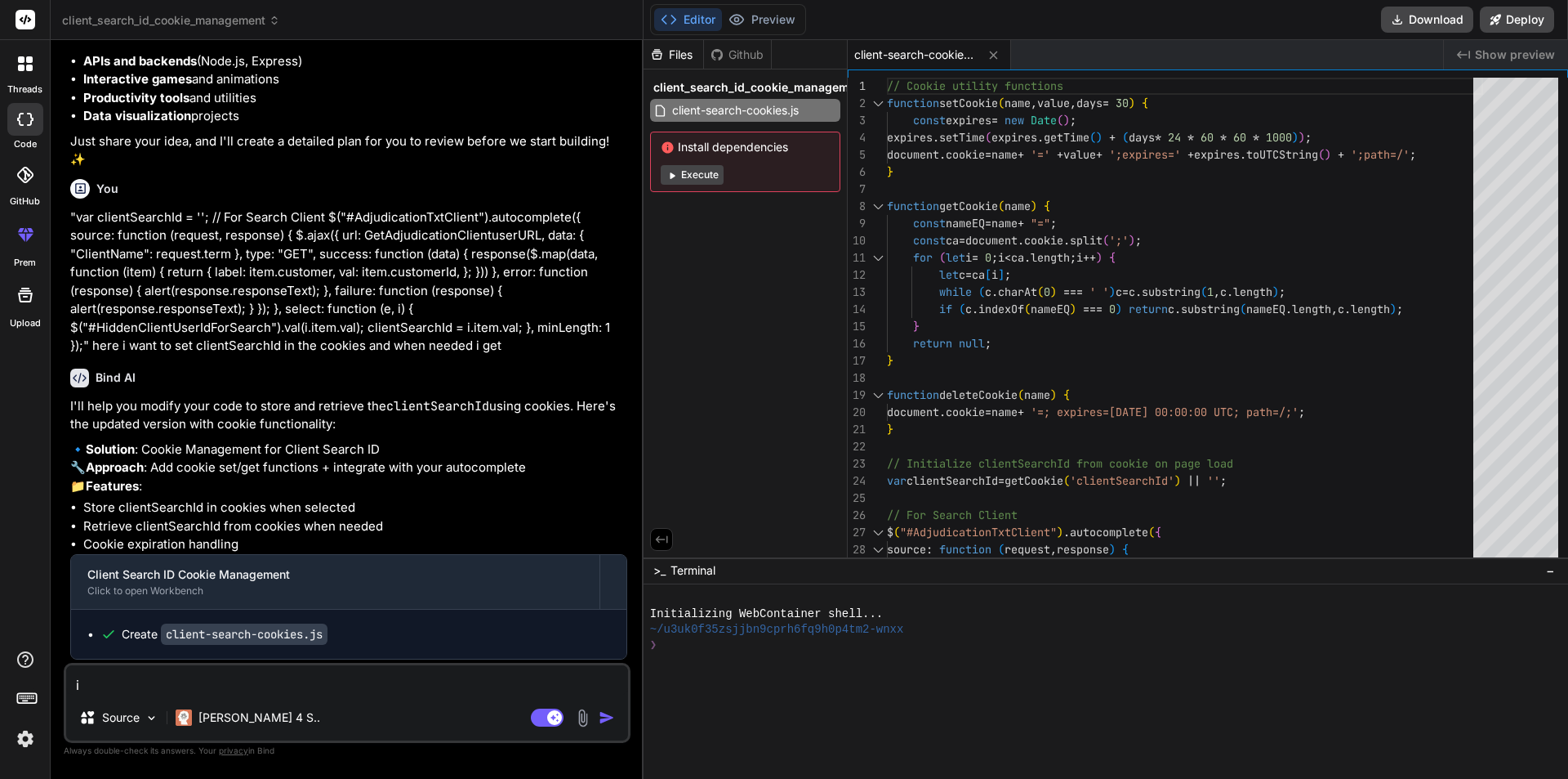
type textarea "i w"
type textarea "x"
type textarea "i wa"
type textarea "x"
type textarea "i wan"
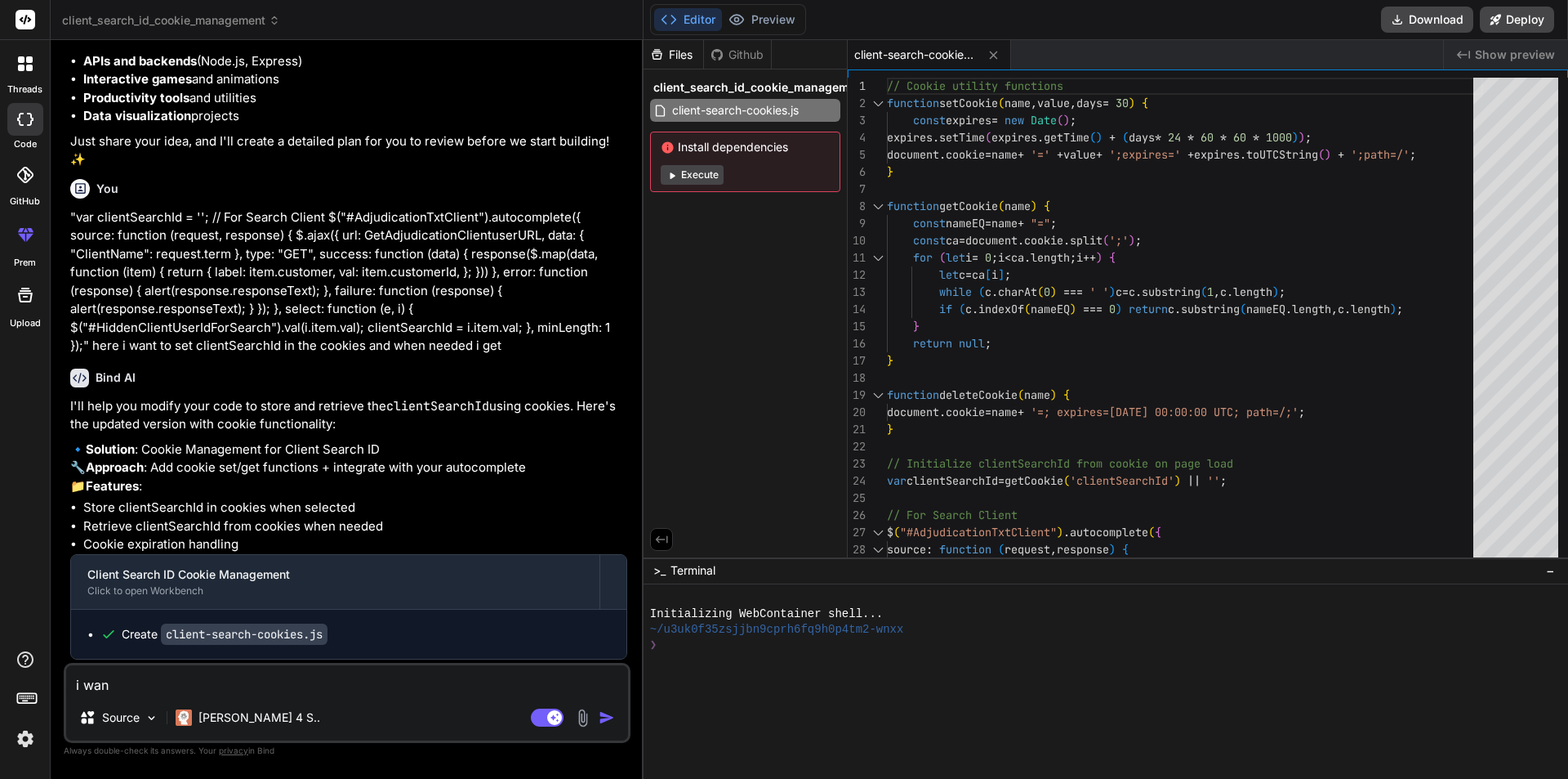
type textarea "x"
type textarea "i want"
type textarea "x"
type textarea "i want"
type textarea "x"
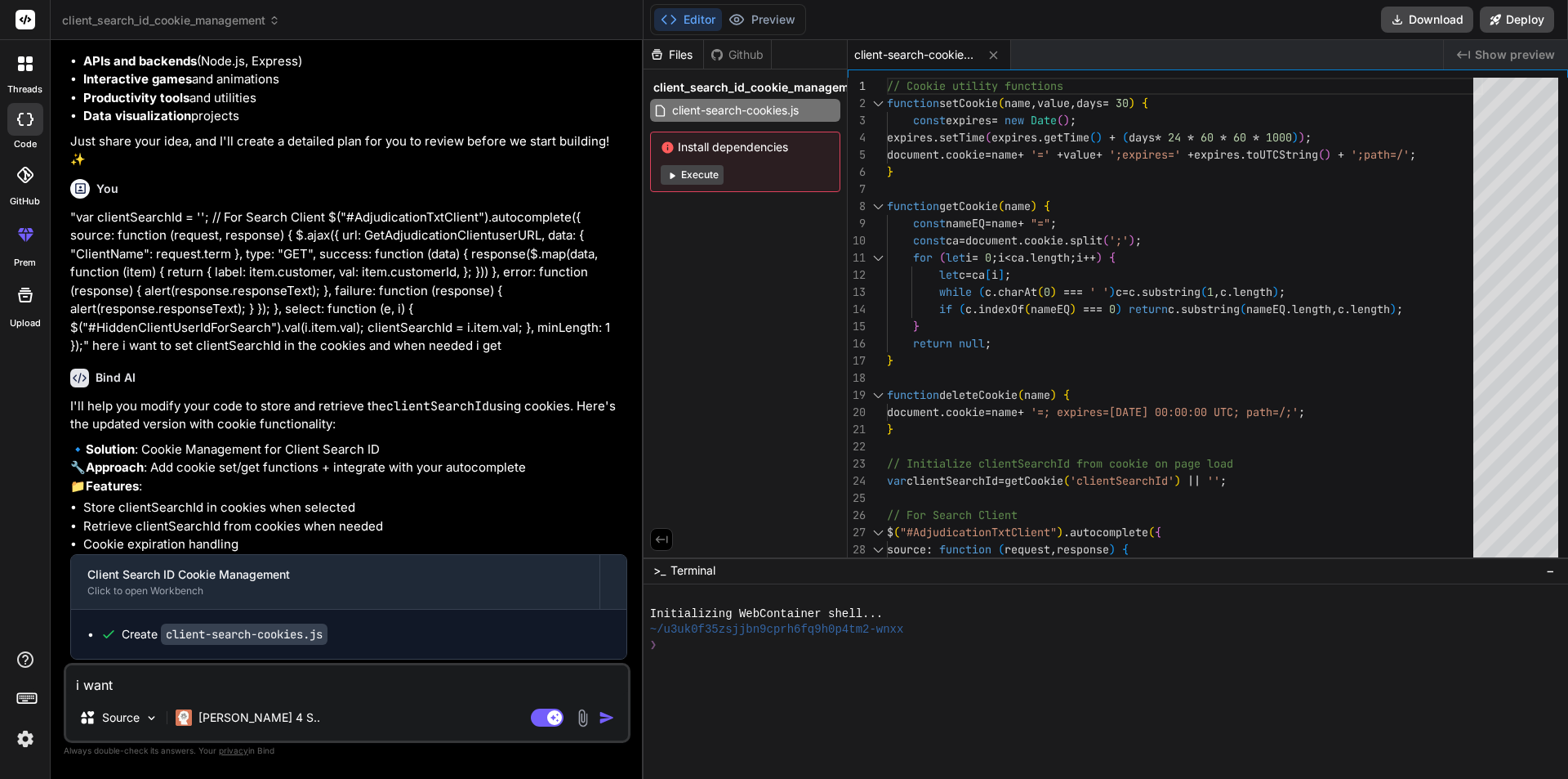
type textarea "i want t"
type textarea "x"
type textarea "i want to"
type textarea "x"
type textarea "i want to"
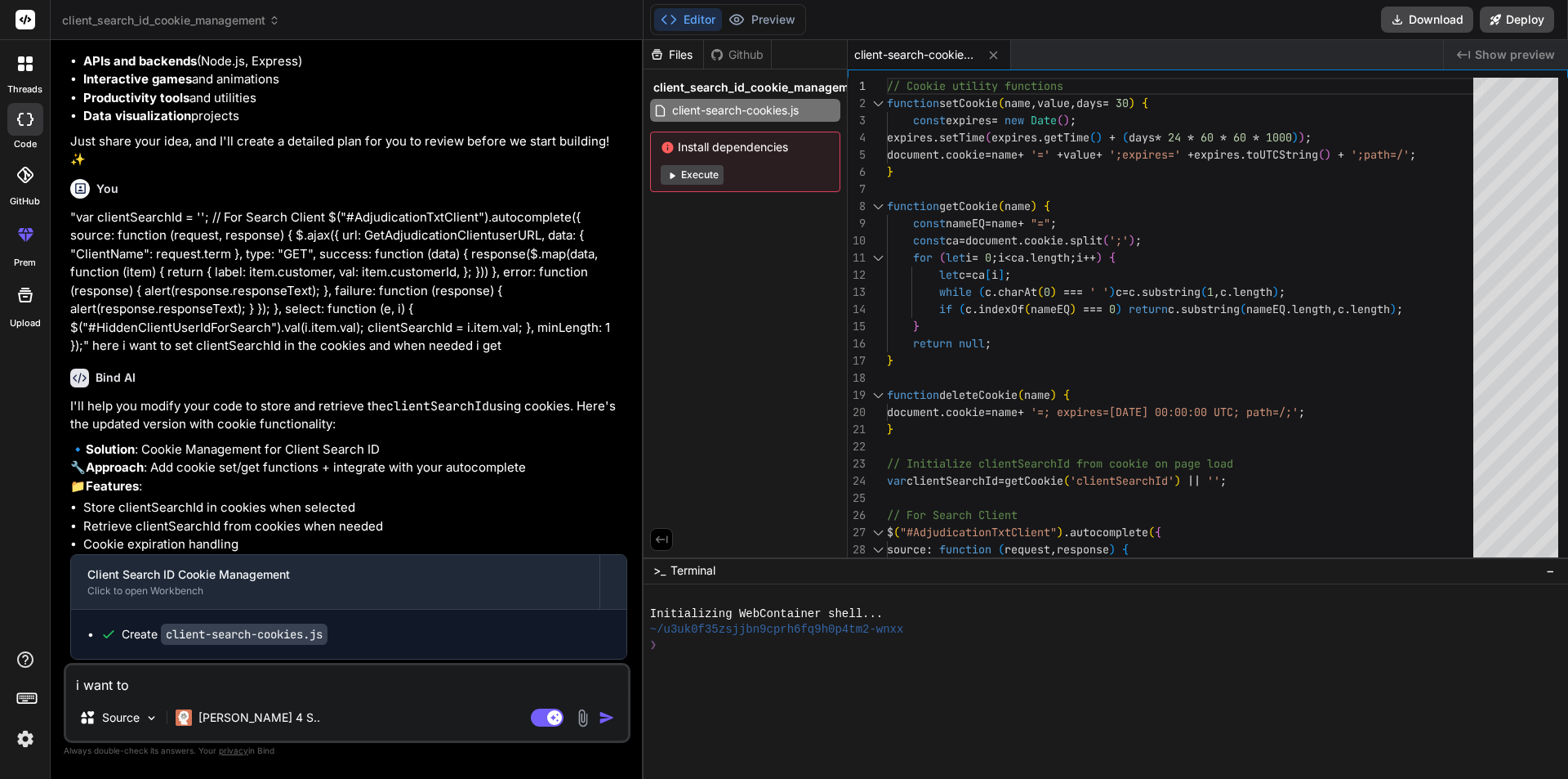
type textarea "x"
type textarea "i want to s"
type textarea "x"
type textarea "i want to se"
type textarea "x"
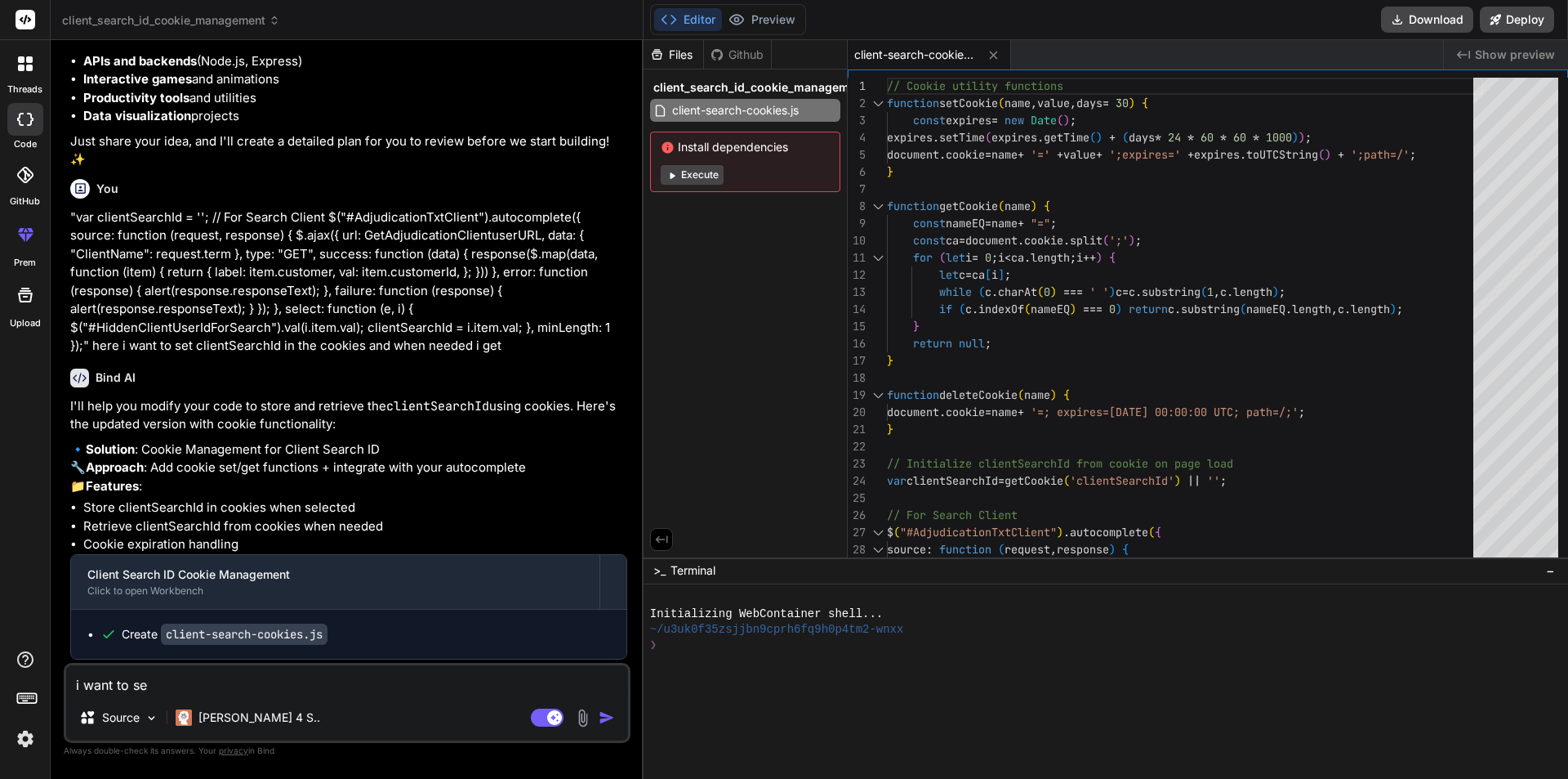
type textarea "i want to set"
type textarea "x"
type textarea "i want to set"
type textarea "x"
type textarea "i want to set s"
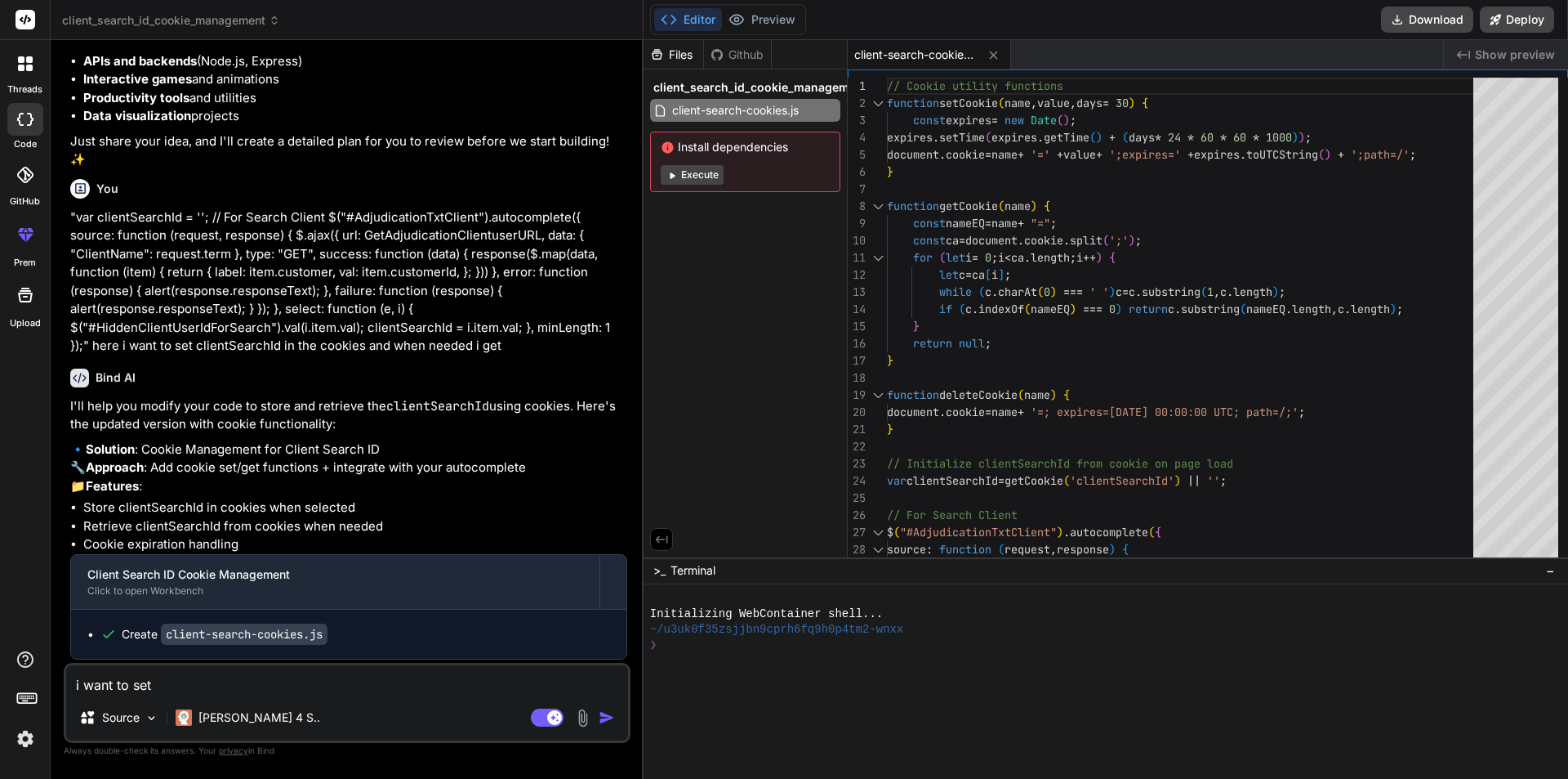
type textarea "x"
type textarea "i want to set si"
type textarea "x"
type textarea "i want to set sim"
type textarea "x"
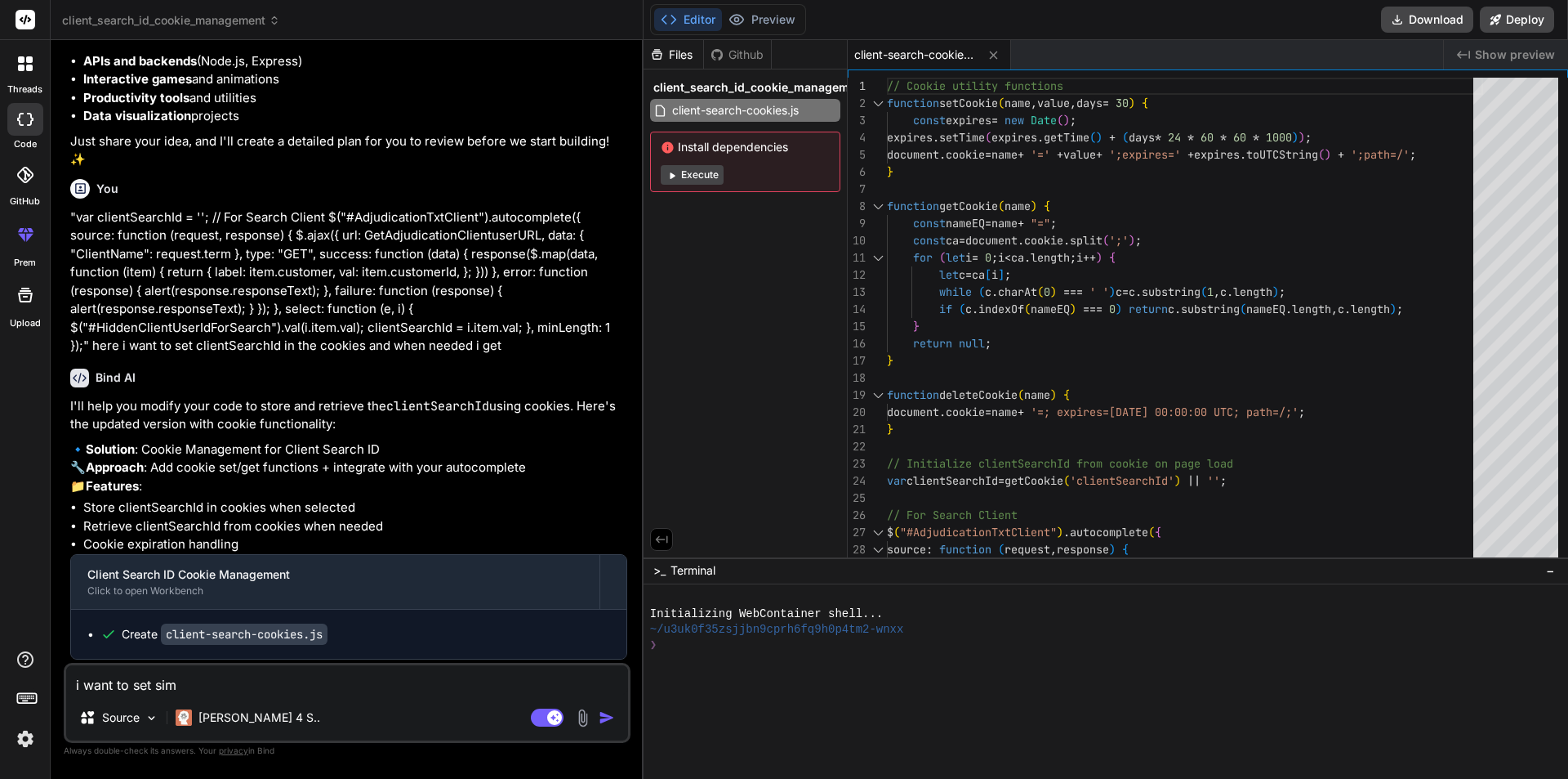
type textarea "i want to set simp"
type textarea "x"
type textarea "i want to set simpl"
type textarea "x"
type textarea "i want to set simple"
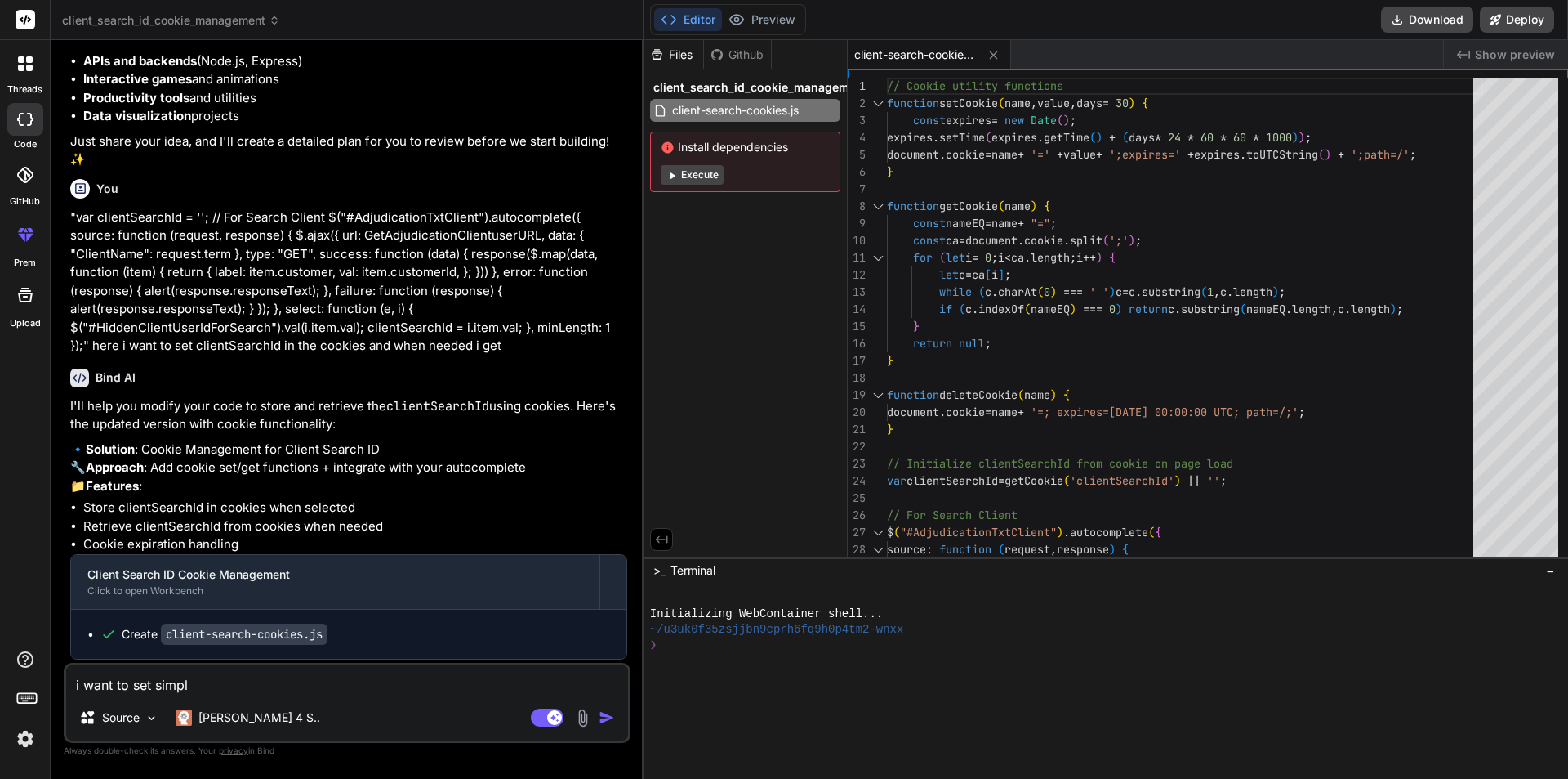
type textarea "x"
type textarea "i want to set simple"
type textarea "x"
type textarea "i want to set simple l"
type textarea "x"
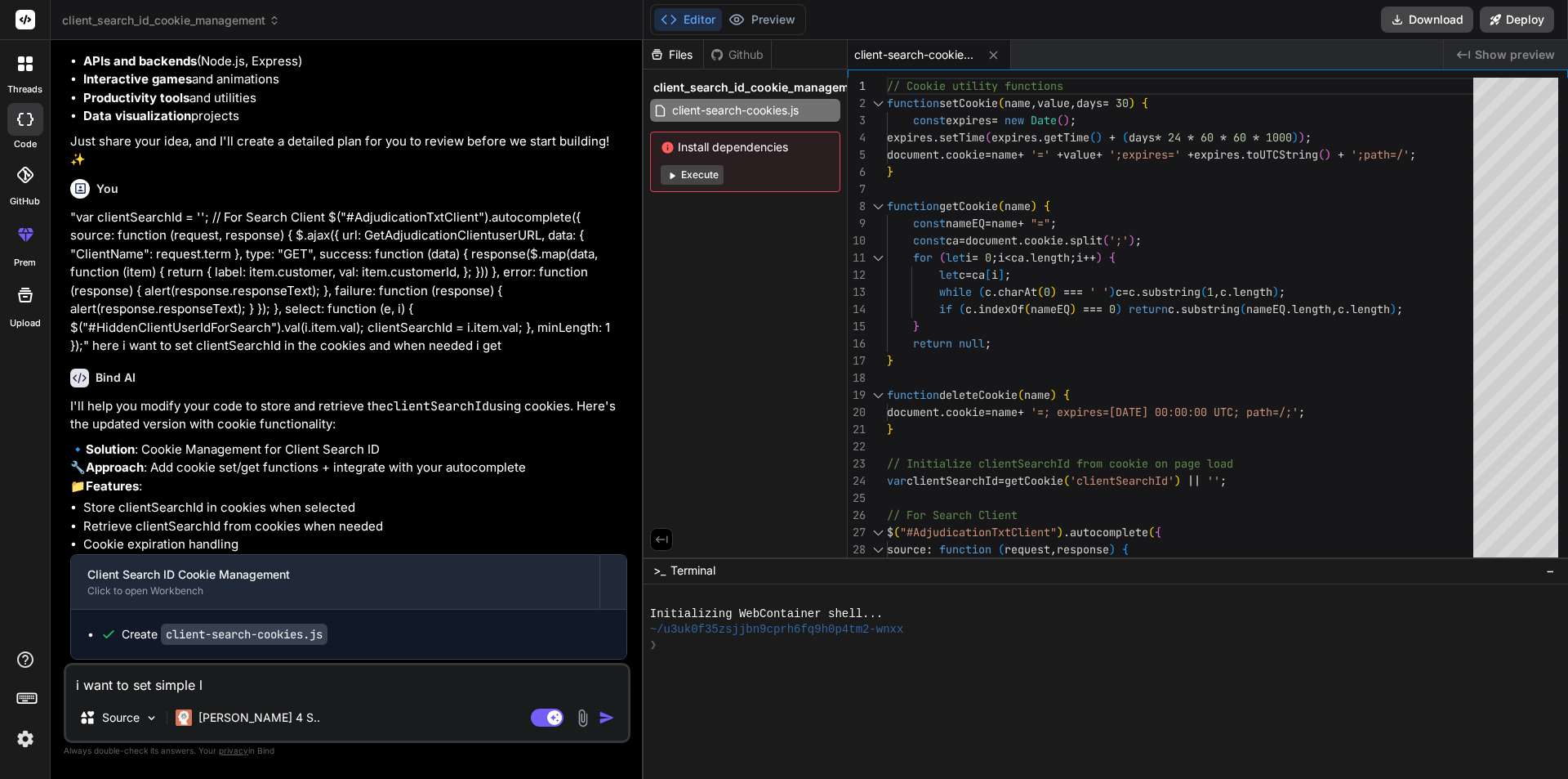
type textarea "i want to set simple li"
type textarea "x"
type textarea "i want to set simple lik"
type textarea "x"
type textarea "i want to set simple like"
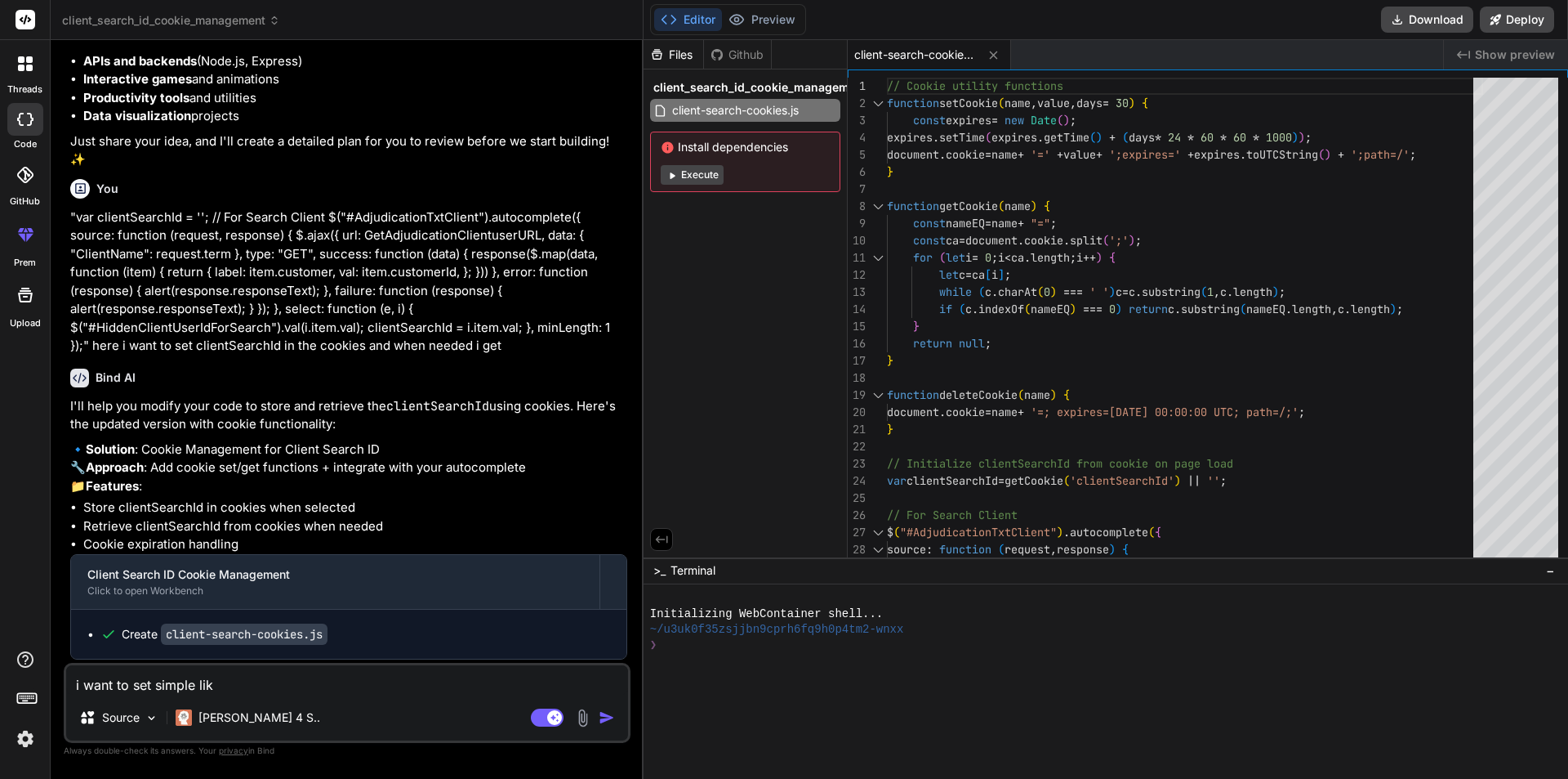
type textarea "x"
type textarea "i want to set simple like"
type textarea "x"
type textarea "i want to set simple like t"
type textarea "x"
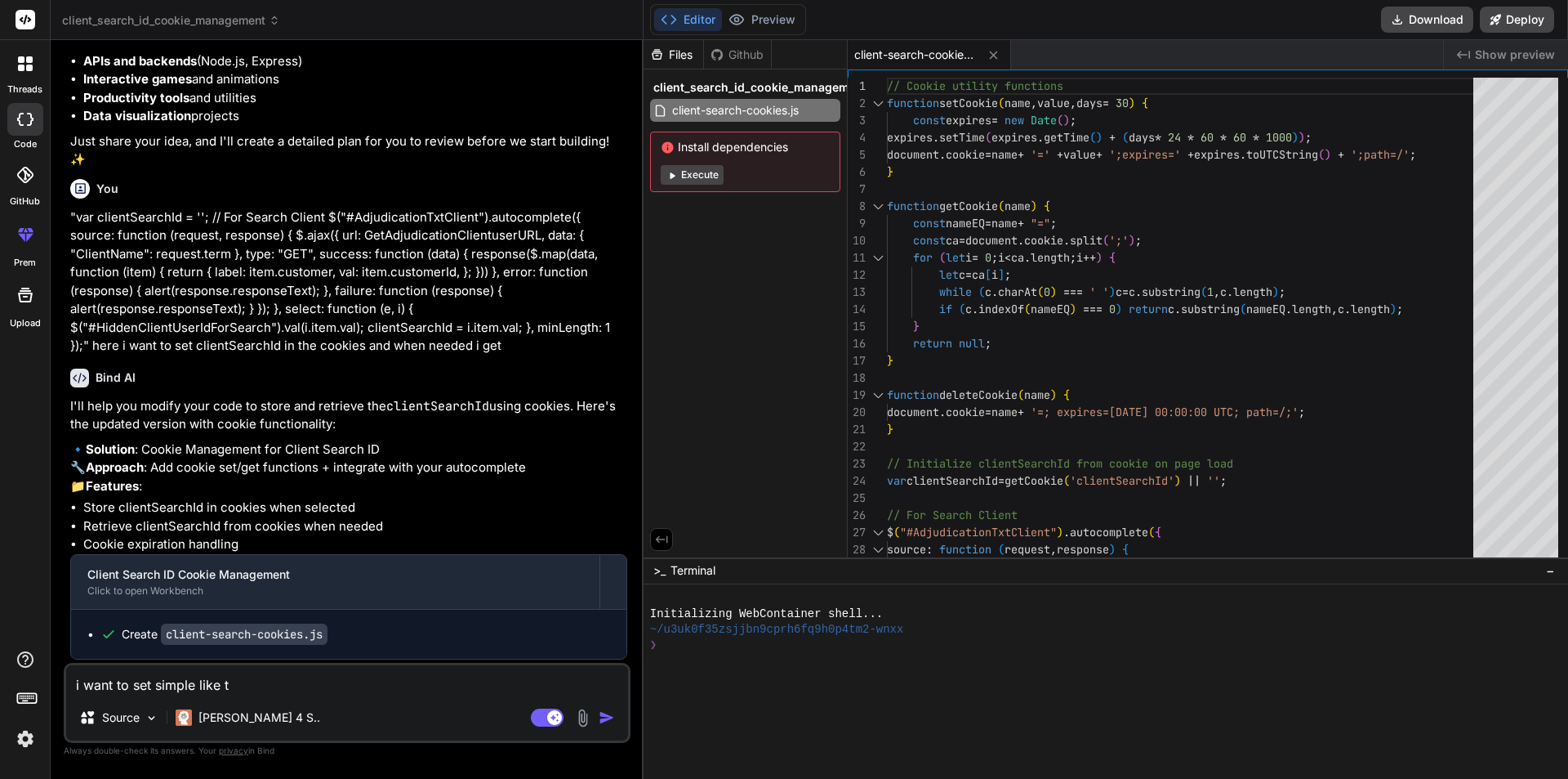
type textarea "i want to set simple like th"
type textarea "x"
type textarea "i want to set simple like thi"
type textarea "x"
type textarea "i want to set simple like this"
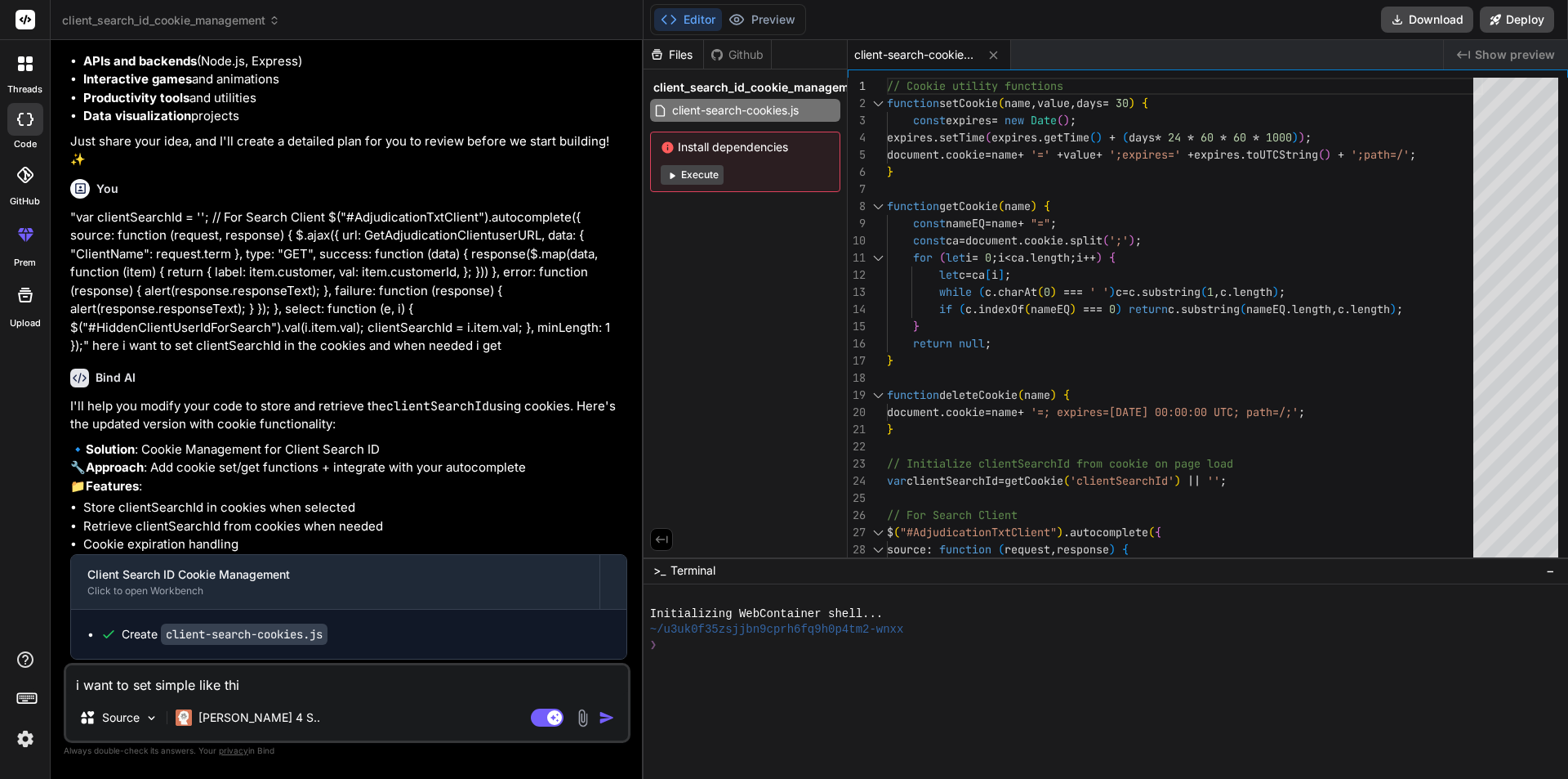
type textarea "x"
type textarea "i want to set simple like this"
type textarea "x"
type textarea "i want to set simple like this ""
type textarea "x"
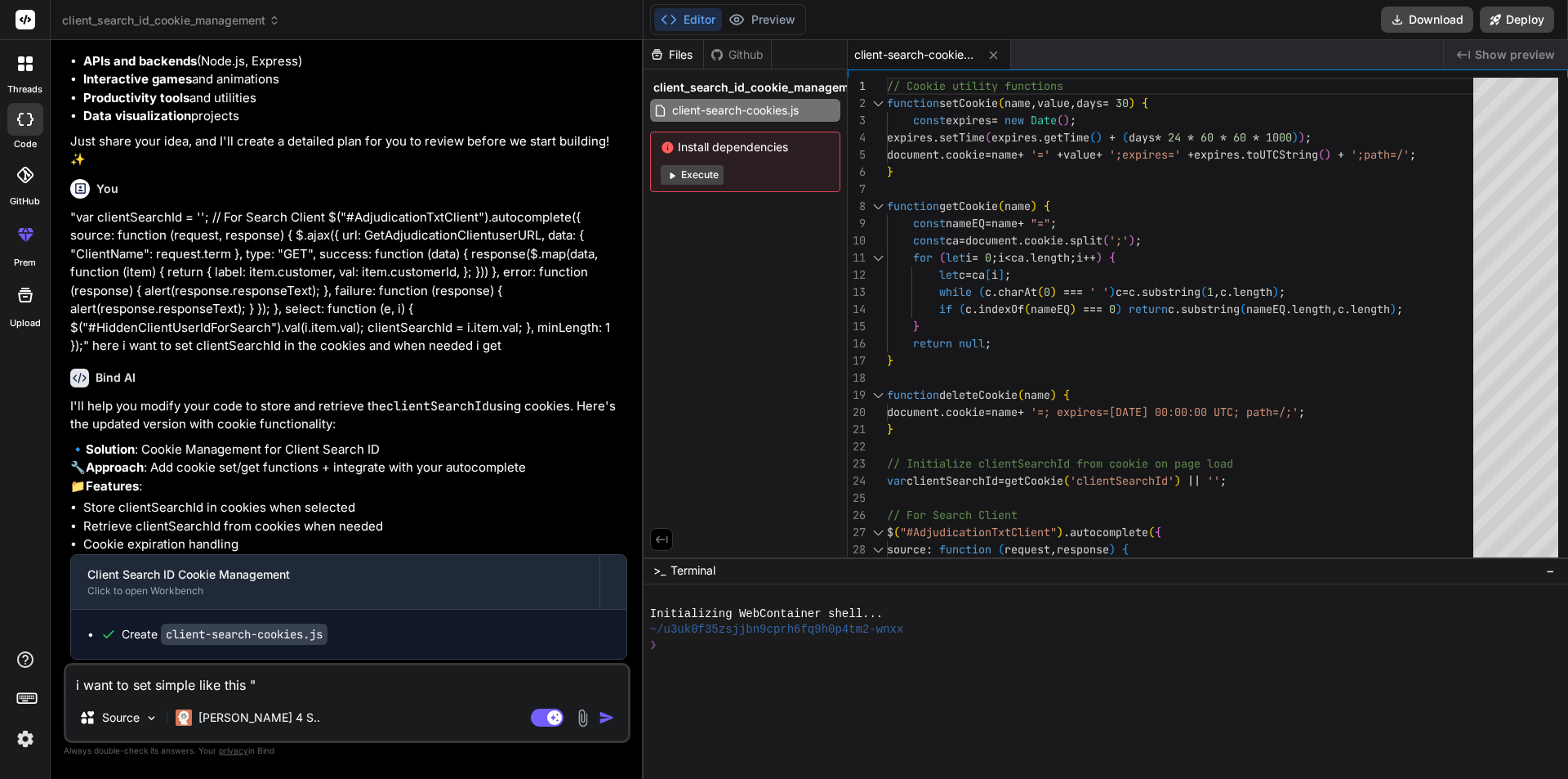
type textarea "i want to set simple like this """
type textarea "x"
paste textarea "Cookies.set(`filters-${getCurrentScreen()}`, JSON.stringify(filters));"
type textarea "i want to set simple like this " Cookies.set(`filters-${getCurrentScreen()}`, J…"
type textarea "x"
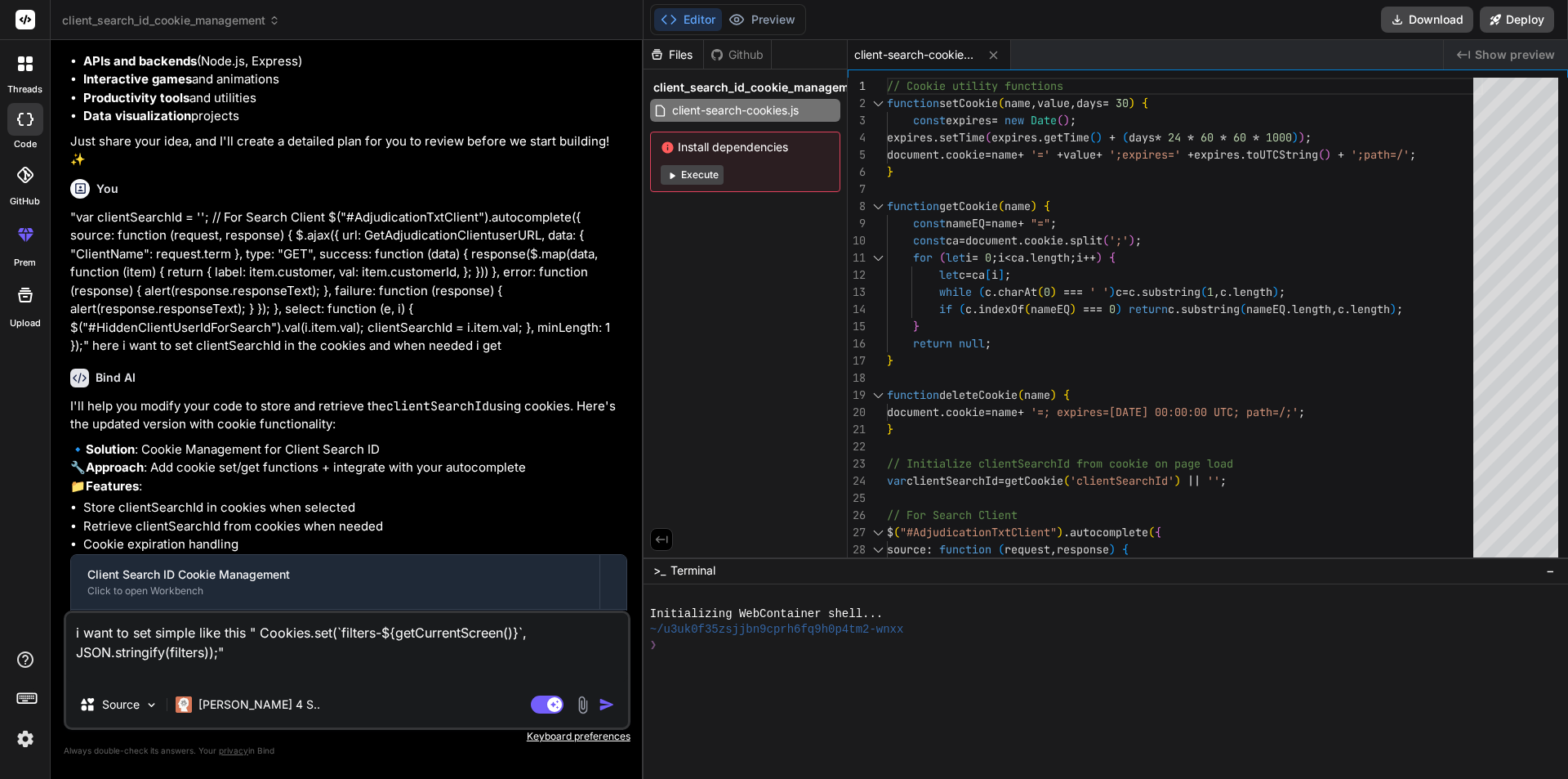
type textarea "i want to set simple like this " Cookies.set(`filters-${getCurrentScreen()}`, J…"
paste textarea "const filtersCookie = Cookies.get(`filters-${getCurrentScreen()}`);"
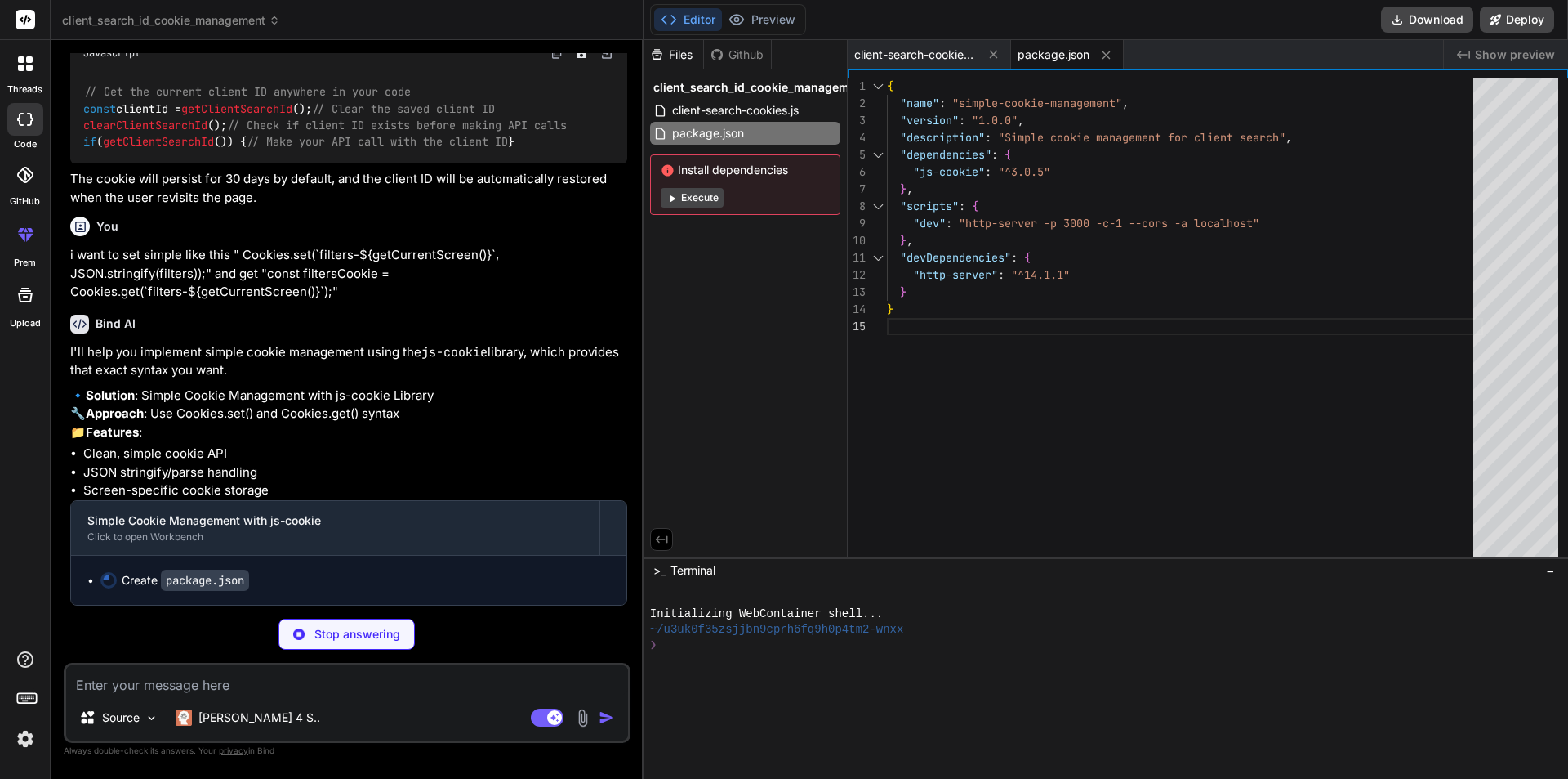
scroll to position [1777, 0]
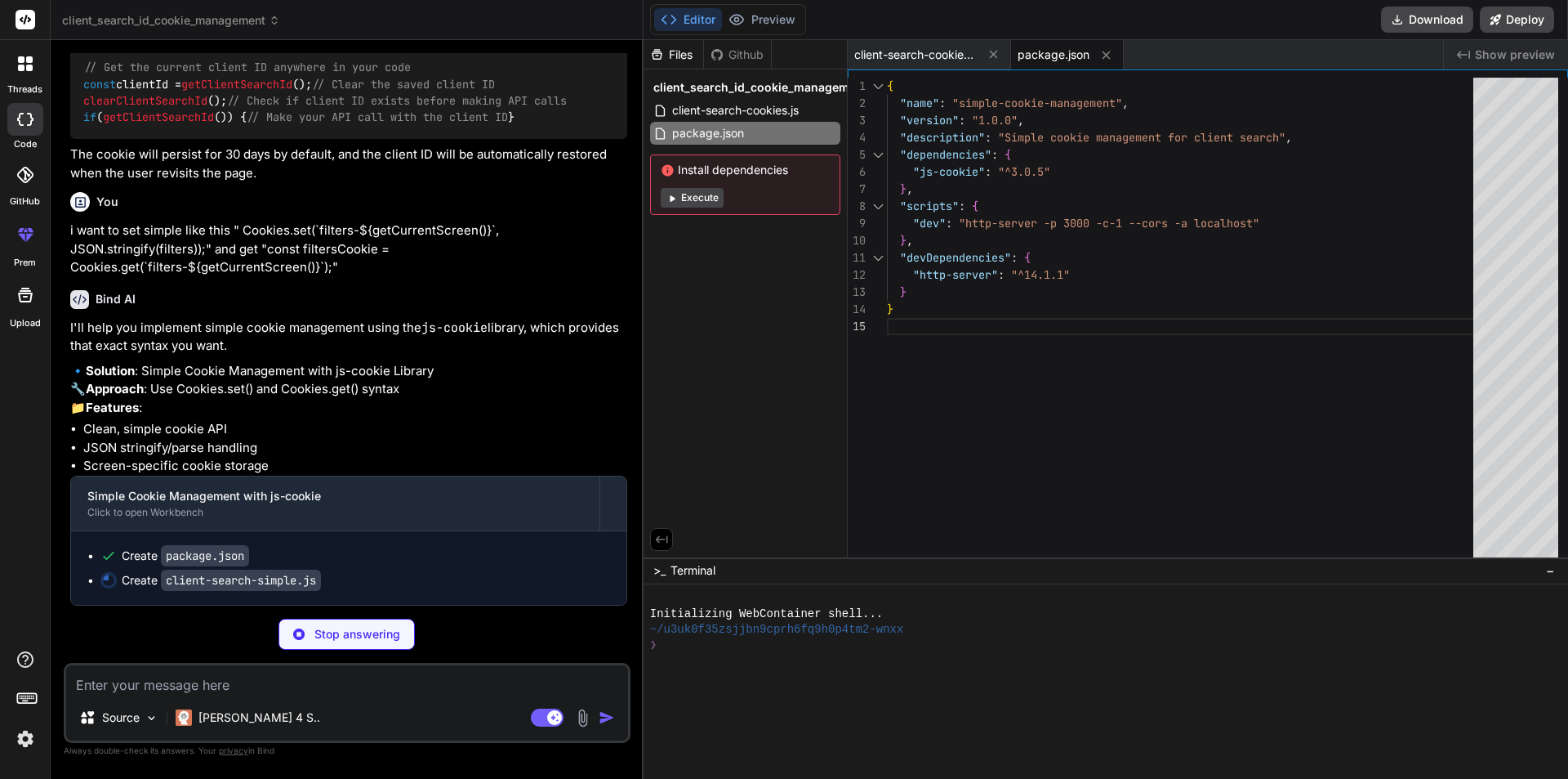
click at [1043, 46] on div "package.json" at bounding box center [1067, 54] width 112 height 30
click at [935, 52] on span "client-search-cookies.js" at bounding box center [915, 54] width 123 height 16
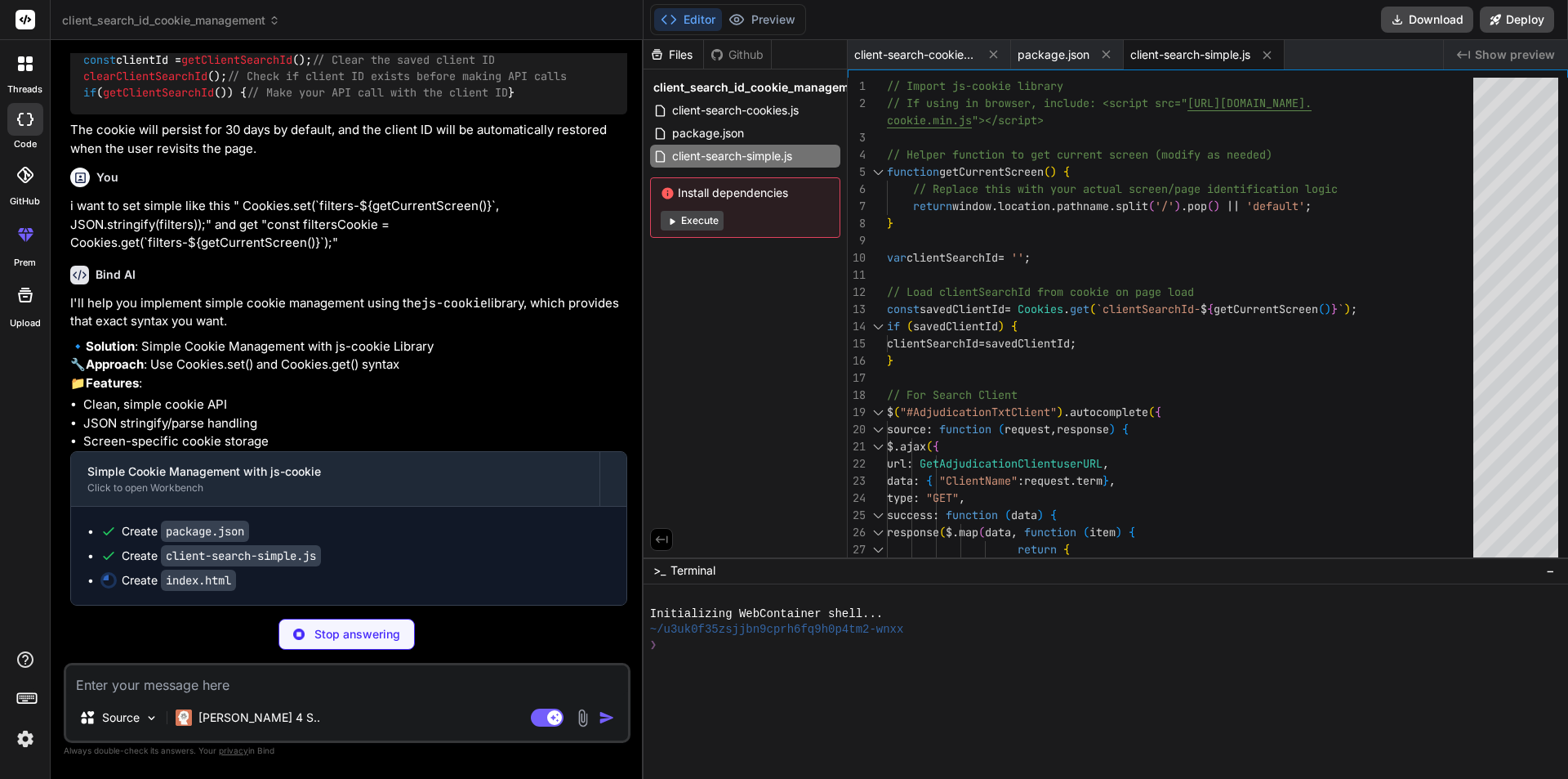
click at [1172, 52] on span "client-search-simple.js" at bounding box center [1190, 54] width 120 height 16
click at [921, 53] on span "client-search-cookies.js" at bounding box center [915, 54] width 123 height 16
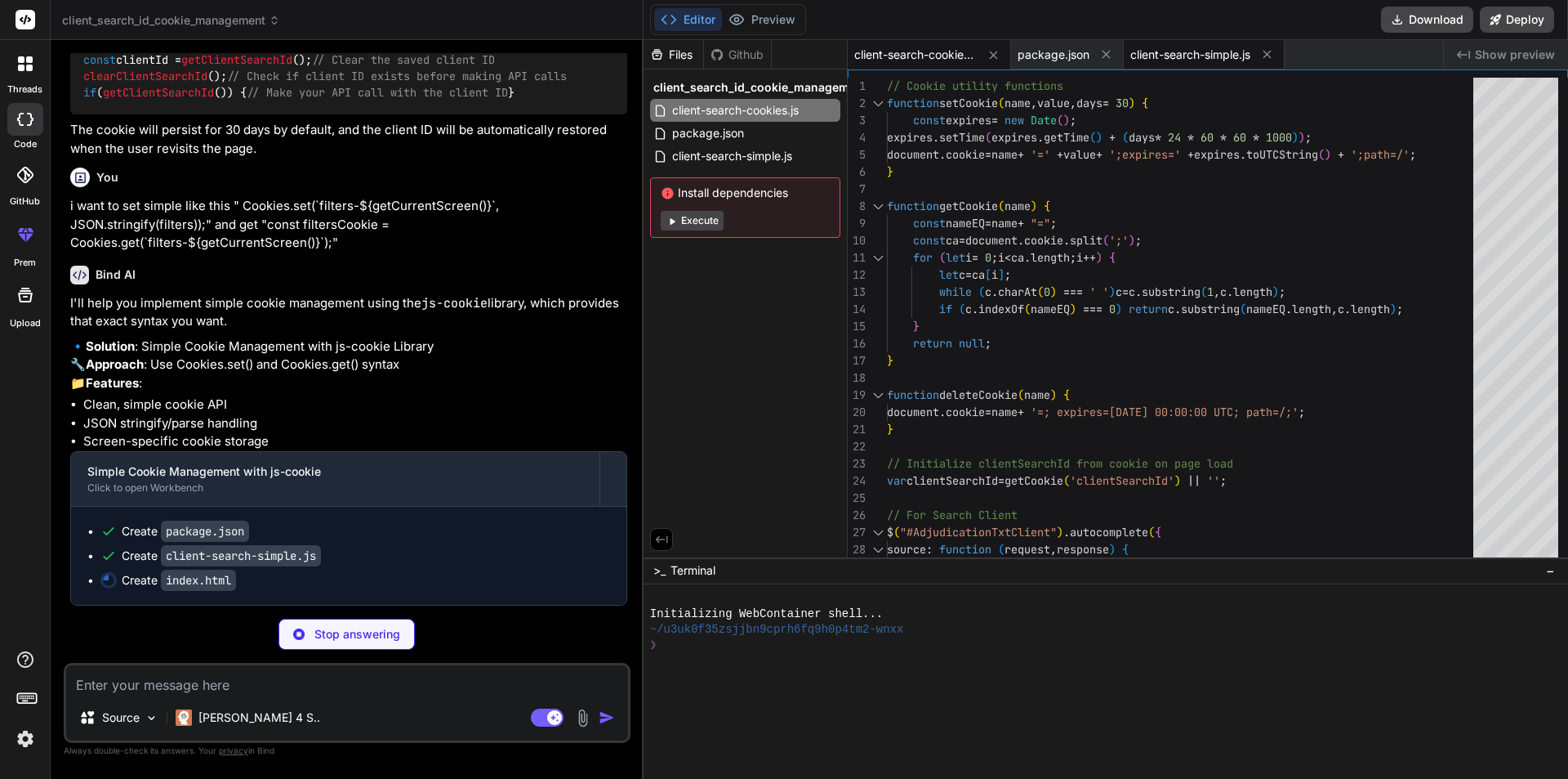
click at [1173, 49] on span "client-search-simple.js" at bounding box center [1190, 54] width 120 height 16
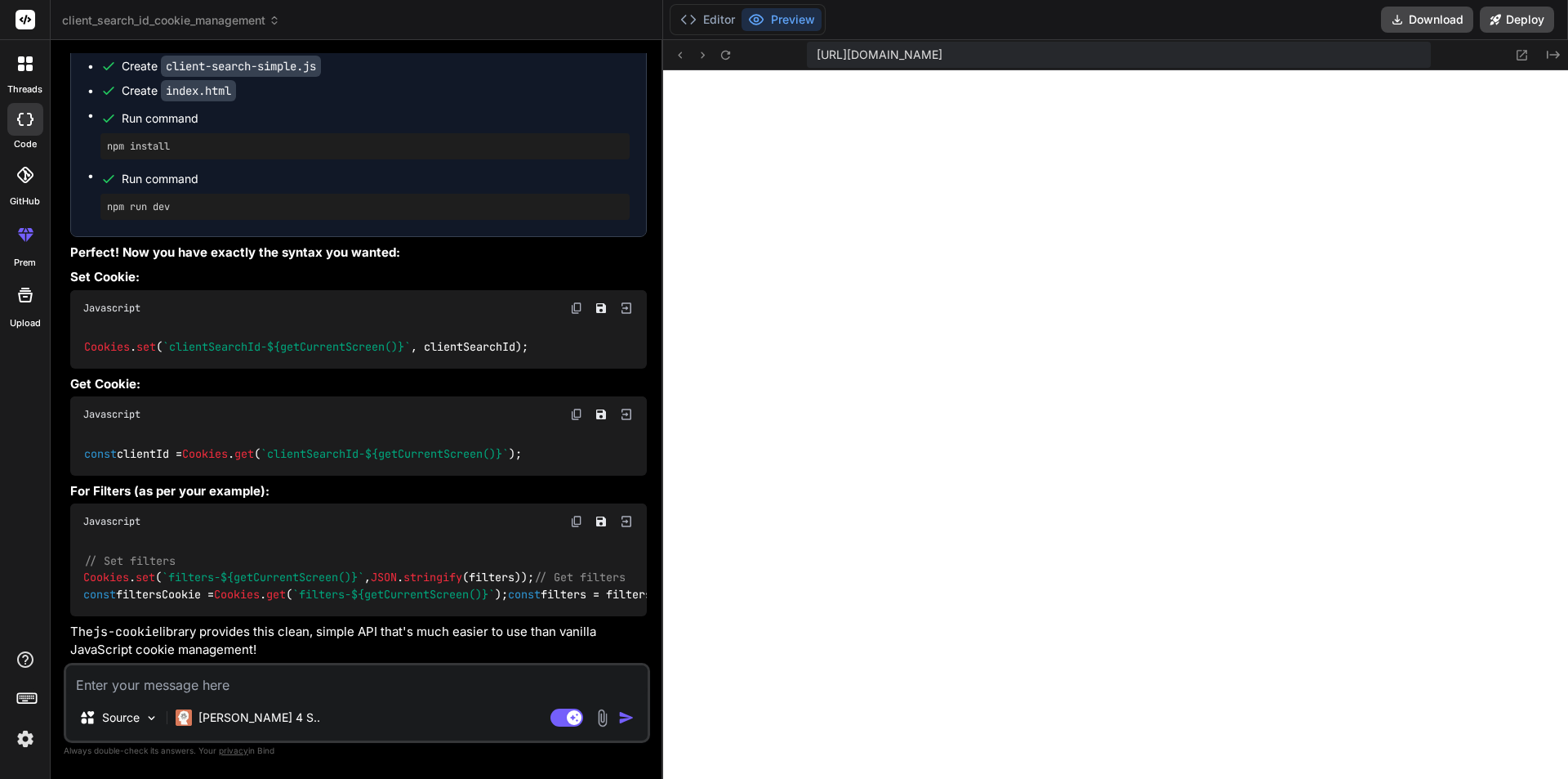
scroll to position [776, 0]
click at [702, 20] on button "Editor" at bounding box center [708, 19] width 68 height 23
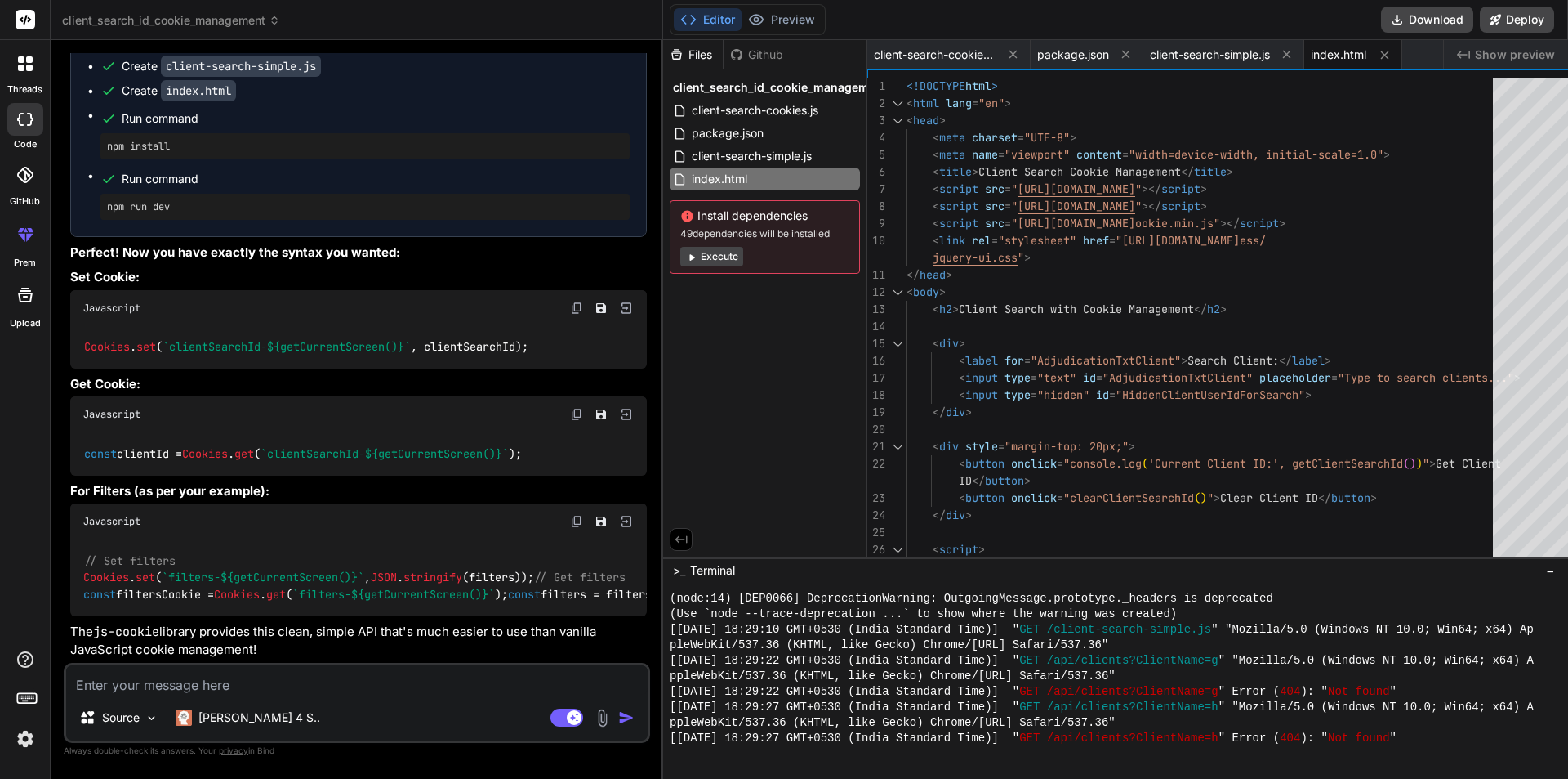
click at [1547, 571] on span "−" at bounding box center [1550, 570] width 9 height 16
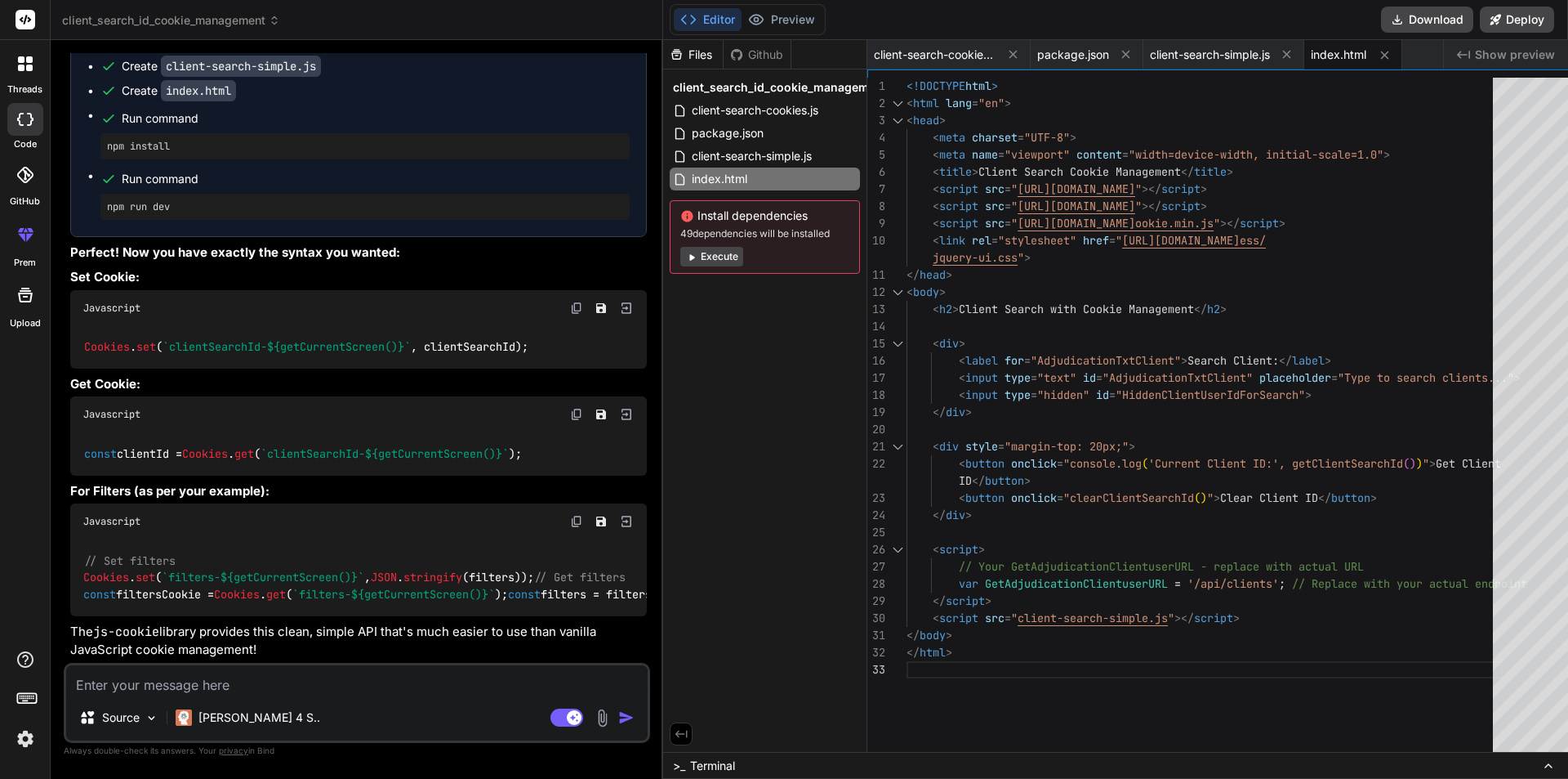
click at [25, 740] on img at bounding box center [25, 738] width 28 height 28
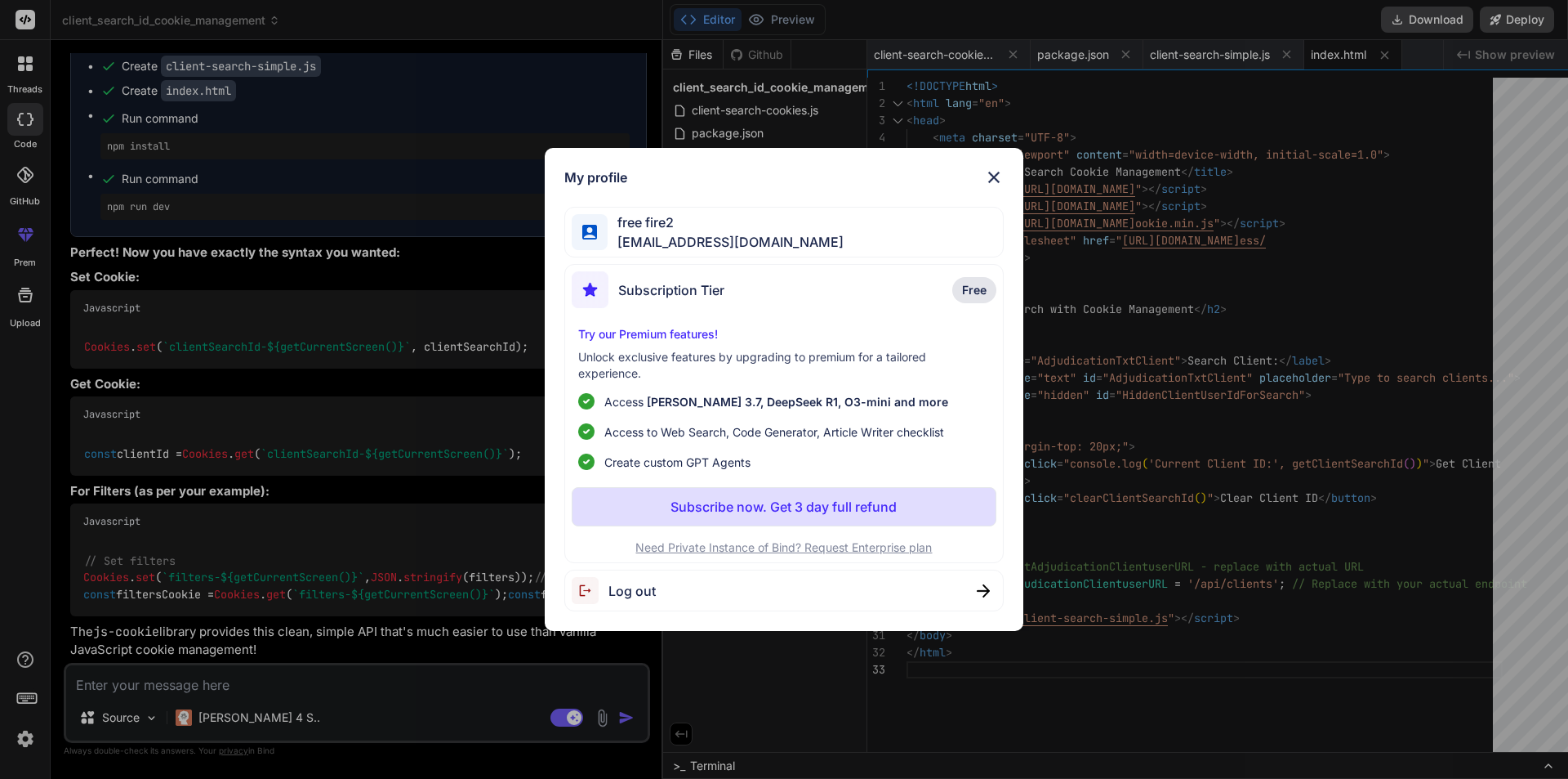
click at [1003, 176] on img at bounding box center [993, 177] width 19 height 19
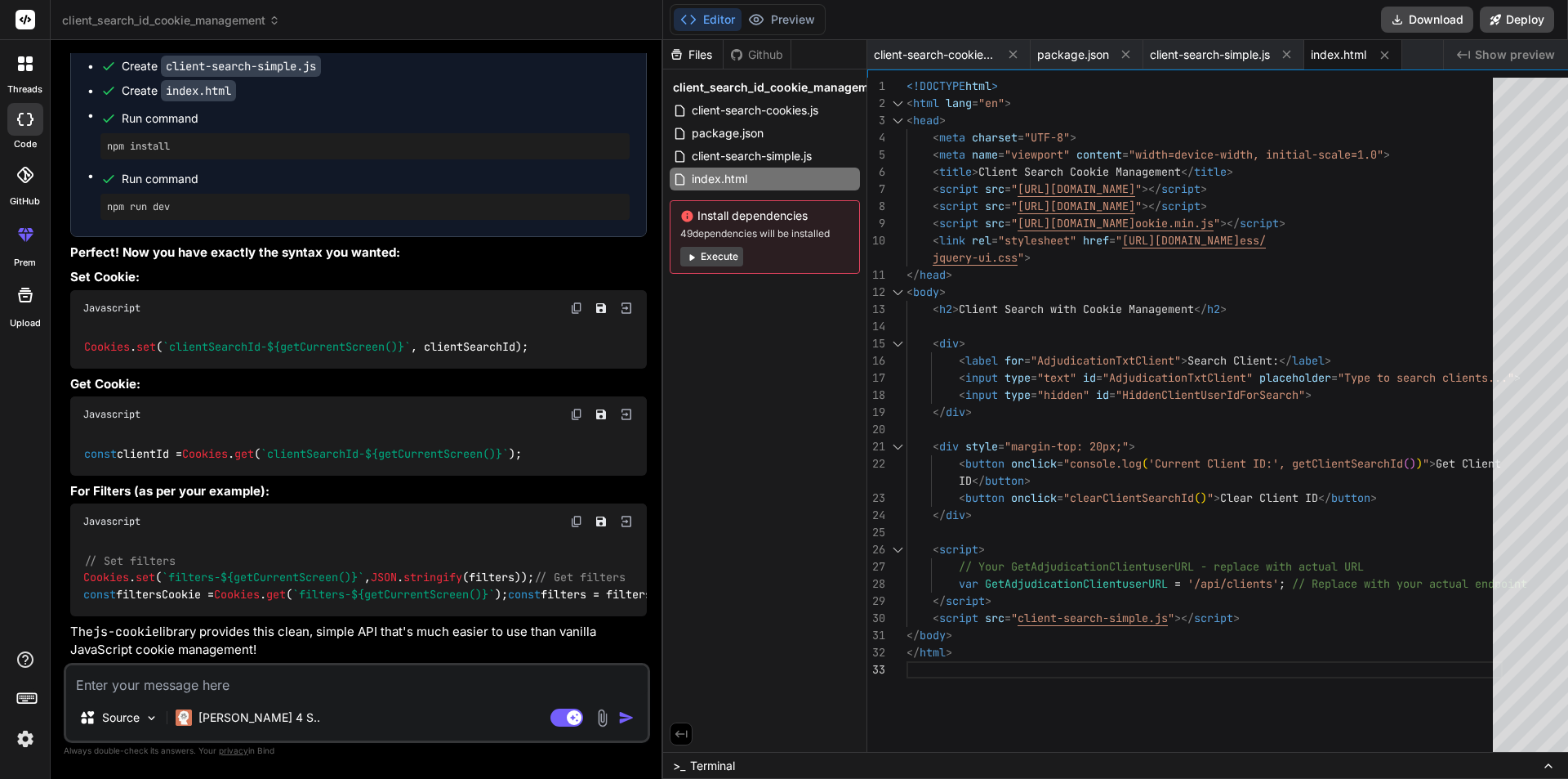
click at [27, 117] on icon at bounding box center [25, 118] width 16 height 13
click at [20, 80] on div at bounding box center [25, 63] width 35 height 35
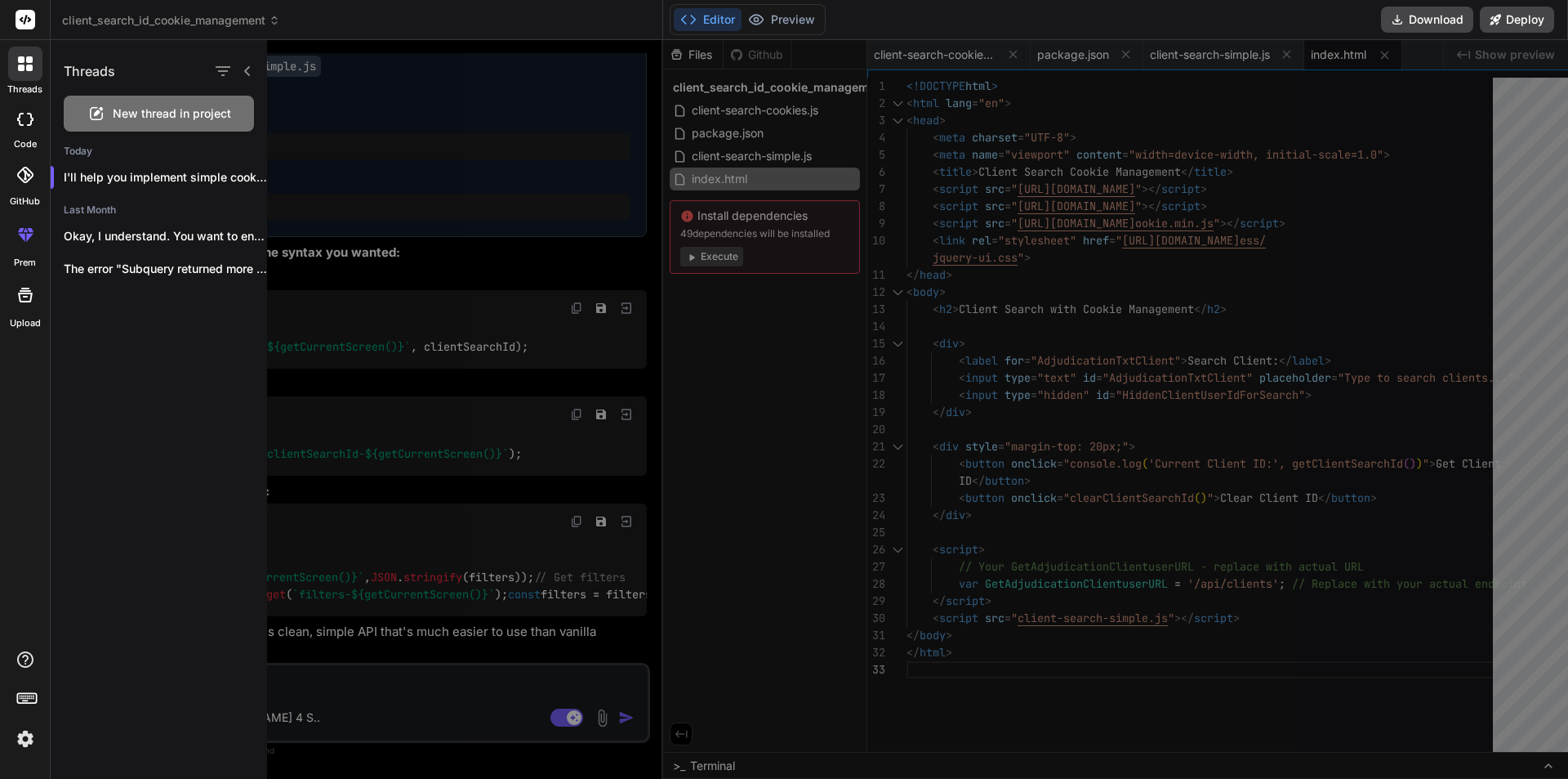
click at [20, 80] on div at bounding box center [25, 63] width 35 height 35
click at [22, 133] on div at bounding box center [25, 119] width 36 height 33
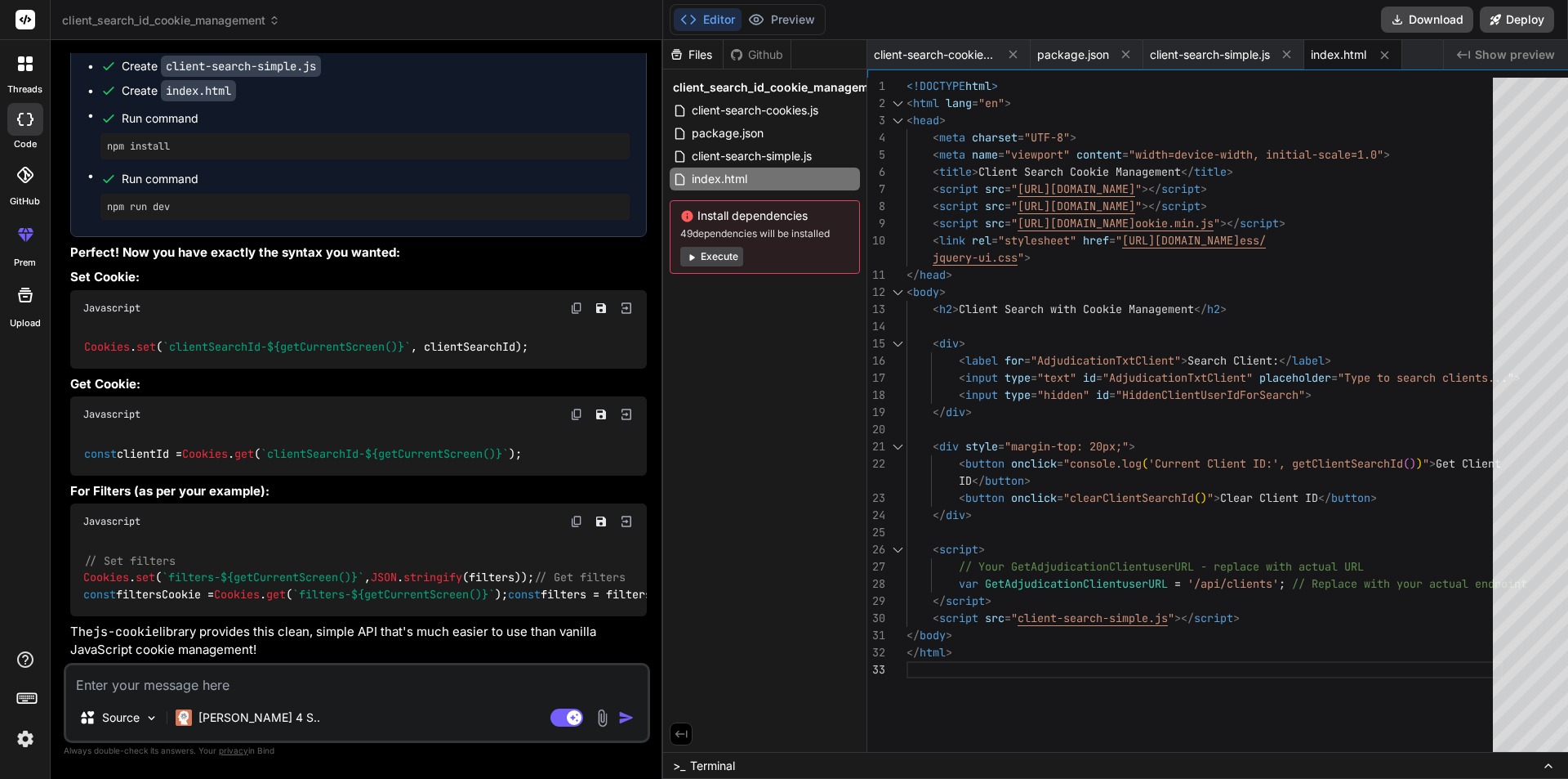
click at [22, 133] on div at bounding box center [25, 119] width 36 height 33
click at [18, 181] on icon at bounding box center [25, 174] width 16 height 16
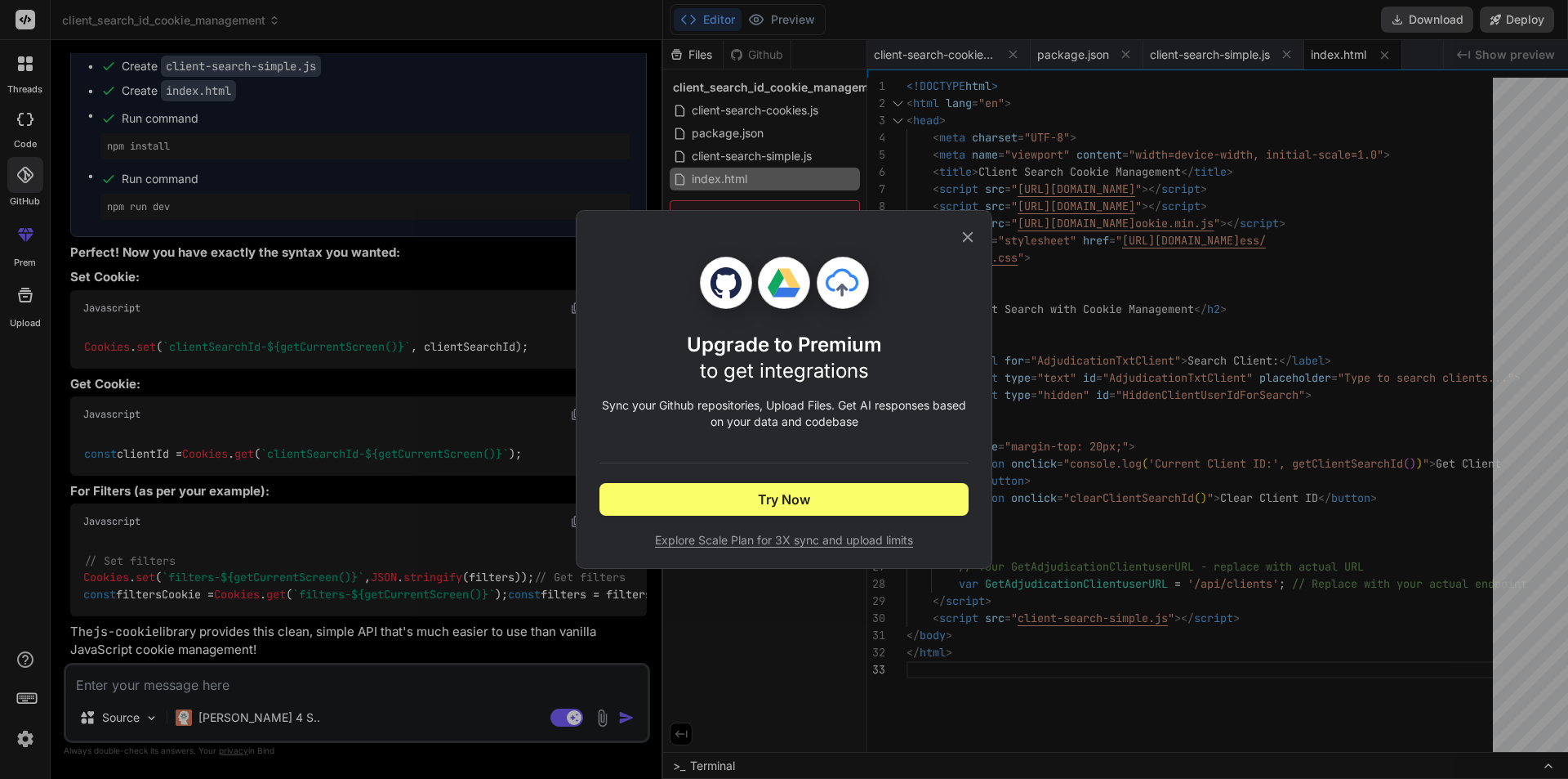
click at [18, 181] on div "Upgrade to Premium to get integrations Sync your Github repositories, Upload Fi…" at bounding box center [784, 389] width 1568 height 779
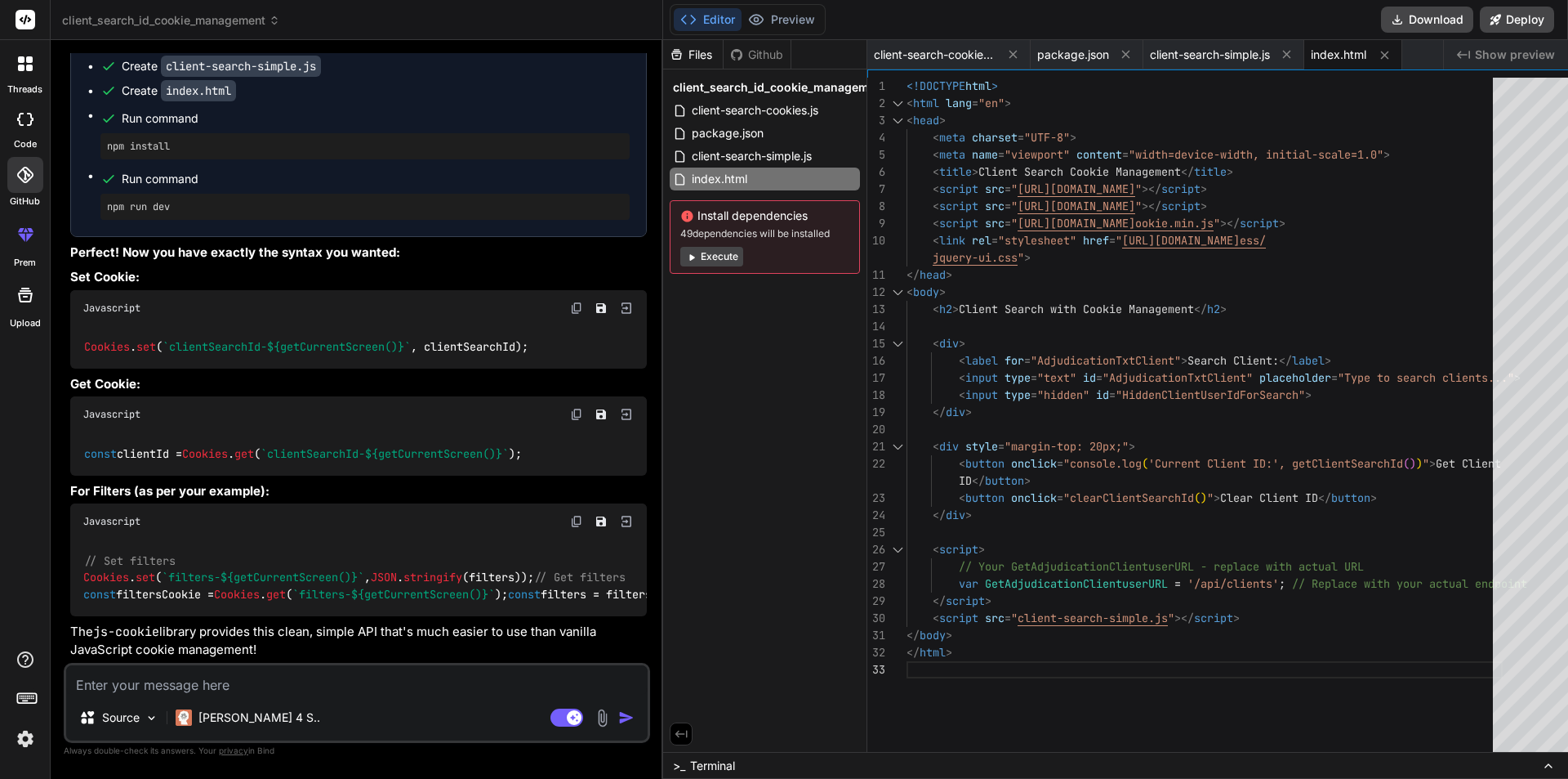
click at [25, 305] on div at bounding box center [25, 295] width 39 height 39
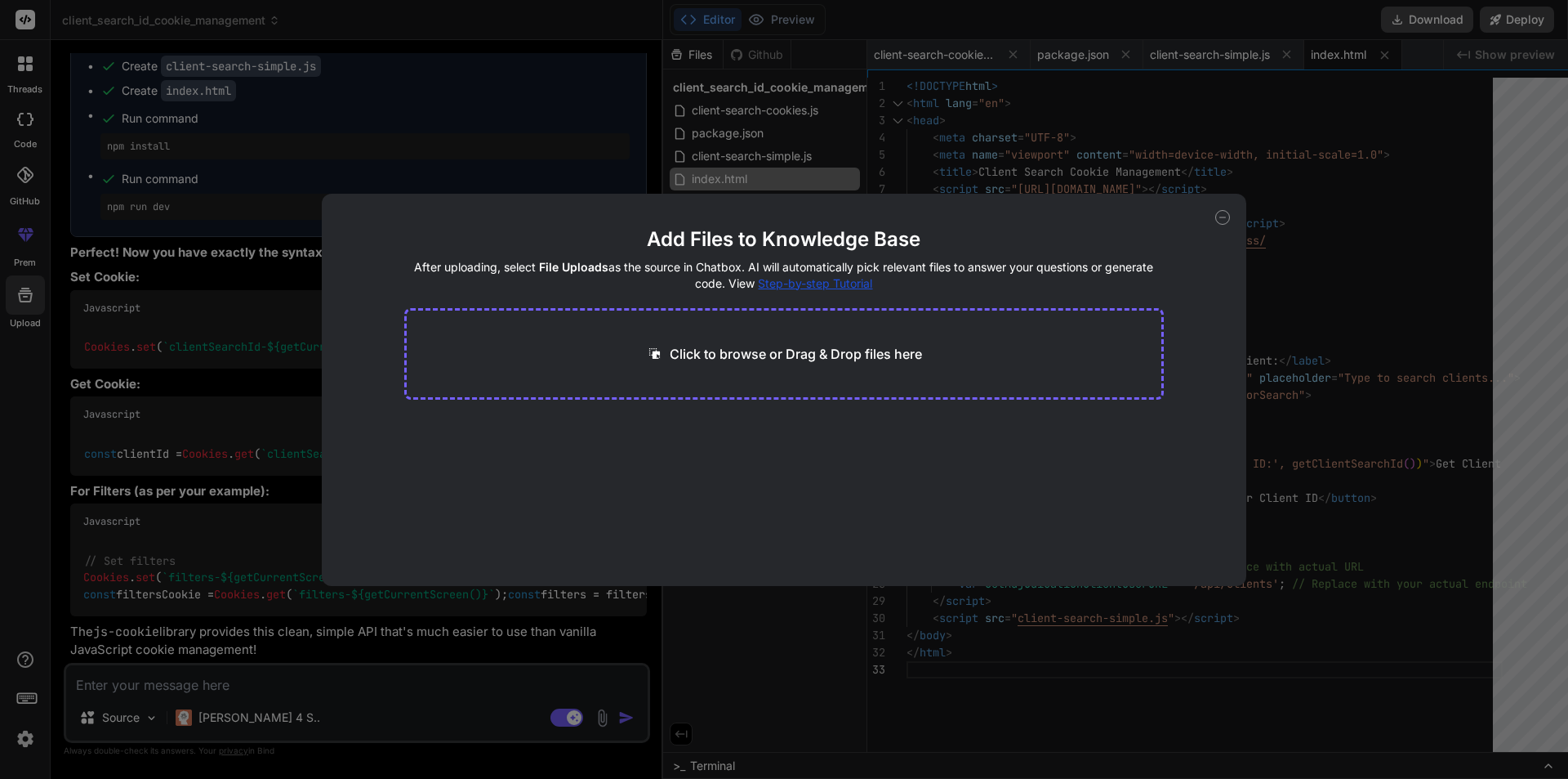
click at [25, 305] on div "Add Files to Knowledge Base After uploading, select File Uploads as the source …" at bounding box center [784, 389] width 1568 height 779
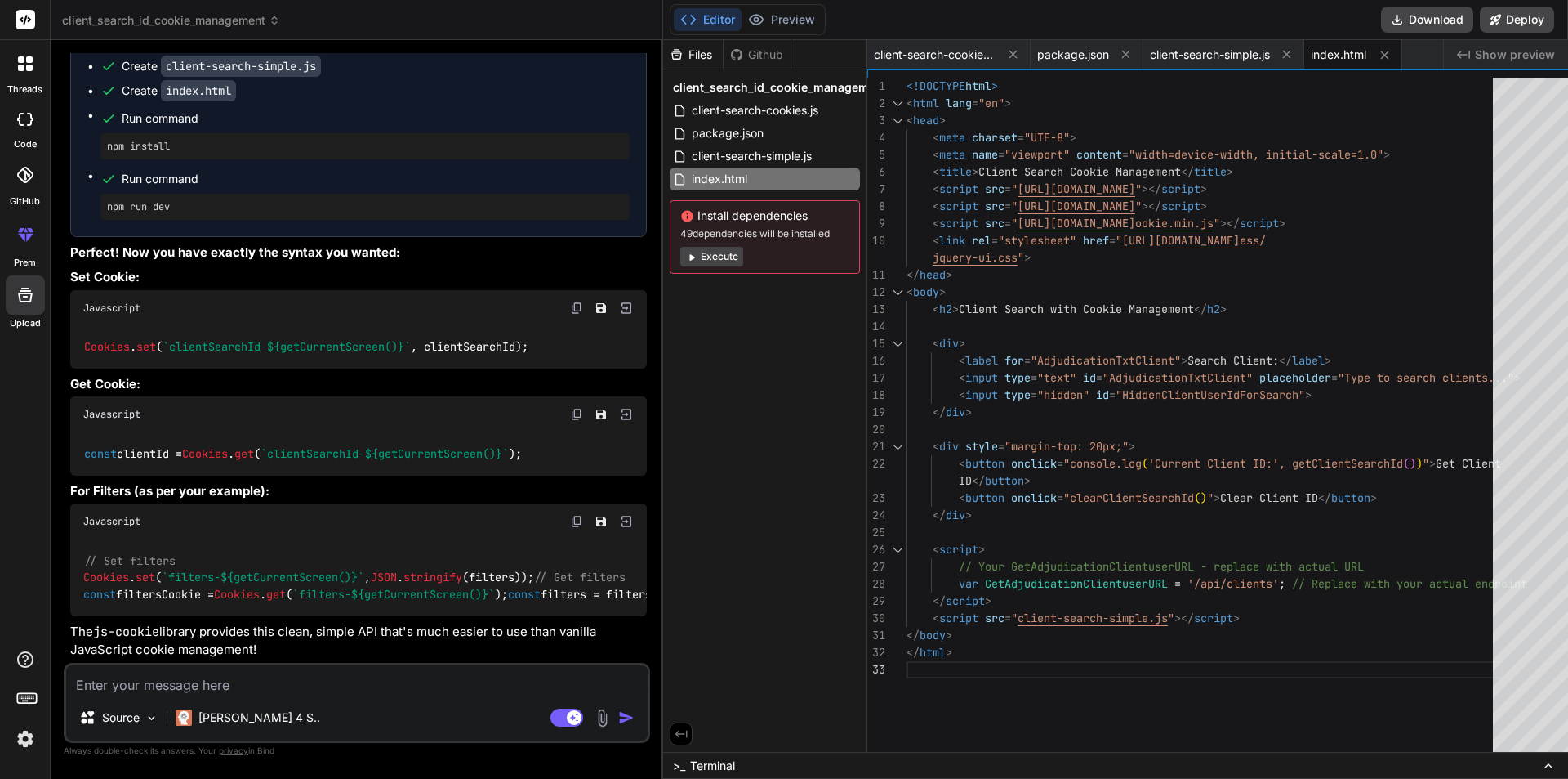
click at [25, 19] on icon at bounding box center [25, 19] width 12 height 10
click at [673, 765] on span ">_" at bounding box center [679, 765] width 12 height 16
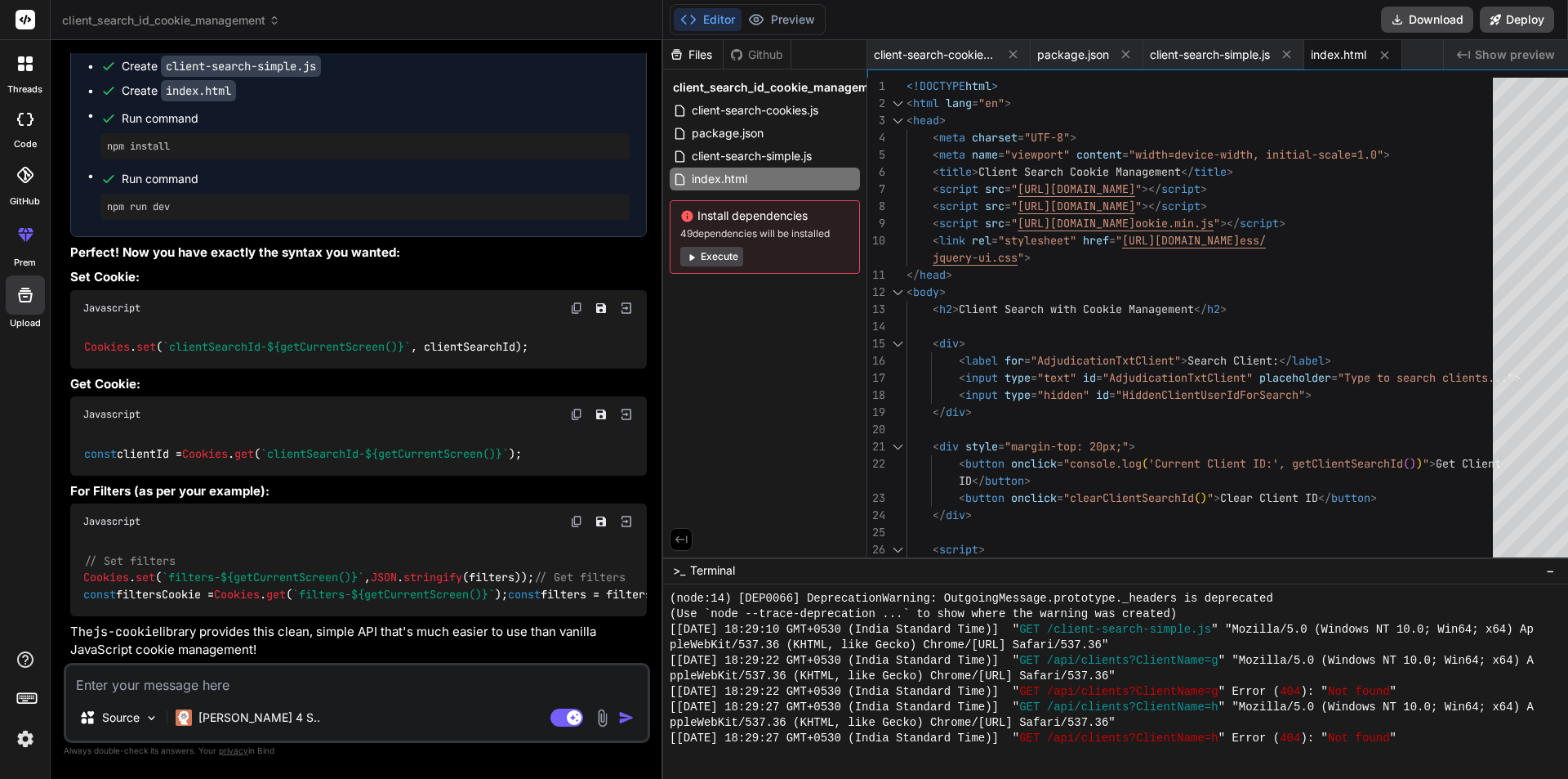
click at [673, 568] on span ">_" at bounding box center [679, 570] width 12 height 16
click at [674, 532] on icon at bounding box center [680, 539] width 14 height 14
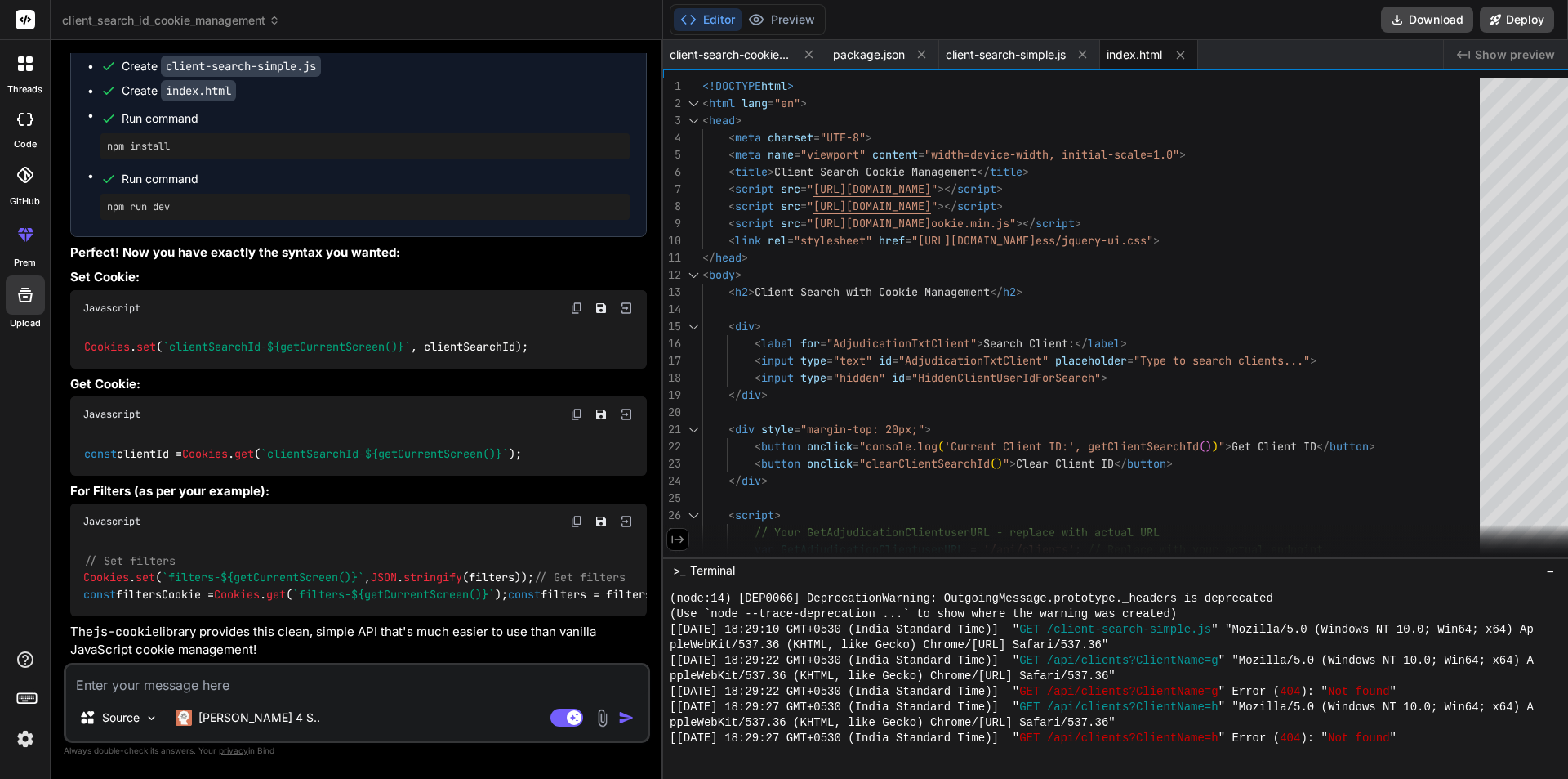
click at [670, 539] on icon at bounding box center [677, 539] width 14 height 14
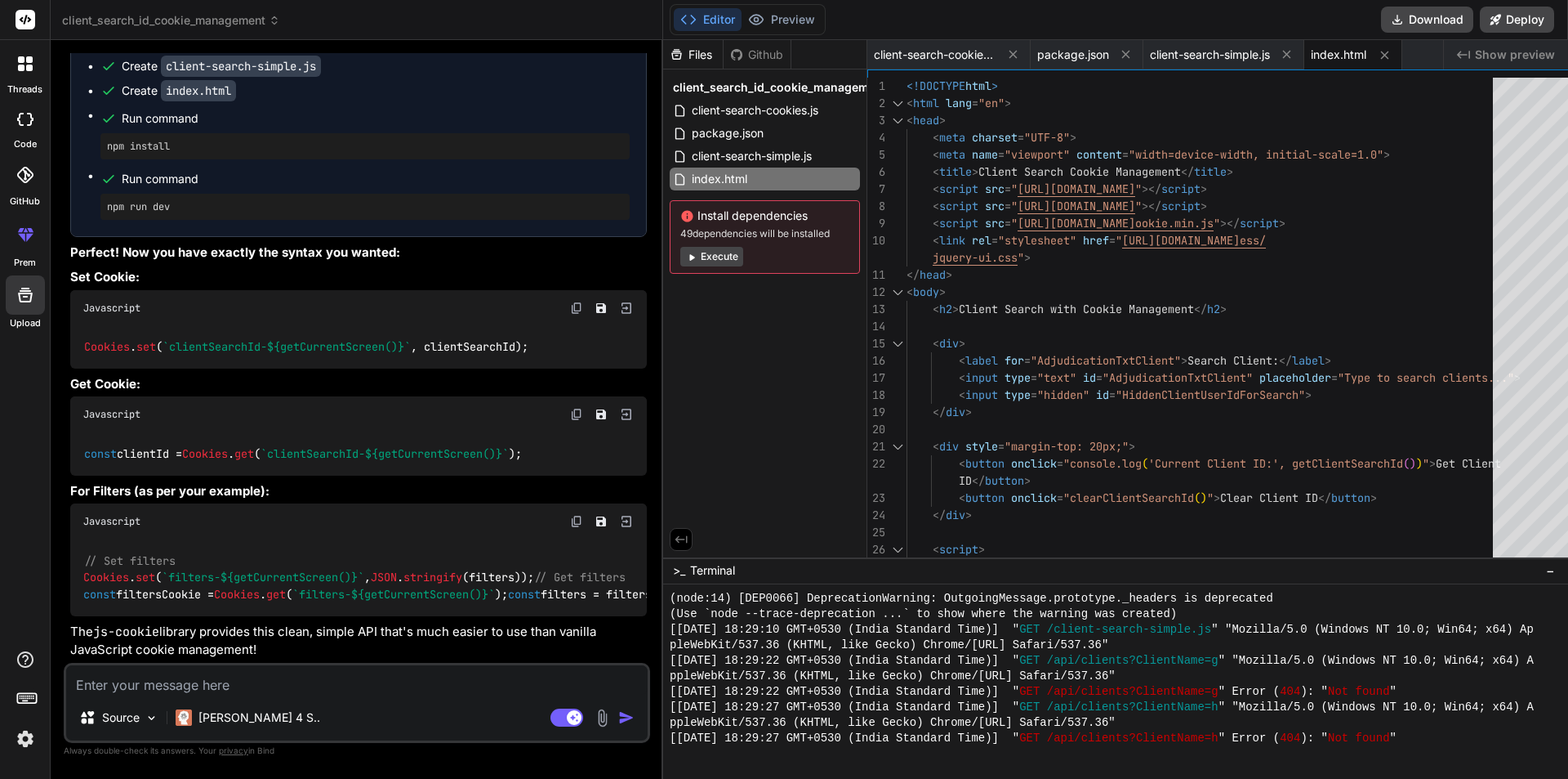
click at [675, 539] on icon at bounding box center [681, 539] width 12 height 8
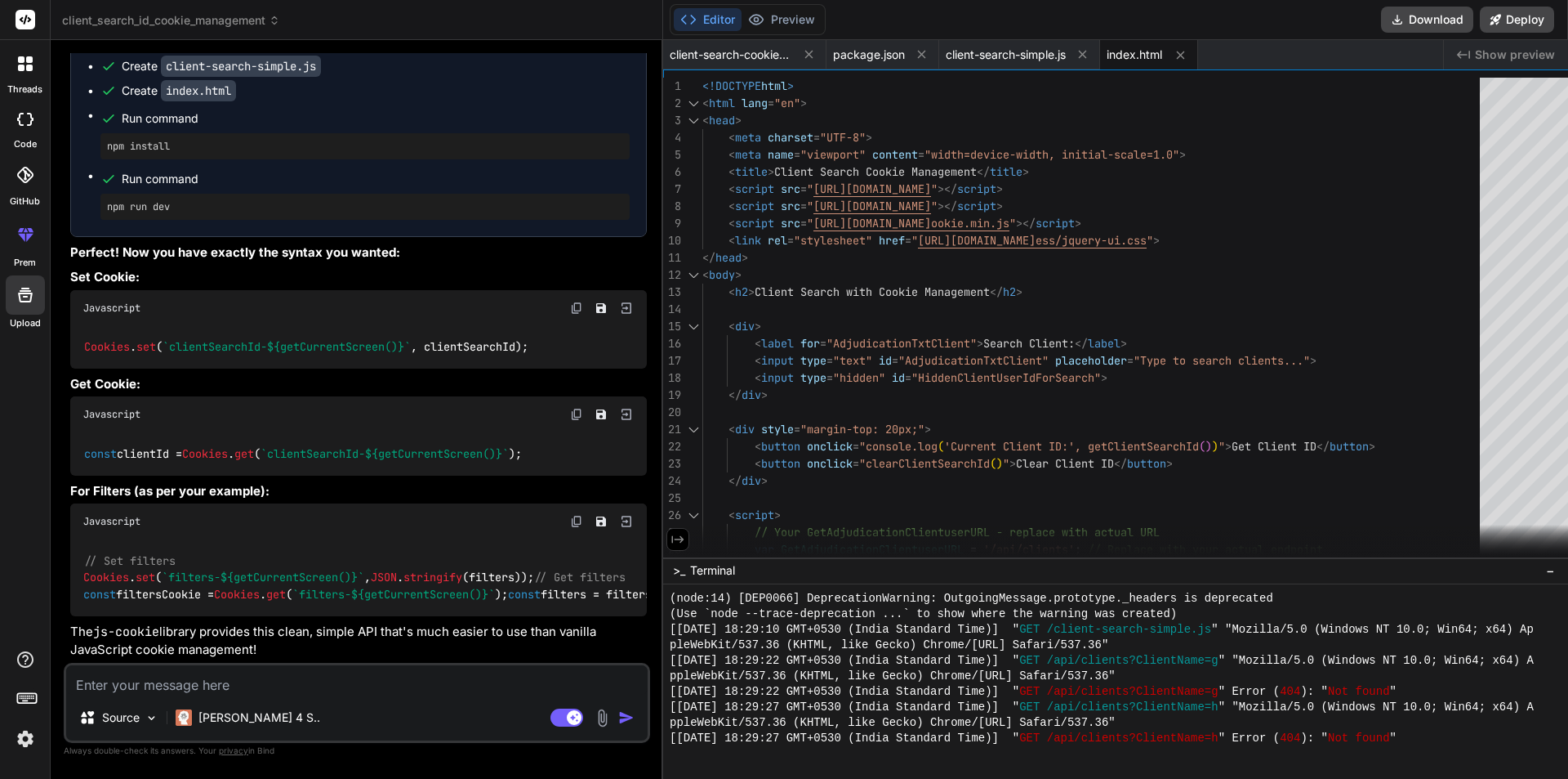
click at [1552, 568] on span "−" at bounding box center [1550, 570] width 9 height 16
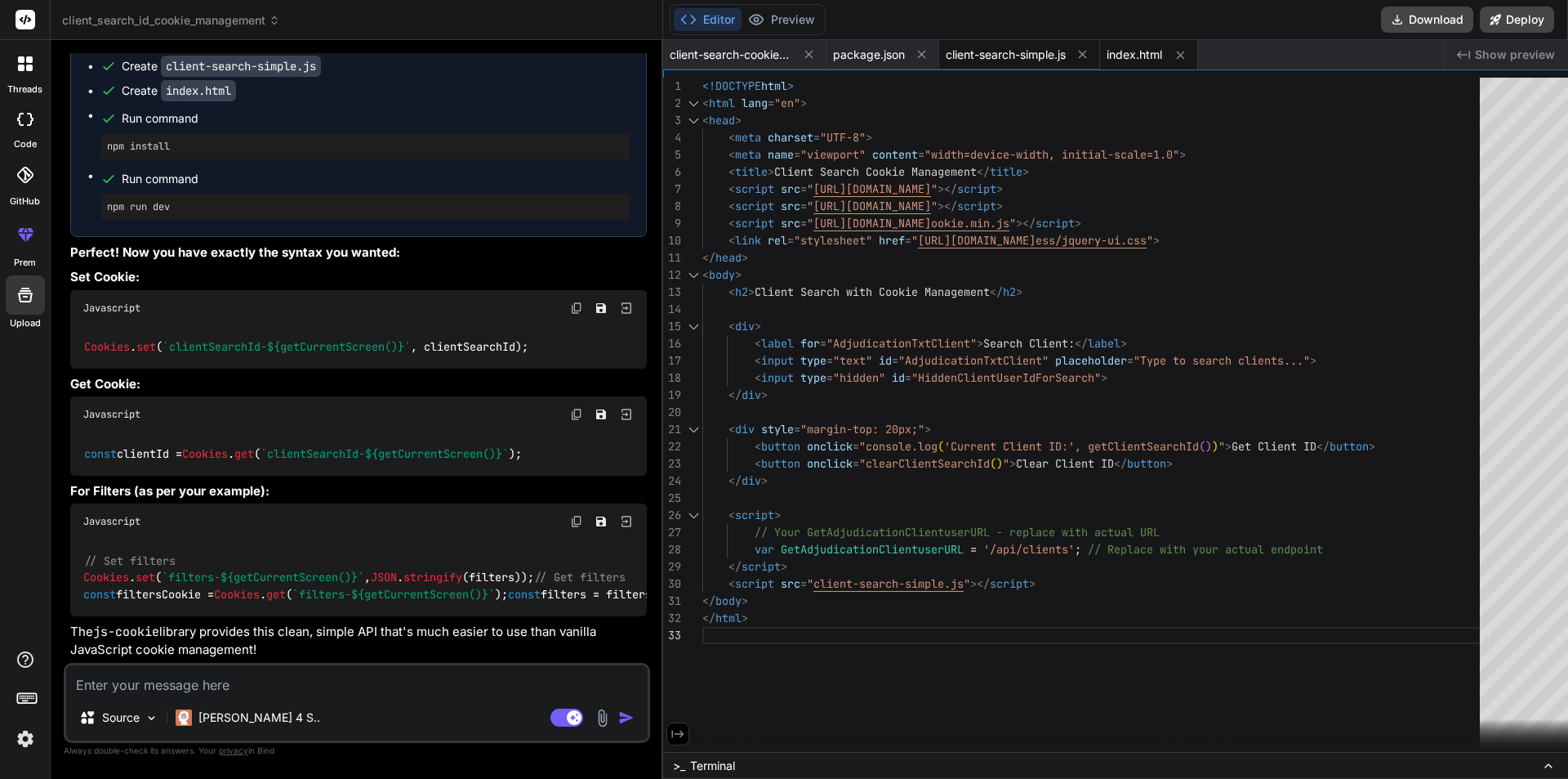
click at [981, 54] on span "client-search-simple.js" at bounding box center [1006, 54] width 120 height 16
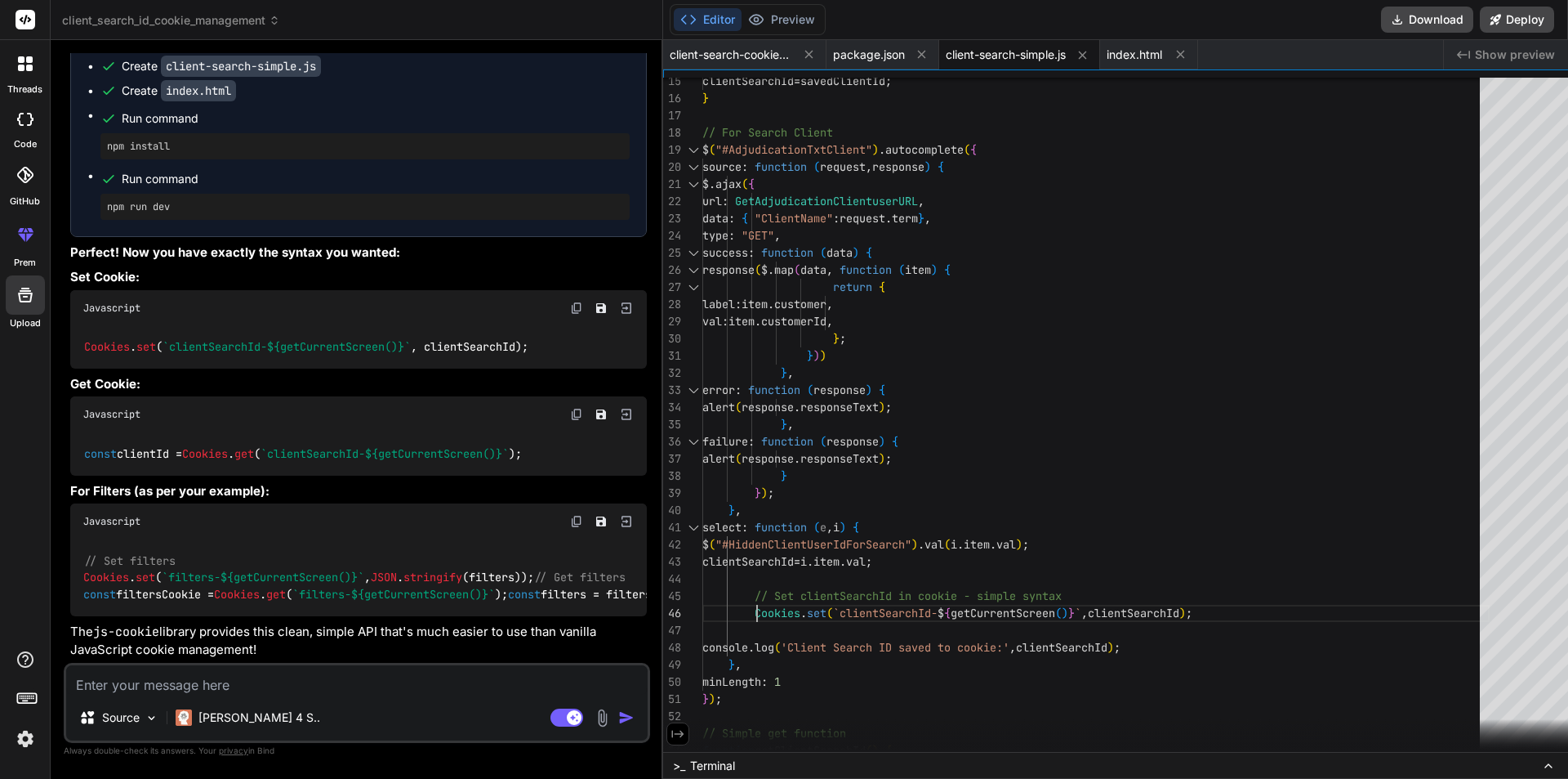
scroll to position [0, 0]
drag, startPoint x: 735, startPoint y: 611, endPoint x: 900, endPoint y: 612, distance: 165.0
click at [900, 612] on div "} , alert ( response . responseText ) ; } } ) ; } , failure : function ( respon…" at bounding box center [1095, 570] width 787 height 1476
drag, startPoint x: 1201, startPoint y: 614, endPoint x: 857, endPoint y: 614, distance: 344.0
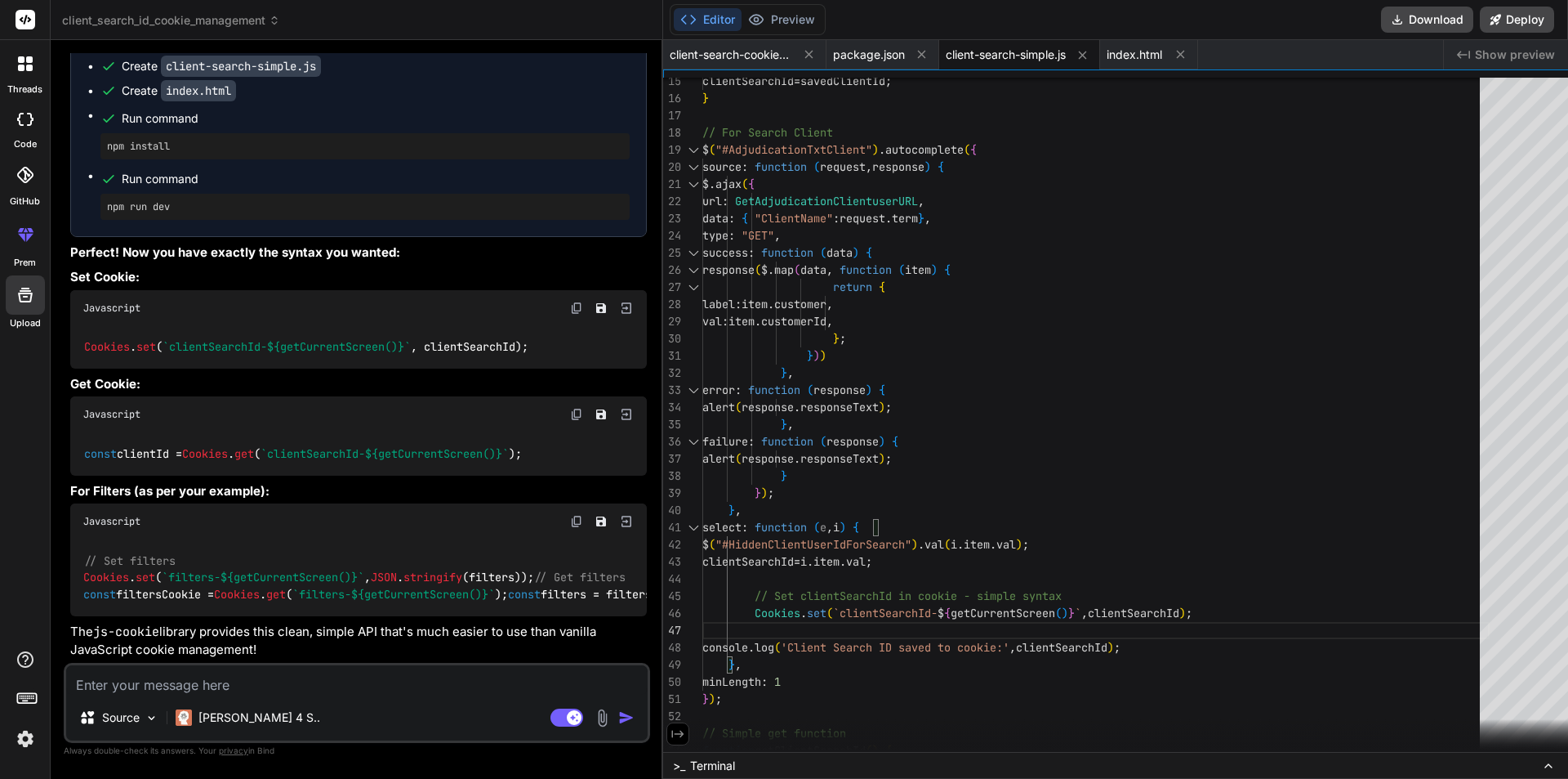
click at [857, 614] on div "} , alert ( response . responseText ) ; } } ) ; } , failure : function ( respon…" at bounding box center [1095, 570] width 787 height 1476
drag, startPoint x: 735, startPoint y: 613, endPoint x: 746, endPoint y: 619, distance: 12.5
click at [746, 619] on div "} , alert ( response . responseText ) ; } } ) ; } , failure : function ( respon…" at bounding box center [1095, 570] width 787 height 1476
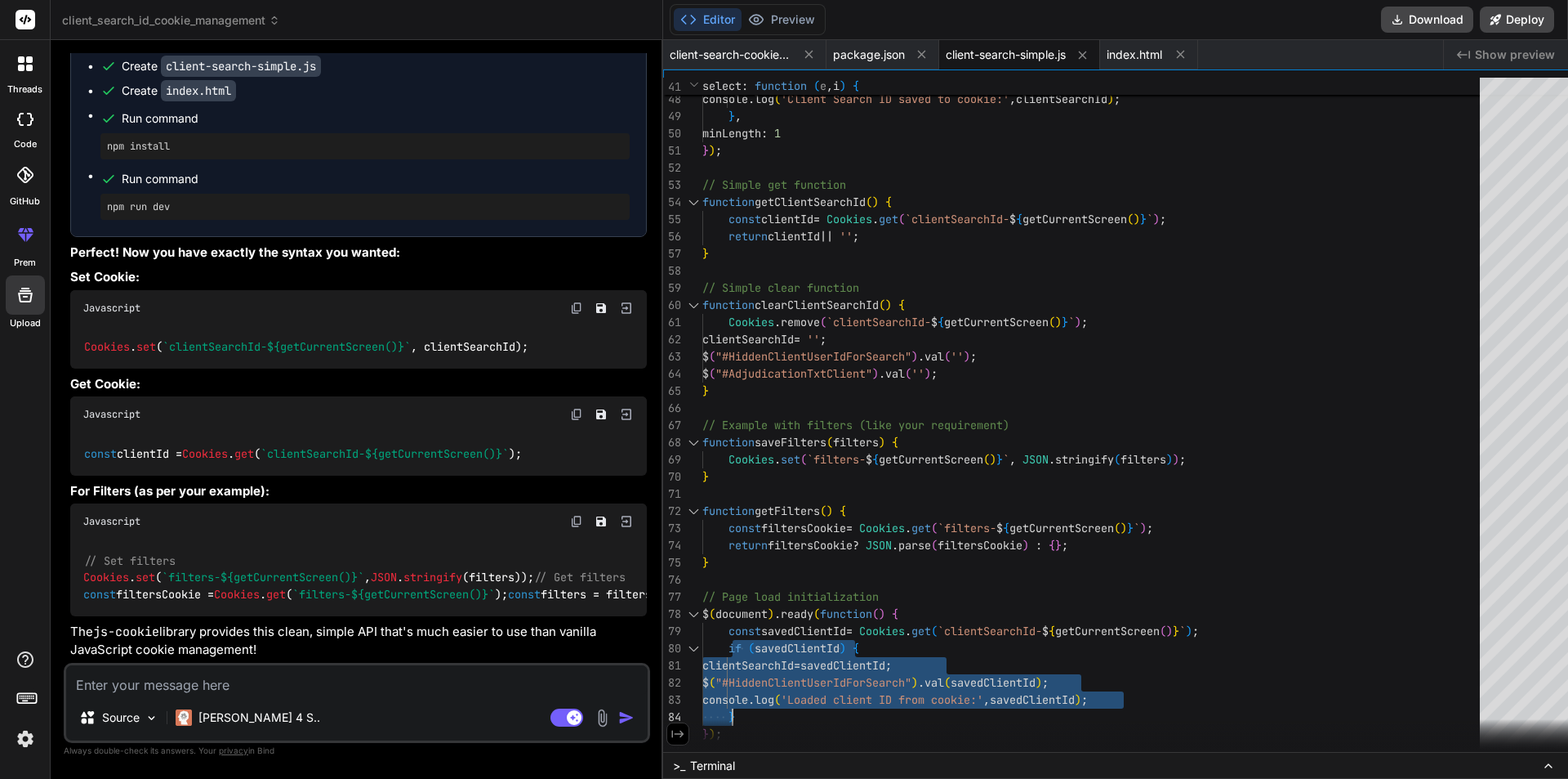
drag, startPoint x: 712, startPoint y: 635, endPoint x: 729, endPoint y: 713, distance: 79.8
click at [729, 713] on div "console . log ( 'Client Search ID saved to cookie:' , clientSearchId ) ; } , mi…" at bounding box center [1095, 22] width 787 height 1476
drag, startPoint x: 708, startPoint y: 624, endPoint x: 736, endPoint y: 712, distance: 92.3
click at [736, 712] on div "console . log ( 'Client Search ID saved to cookie:' , clientSearchId ) ; } , mi…" at bounding box center [1095, 22] width 787 height 1476
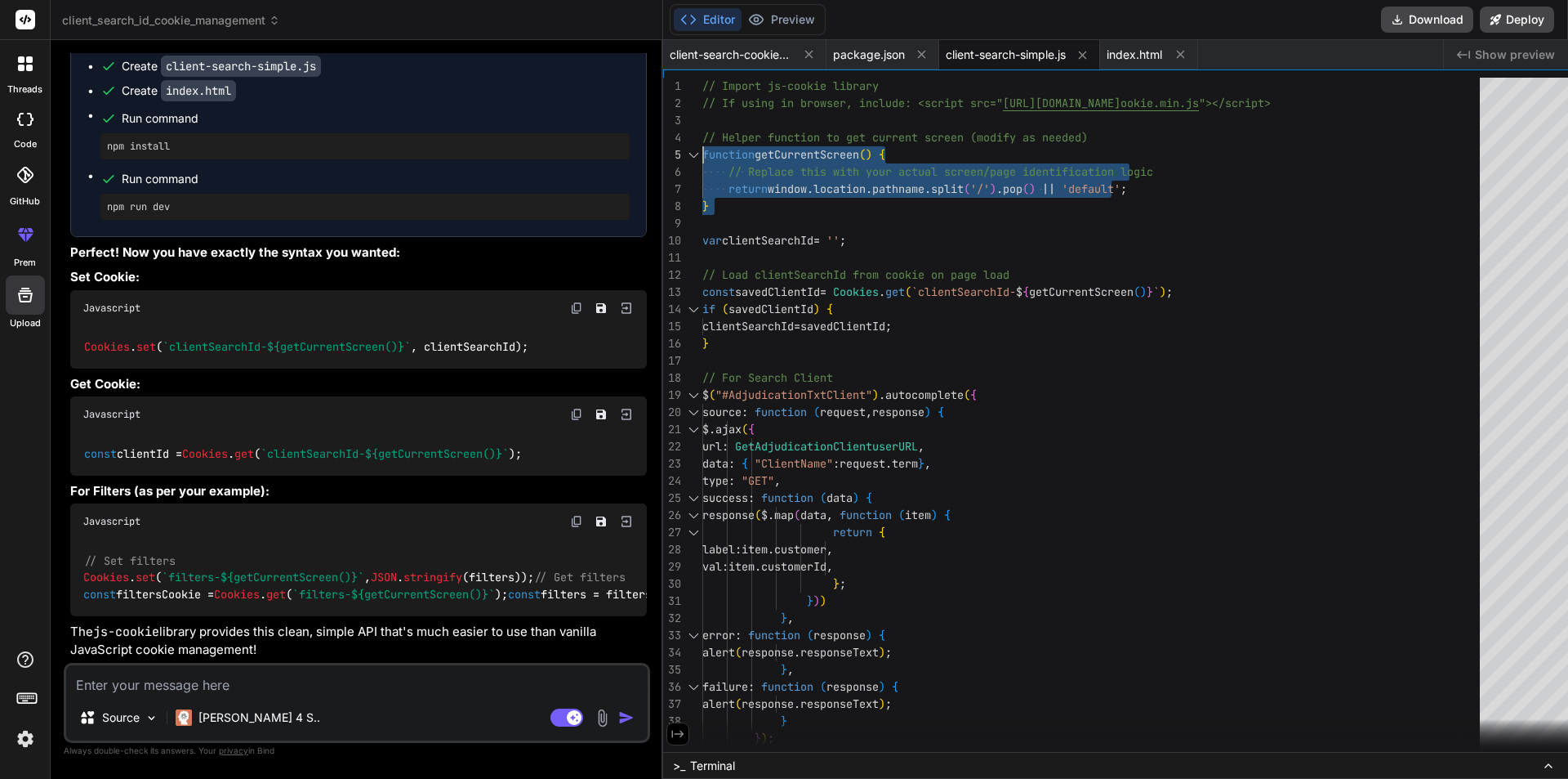
drag, startPoint x: 700, startPoint y: 210, endPoint x: 665, endPoint y: 154, distance: 66.0
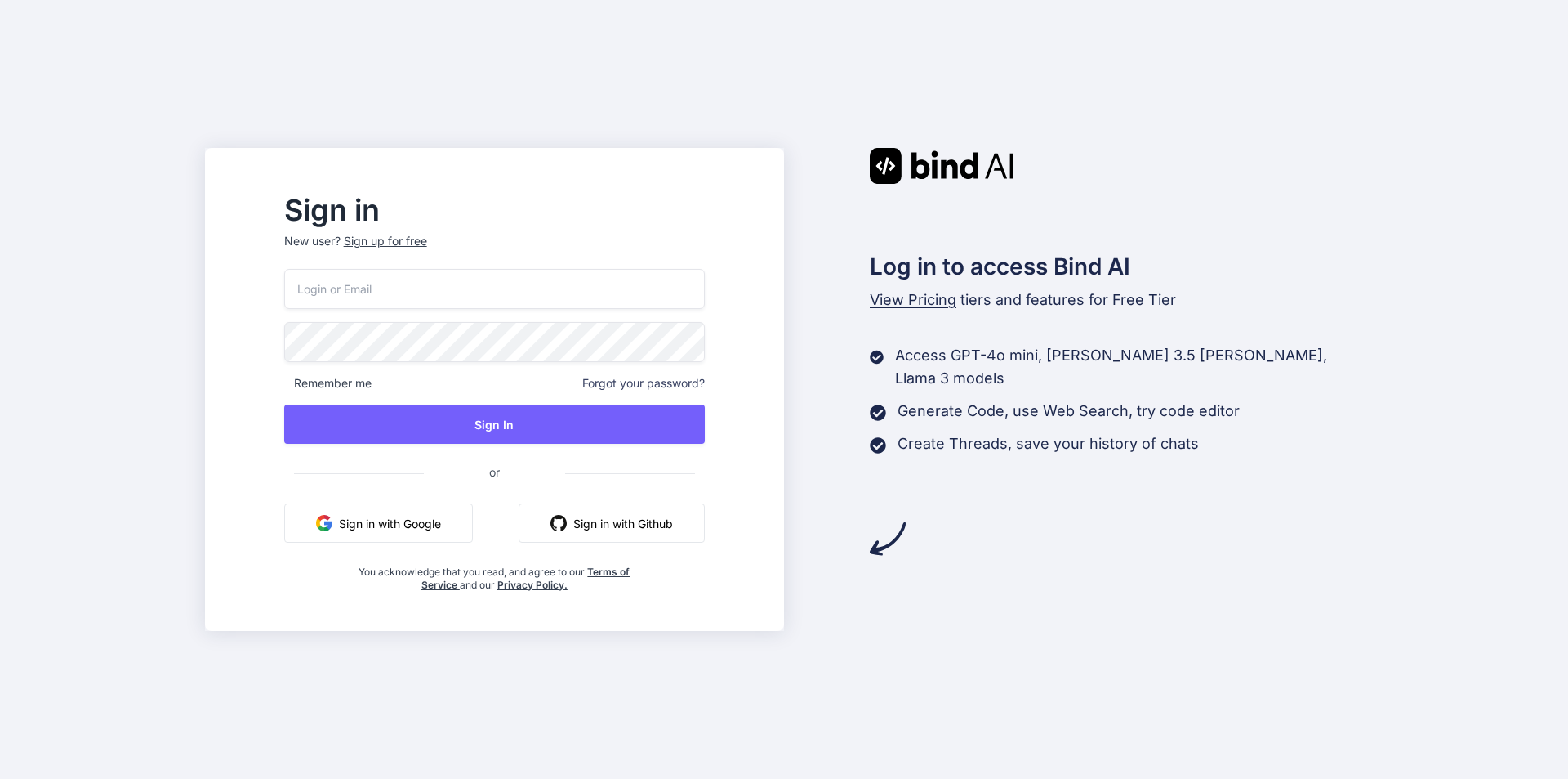
click at [402, 520] on button "Sign in with Google" at bounding box center [378, 523] width 188 height 39
